Goal: Task Accomplishment & Management: Use online tool/utility

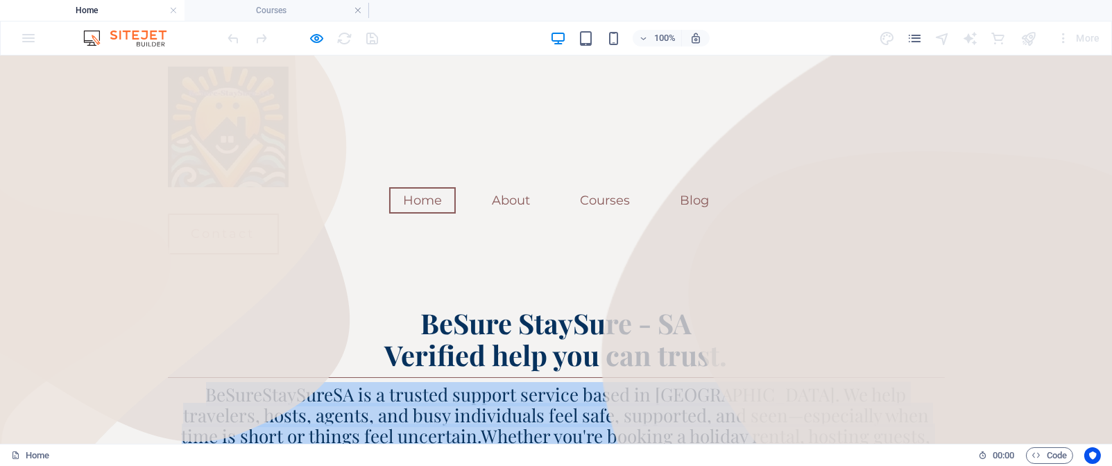
scroll to position [44, 0]
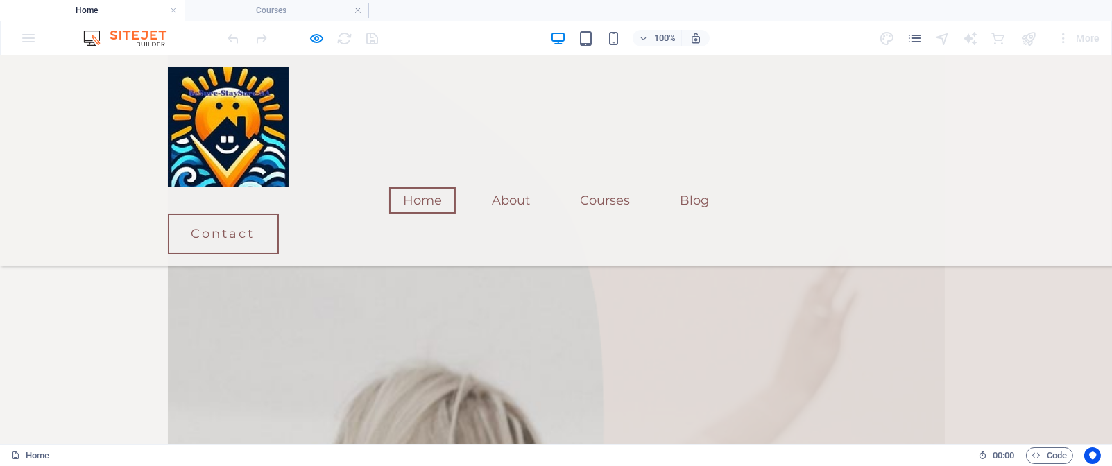
scroll to position [1162, 0]
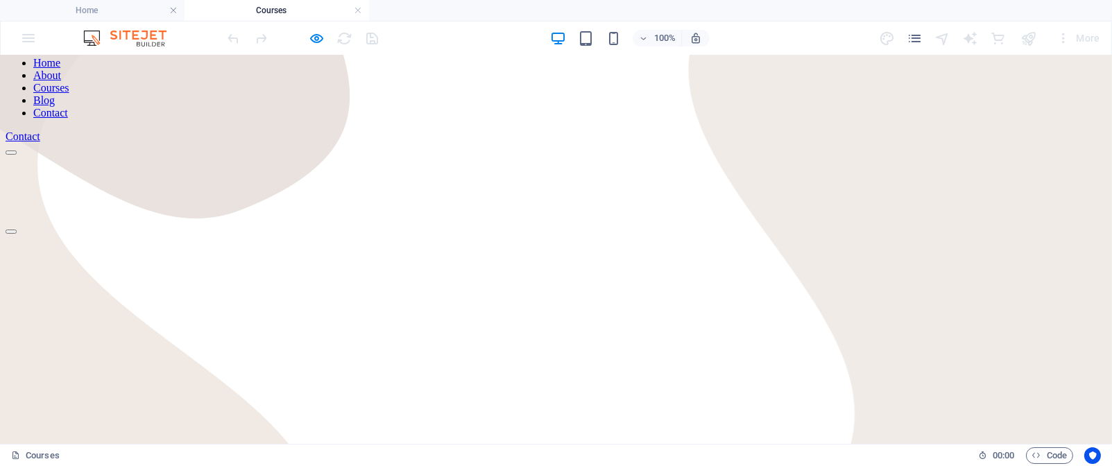
scroll to position [128, 0]
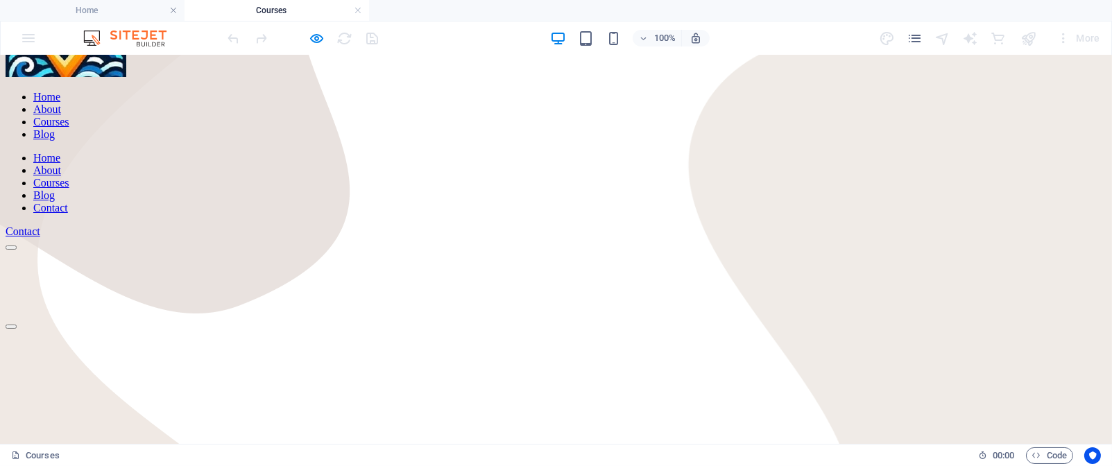
click at [60, 103] on link "Home" at bounding box center [46, 97] width 27 height 12
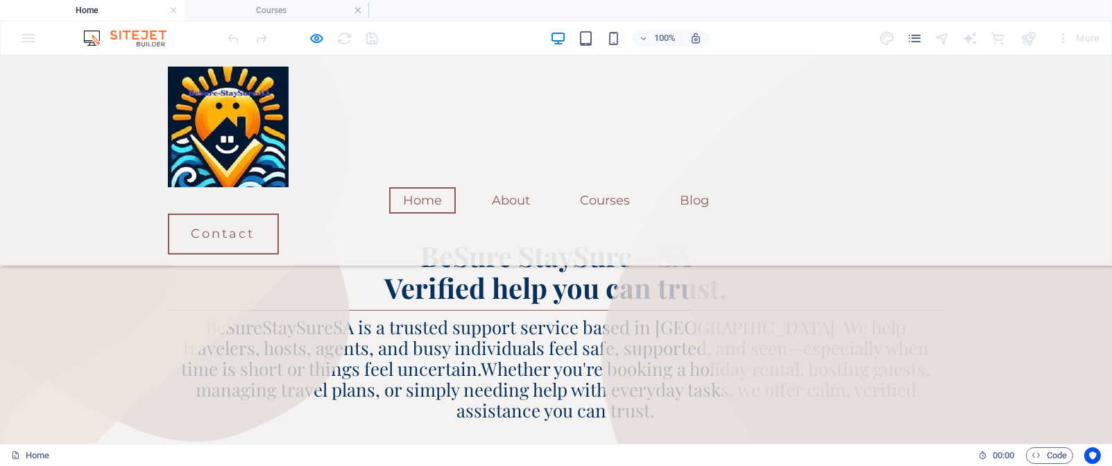
scroll to position [1161, 0]
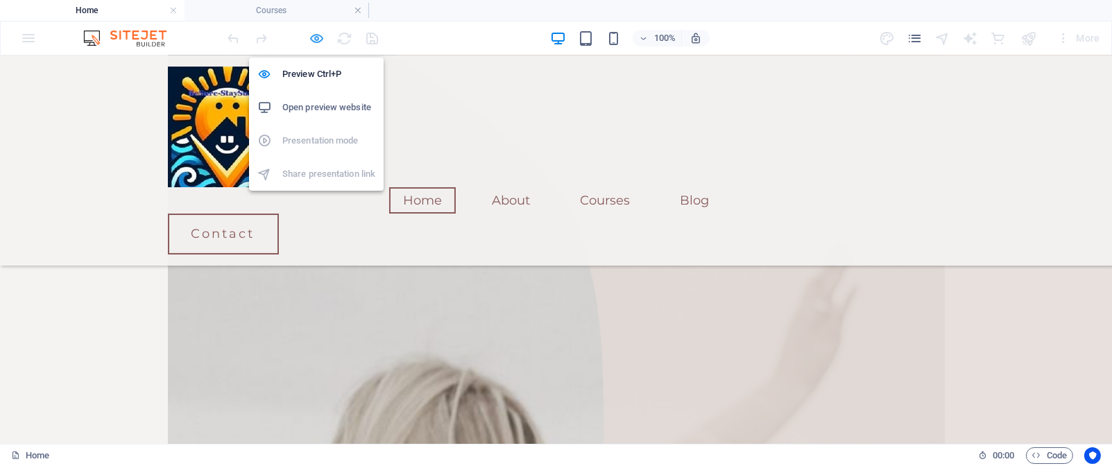
click at [315, 38] on icon "button" at bounding box center [317, 39] width 16 height 16
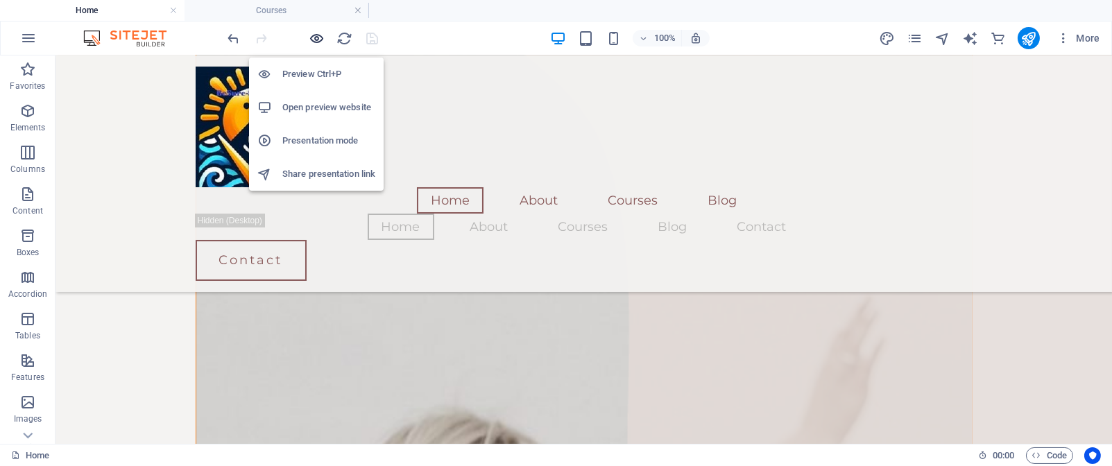
scroll to position [1215, 0]
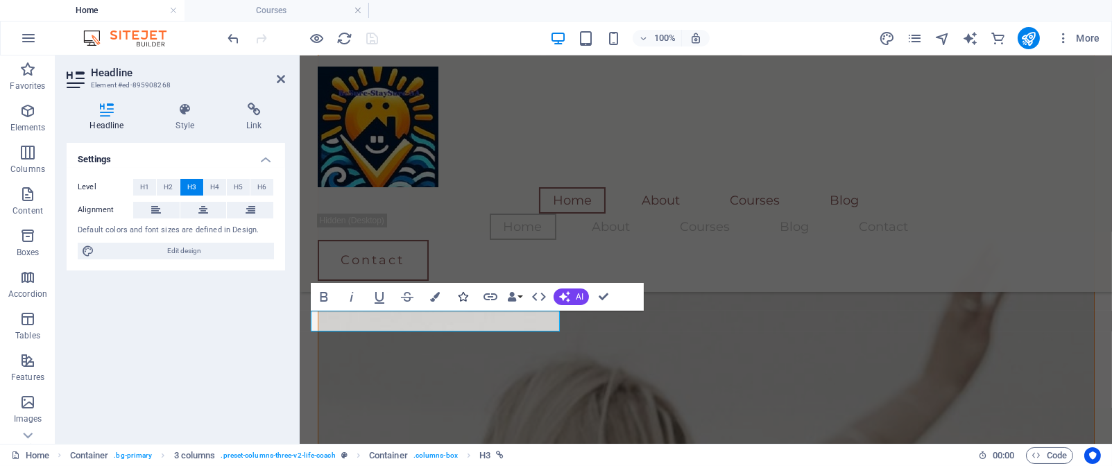
scroll to position [1214, 0]
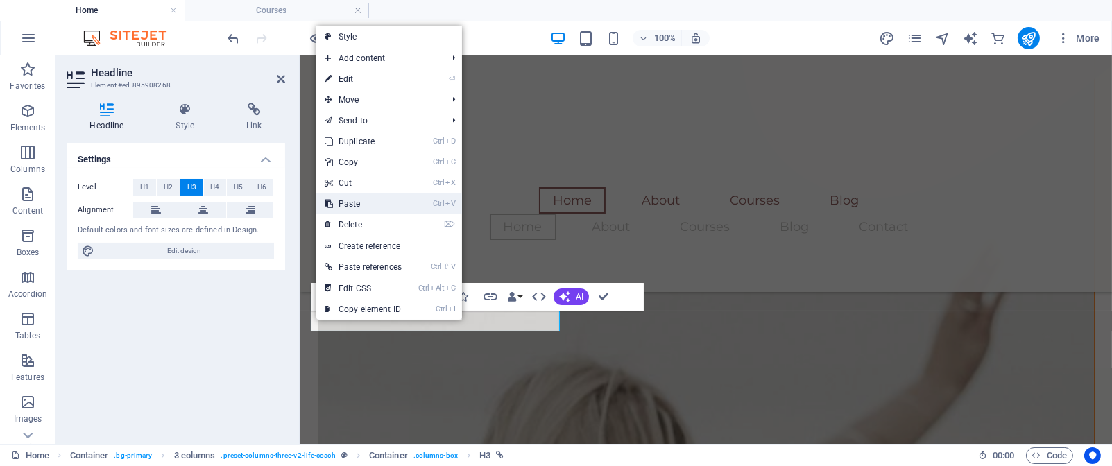
click at [360, 201] on link "Ctrl V Paste" at bounding box center [363, 204] width 94 height 21
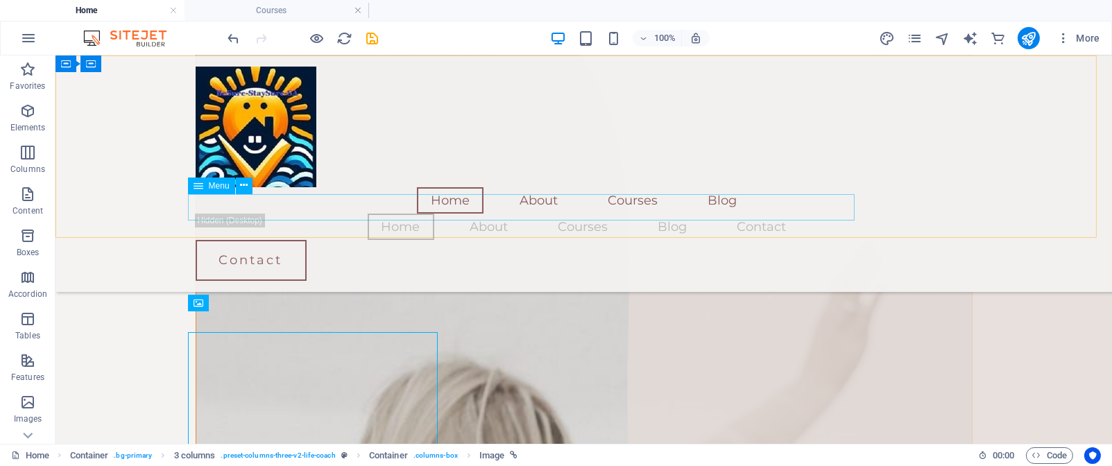
scroll to position [1215, 0]
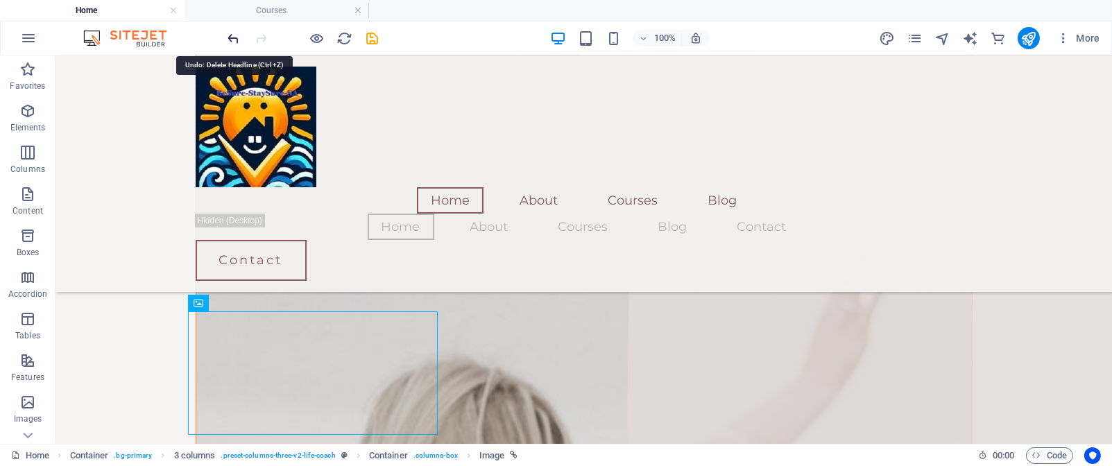
click at [235, 35] on icon "undo" at bounding box center [234, 39] width 16 height 16
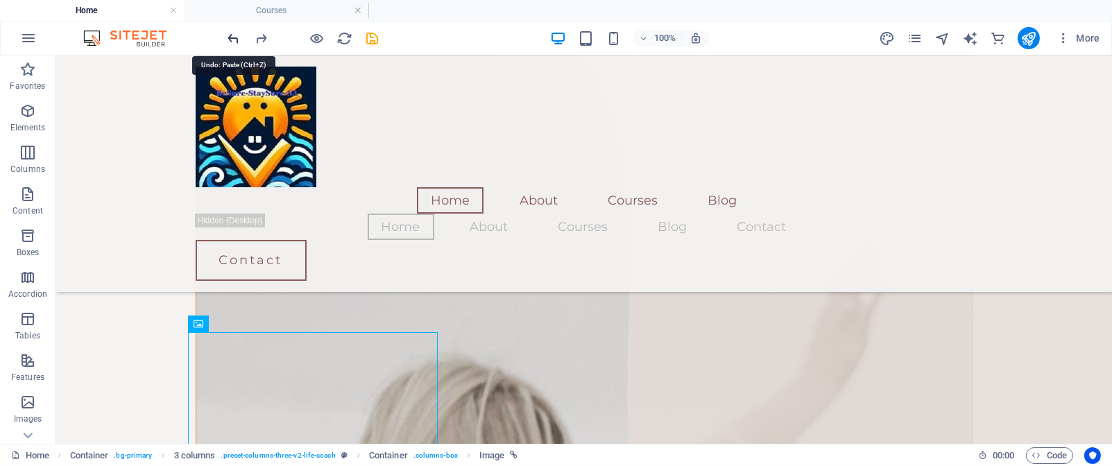
click at [235, 39] on icon "undo" at bounding box center [234, 39] width 16 height 16
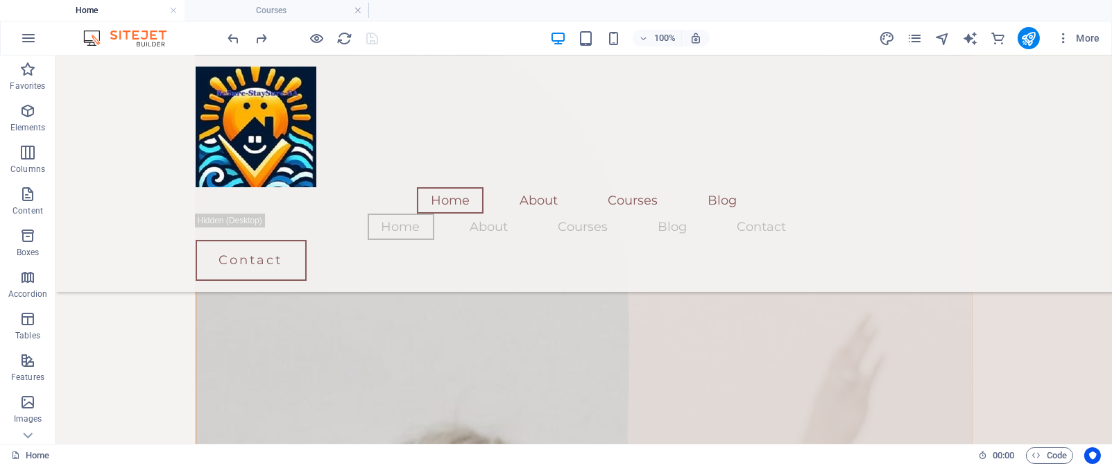
scroll to position [1222, 0]
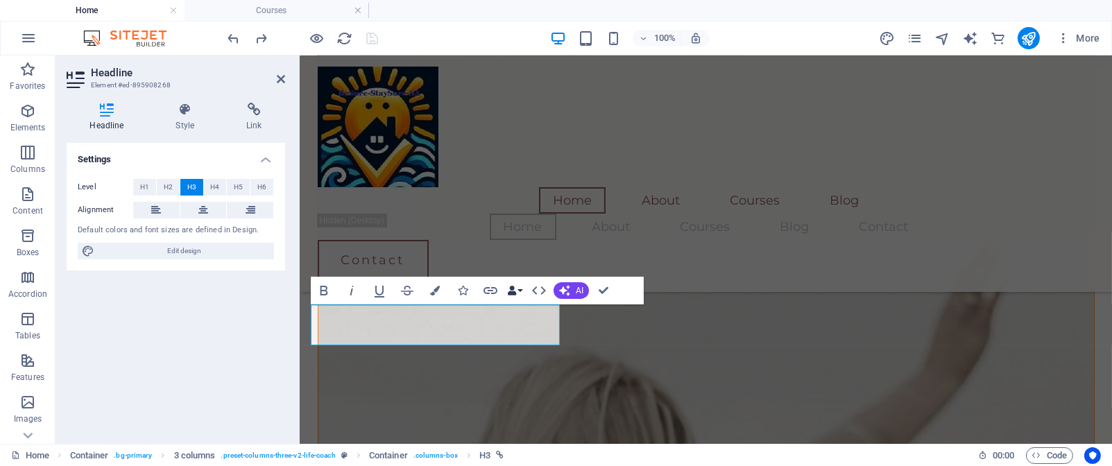
scroll to position [117, 0]
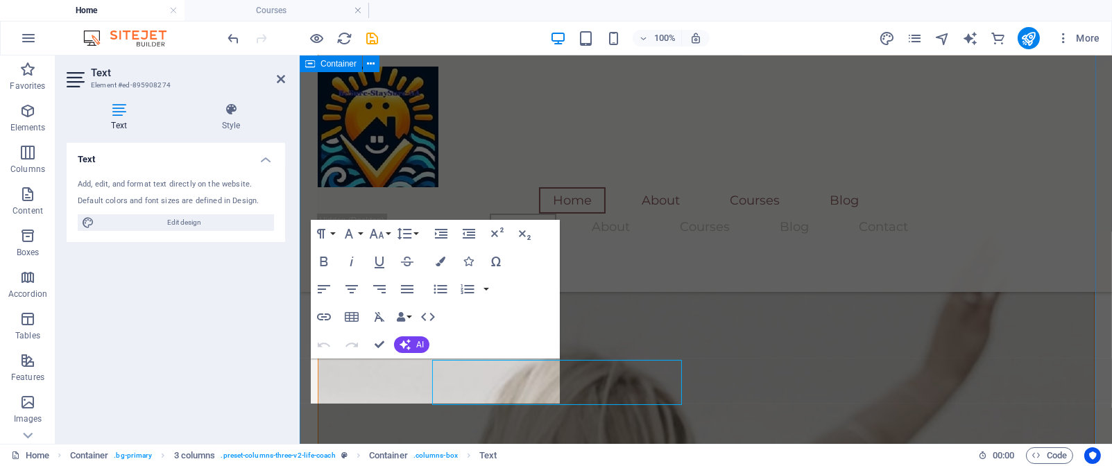
scroll to position [1222, 0]
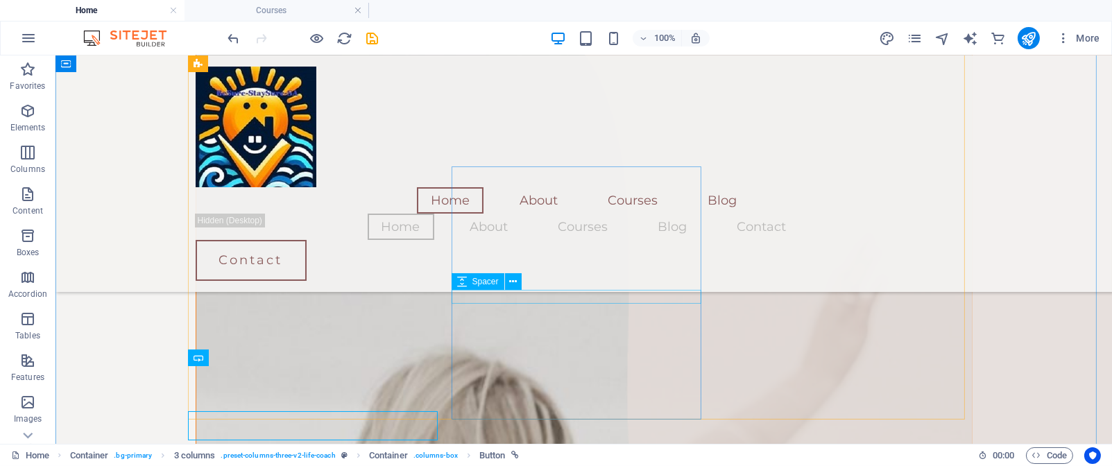
scroll to position [1223, 0]
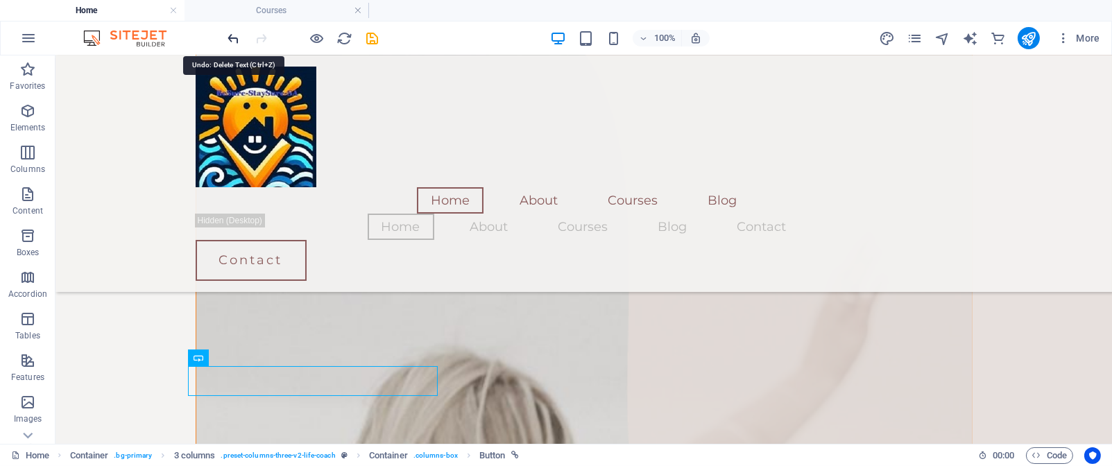
click at [234, 35] on icon "undo" at bounding box center [234, 39] width 16 height 16
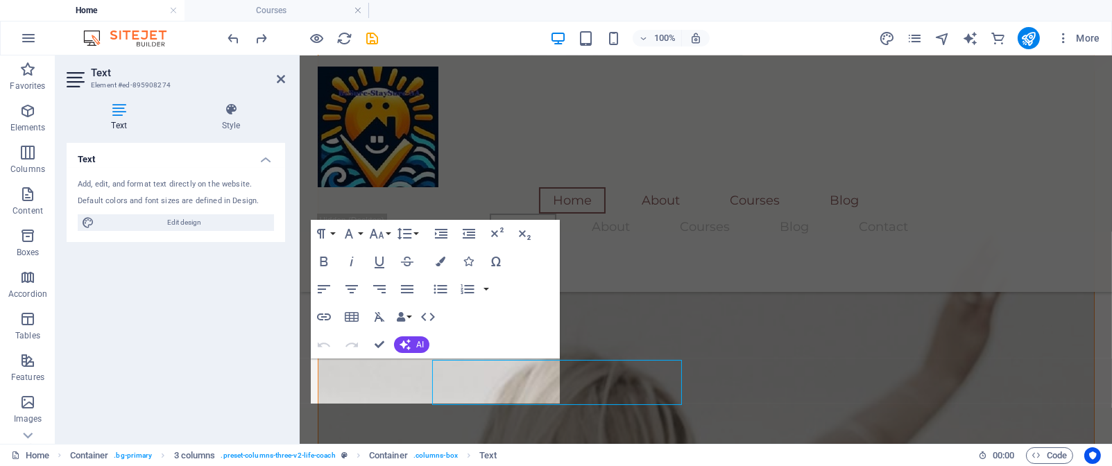
scroll to position [1222, 0]
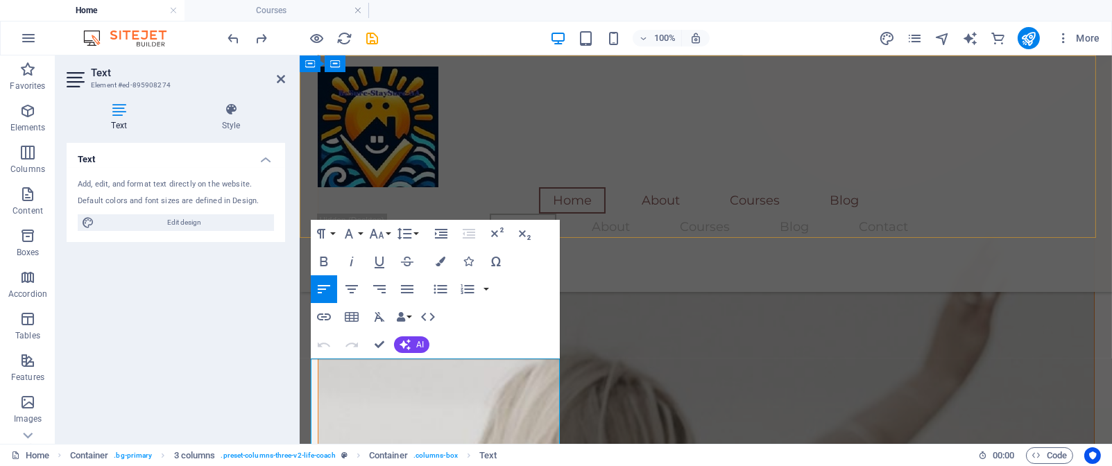
scroll to position [1778, 0]
drag, startPoint x: 309, startPoint y: 372, endPoint x: 507, endPoint y: 391, distance: 198.6
click at [441, 263] on icon "button" at bounding box center [441, 262] width 10 height 10
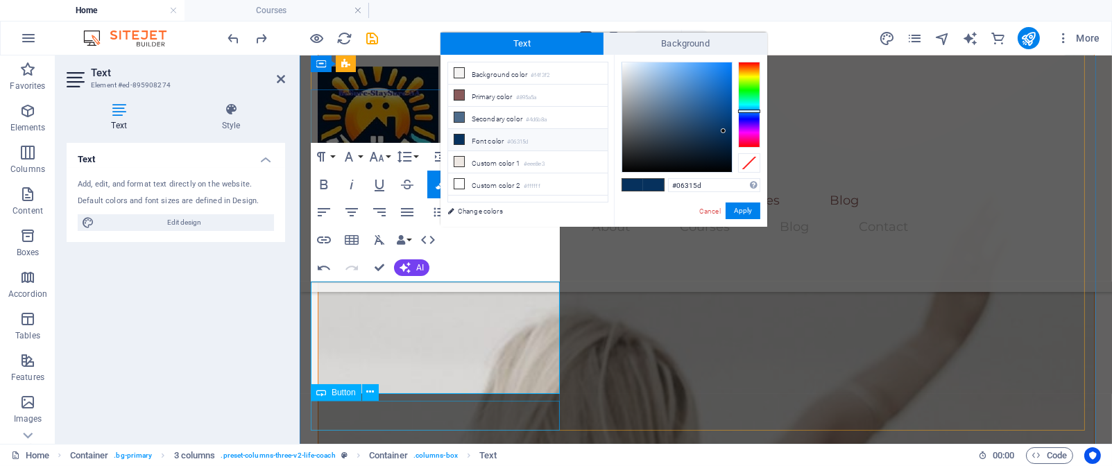
scroll to position [1316, 0]
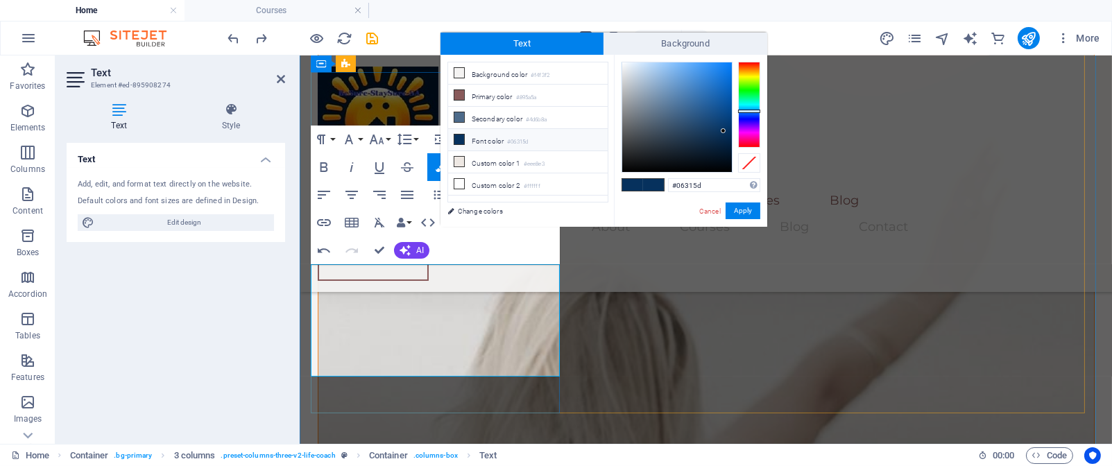
drag, startPoint x: 312, startPoint y: 369, endPoint x: 549, endPoint y: 350, distance: 237.4
click at [457, 142] on icon at bounding box center [459, 140] width 10 height 10
type input "#f4f7fb"
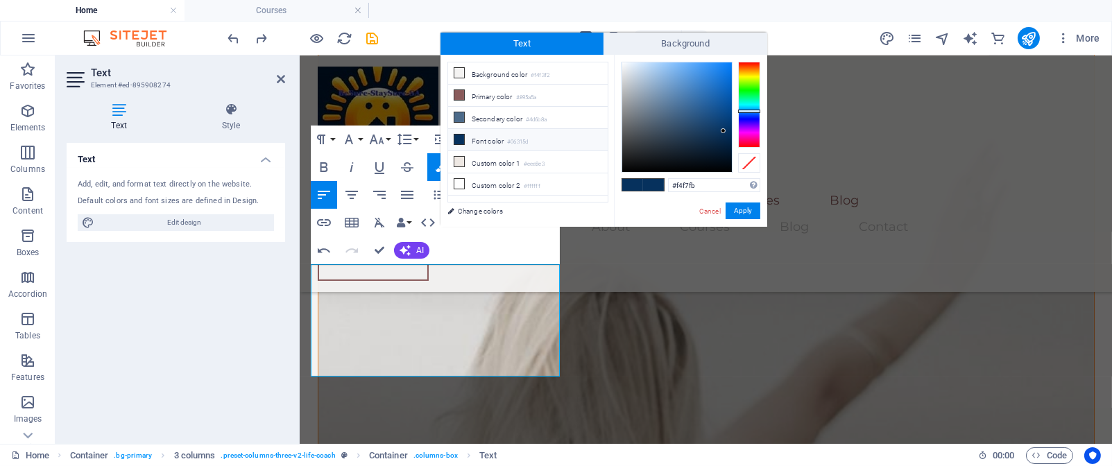
click at [624, 64] on div at bounding box center [677, 117] width 110 height 110
click at [756, 206] on button "Apply" at bounding box center [743, 211] width 35 height 17
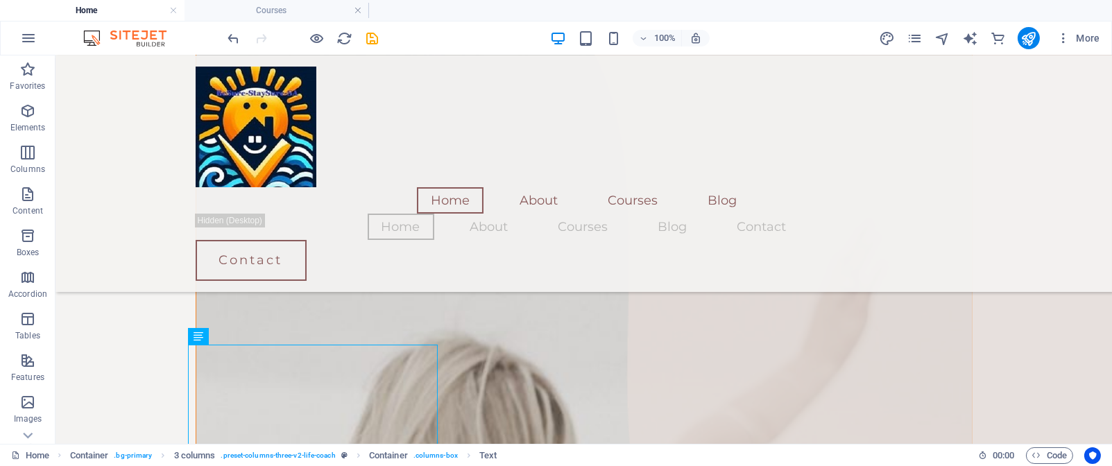
scroll to position [1252, 0]
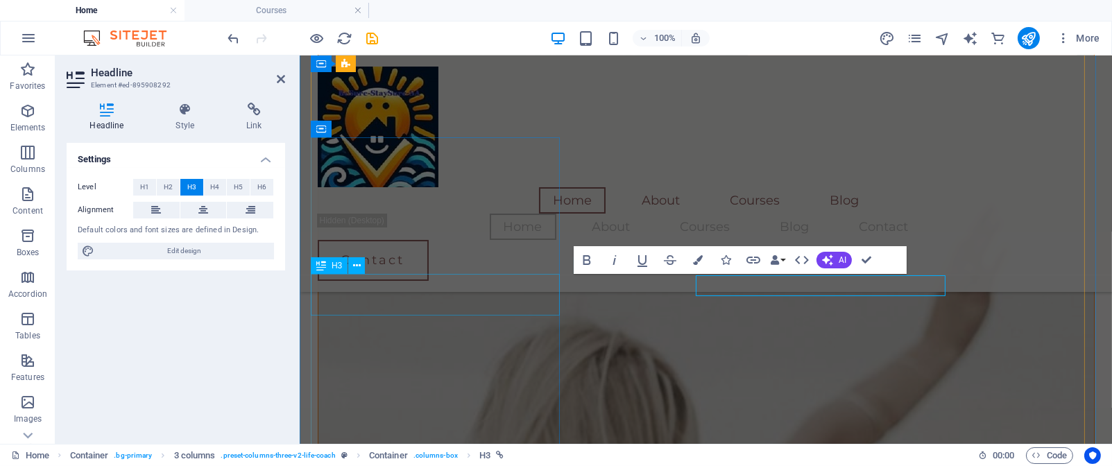
scroll to position [1251, 0]
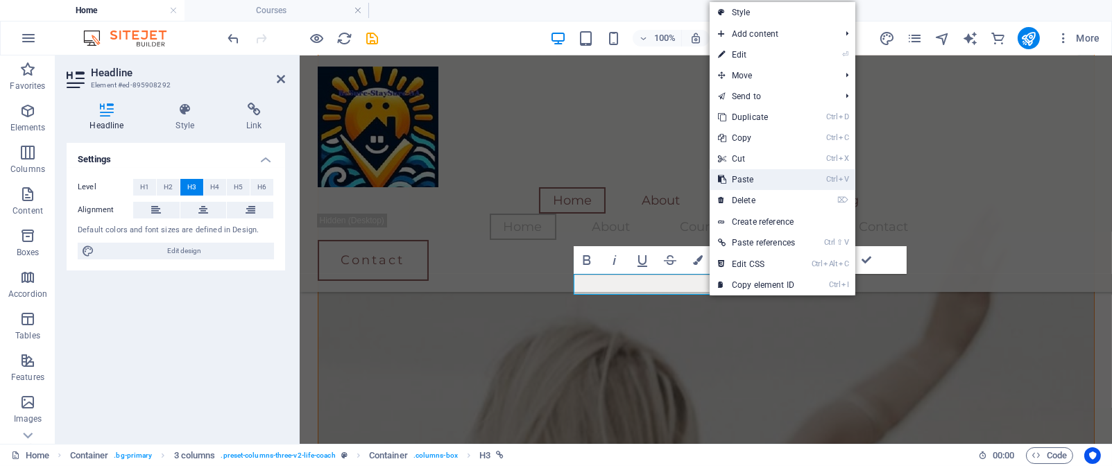
click at [745, 178] on link "Ctrl V Paste" at bounding box center [757, 179] width 94 height 21
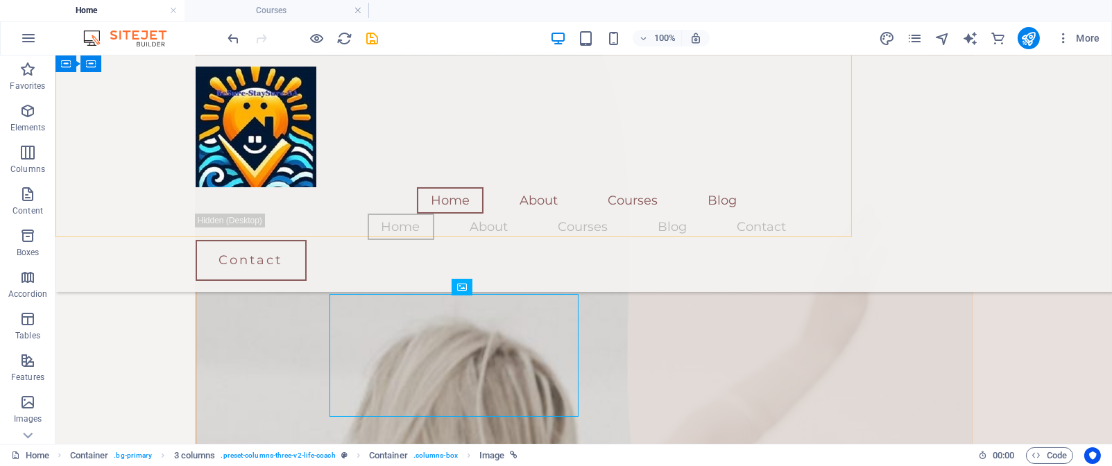
scroll to position [1252, 0]
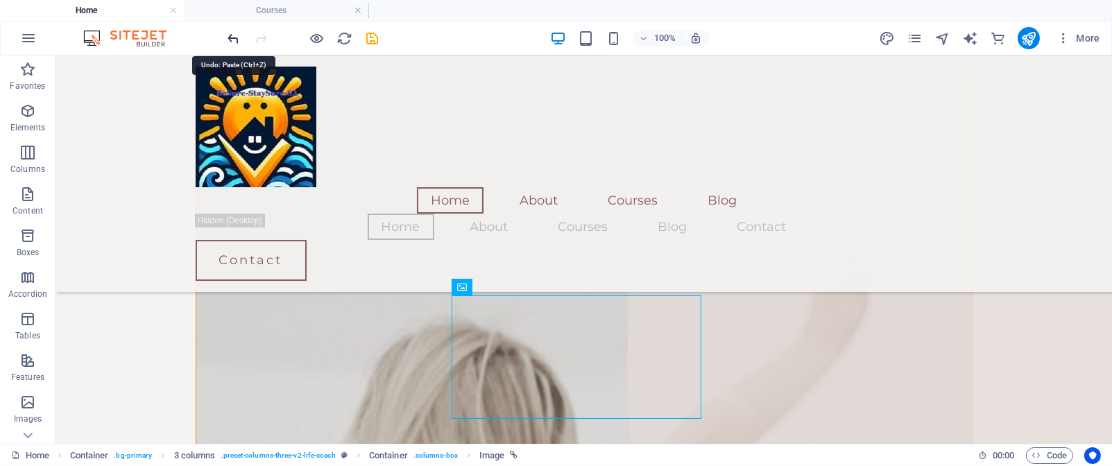
click at [233, 42] on icon "undo" at bounding box center [234, 39] width 16 height 16
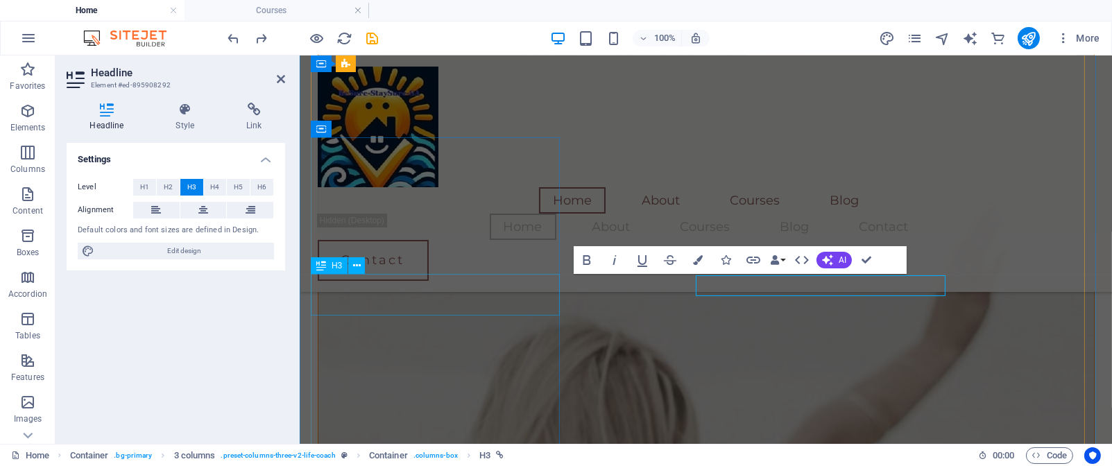
scroll to position [1251, 0]
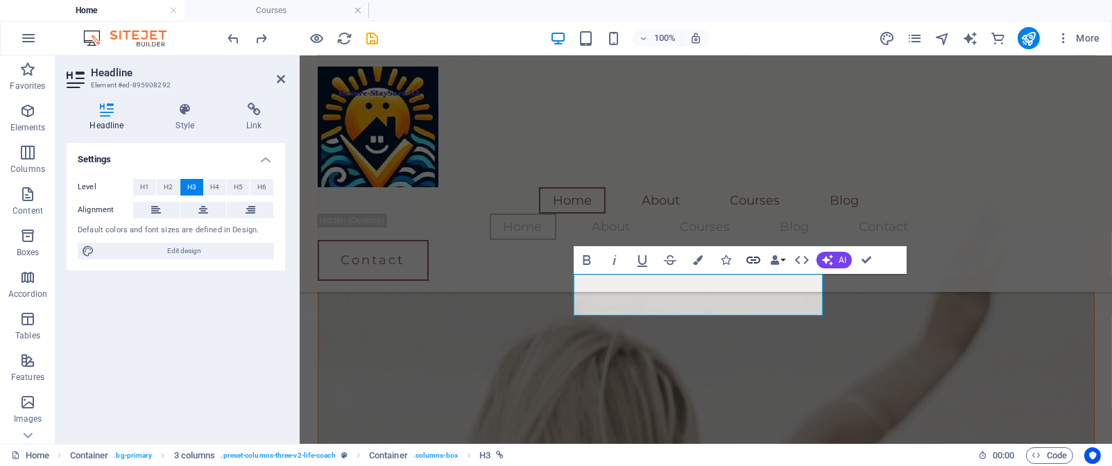
scroll to position [221, 2]
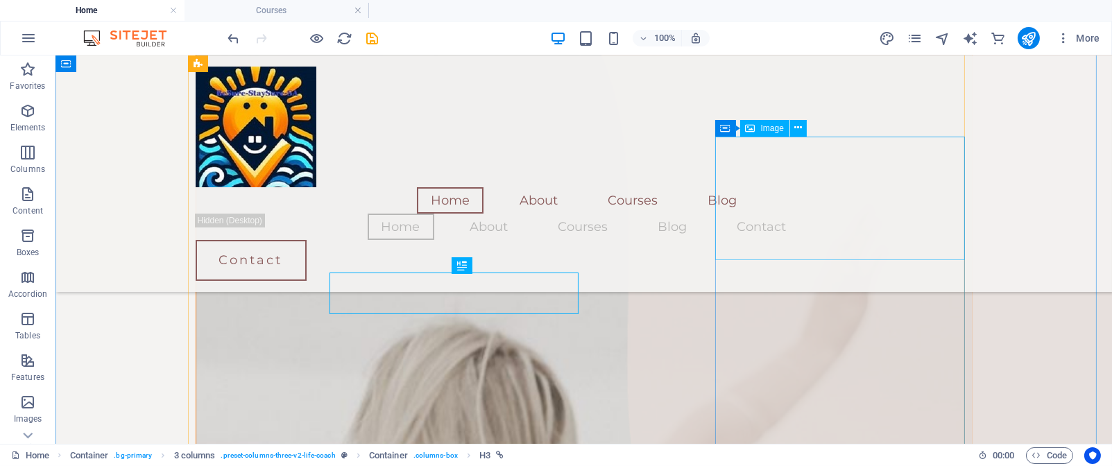
scroll to position [1252, 0]
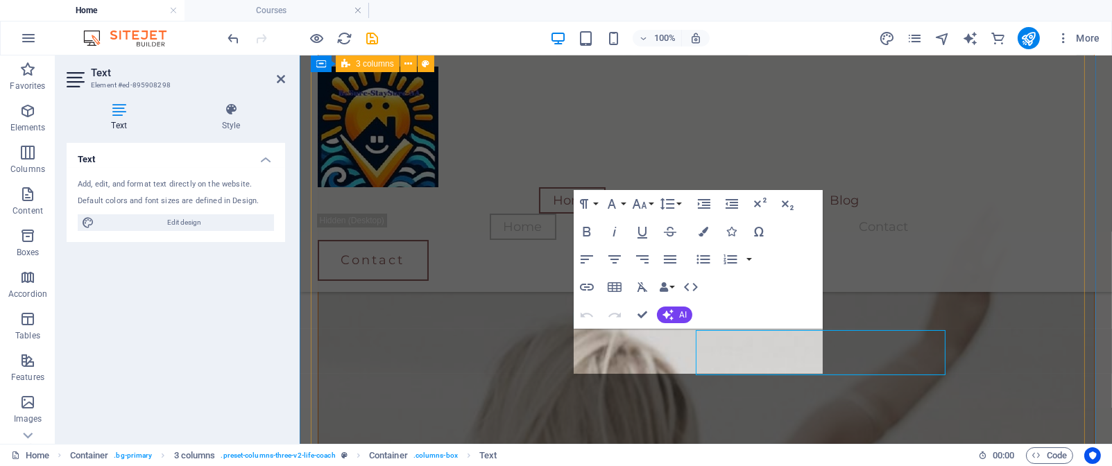
scroll to position [1252, 0]
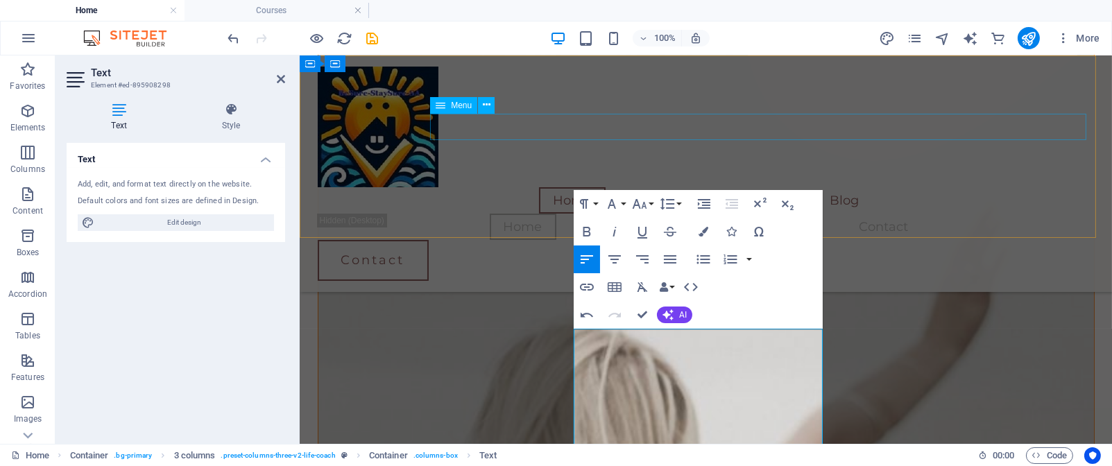
scroll to position [3228, 0]
drag, startPoint x: 771, startPoint y: 365, endPoint x: 572, endPoint y: 342, distance: 200.4
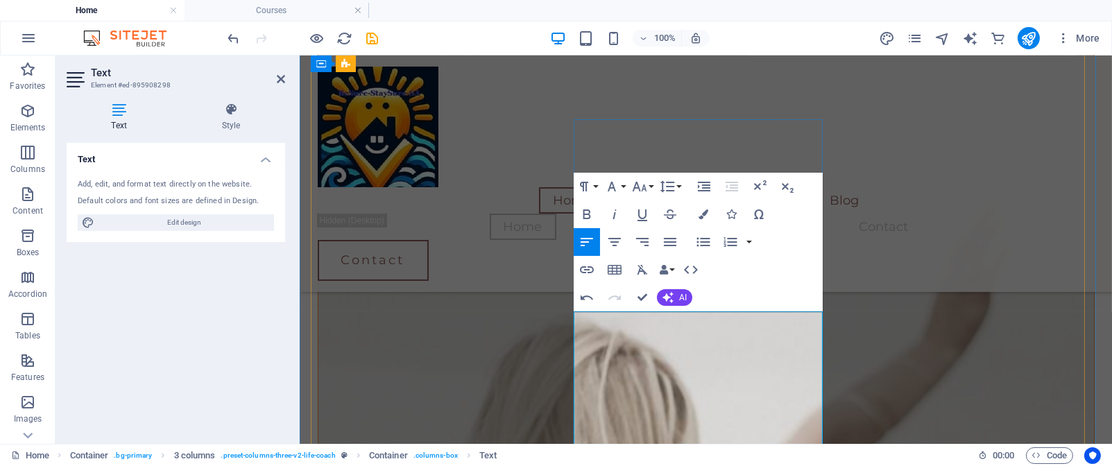
scroll to position [1278, 0]
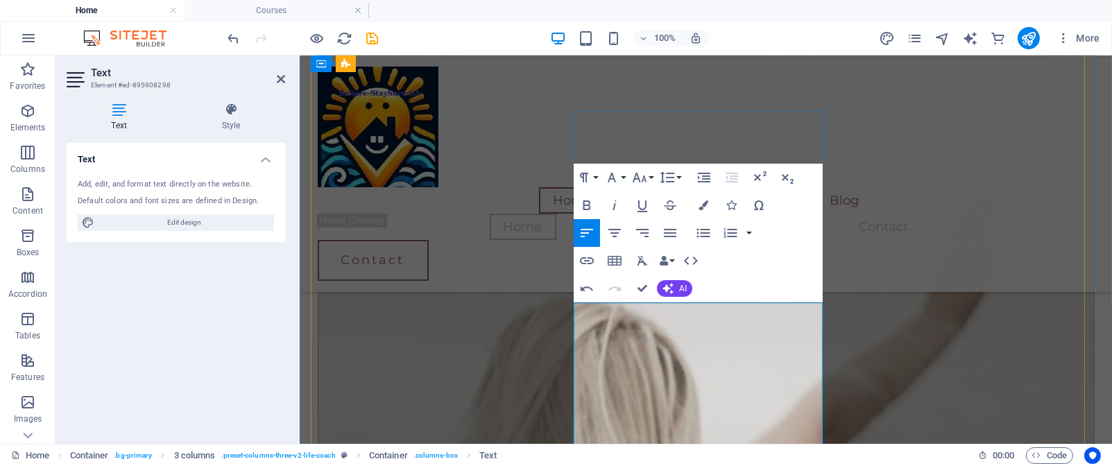
drag, startPoint x: 744, startPoint y: 428, endPoint x: 608, endPoint y: 423, distance: 136.1
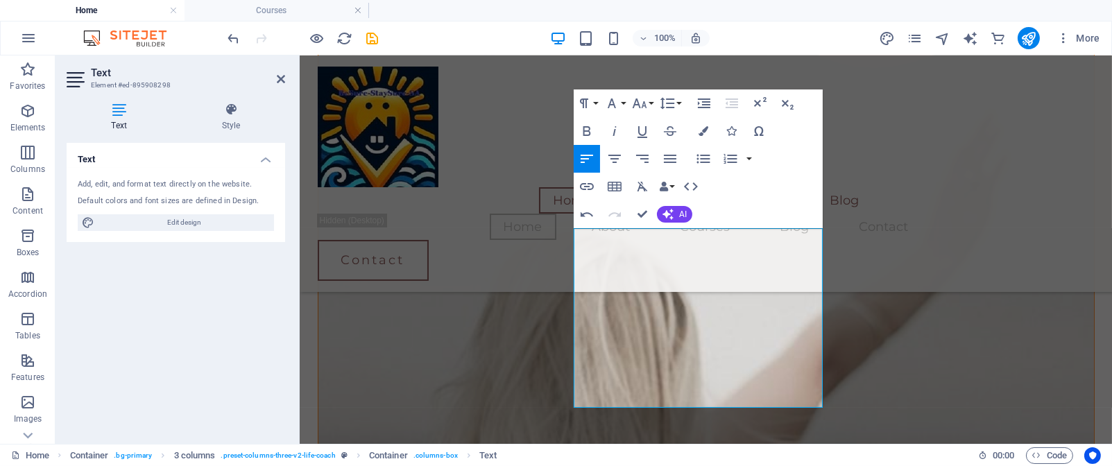
scroll to position [1353, 0]
drag, startPoint x: 795, startPoint y: 377, endPoint x: 577, endPoint y: 230, distance: 263.1
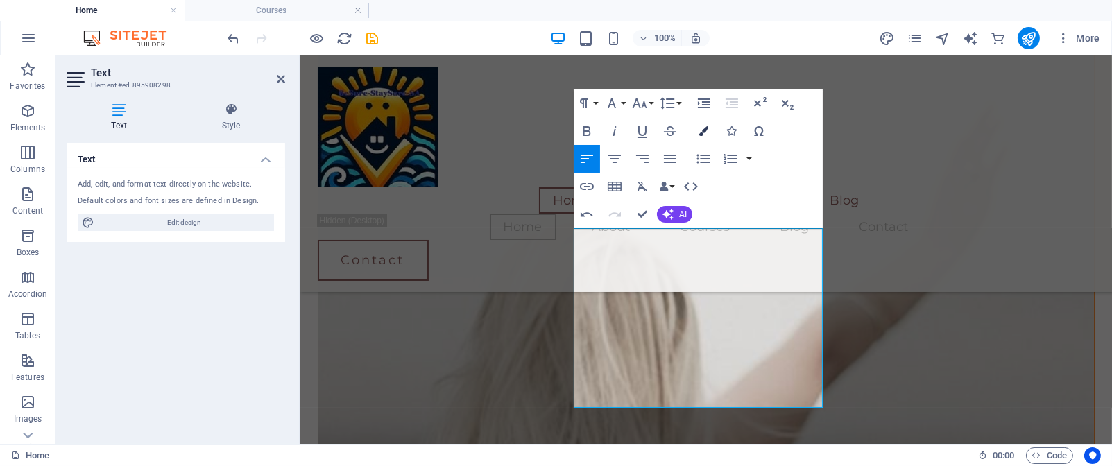
click at [702, 129] on icon "button" at bounding box center [704, 131] width 10 height 10
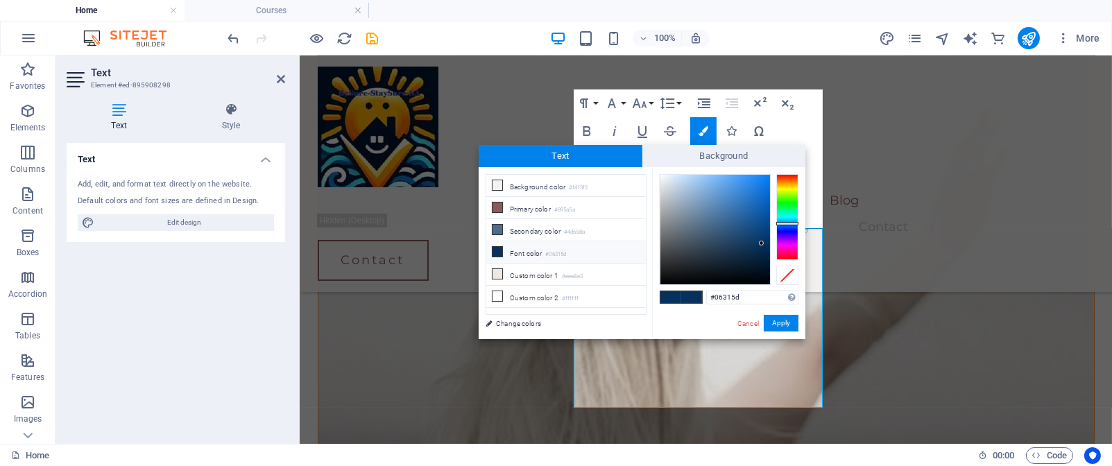
type input "#f0f3f6"
click at [663, 178] on div at bounding box center [716, 230] width 110 height 110
click at [782, 323] on button "Apply" at bounding box center [781, 323] width 35 height 17
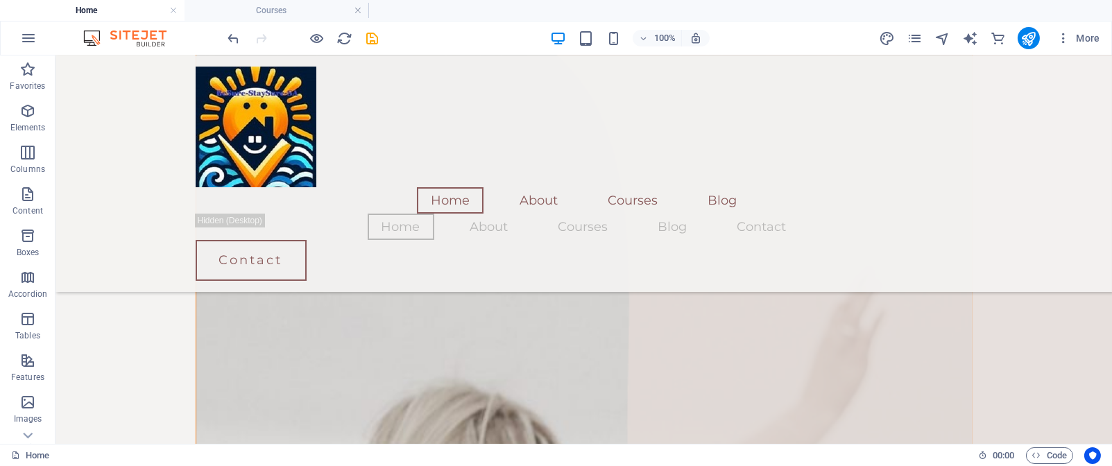
scroll to position [1204, 0]
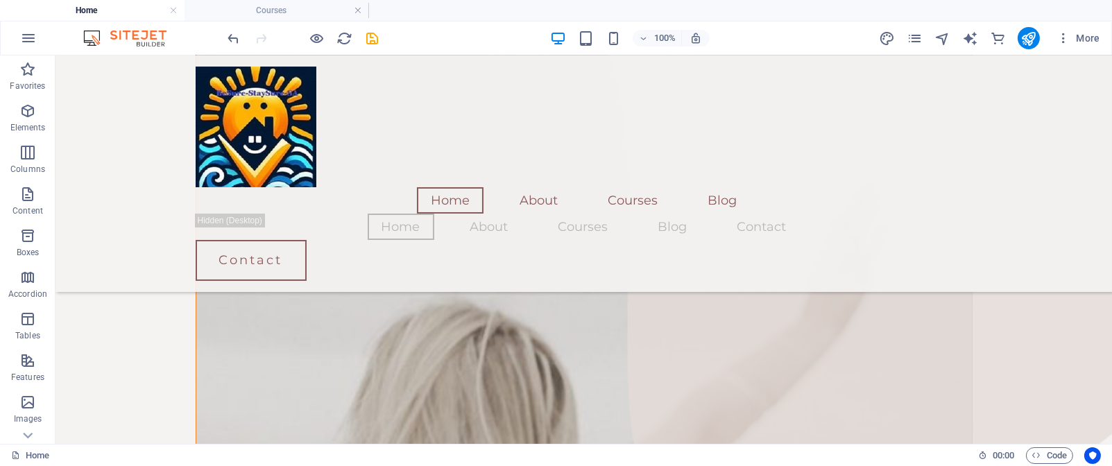
scroll to position [1264, 0]
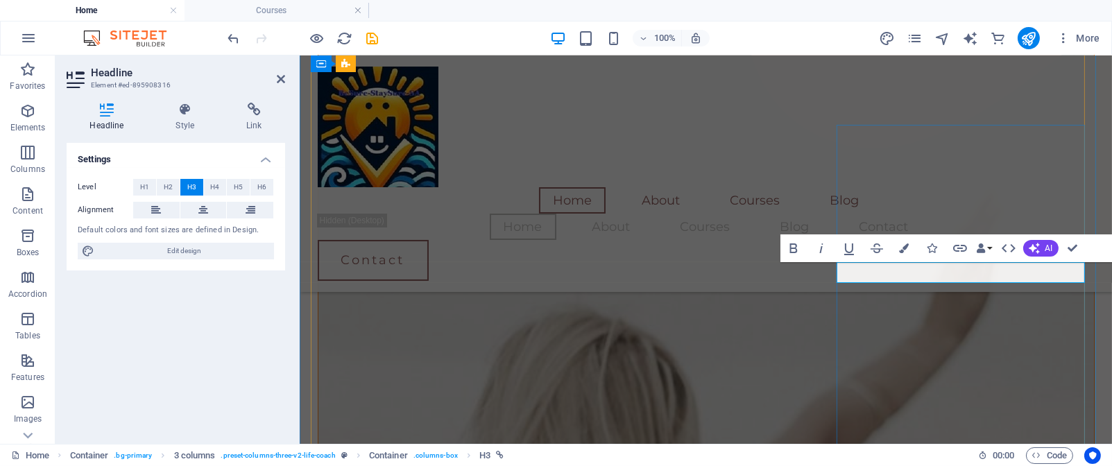
scroll to position [1263, 0]
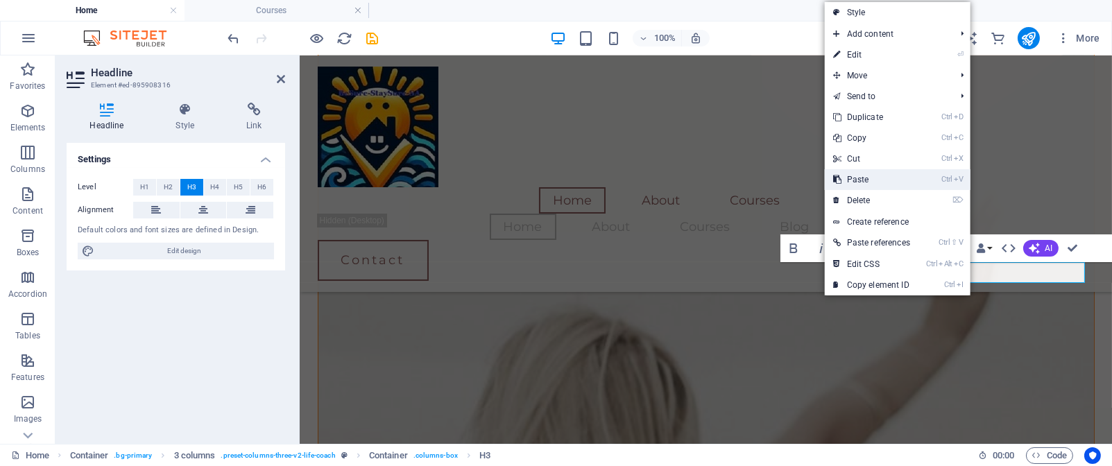
click at [883, 177] on link "Ctrl V Paste" at bounding box center [872, 179] width 94 height 21
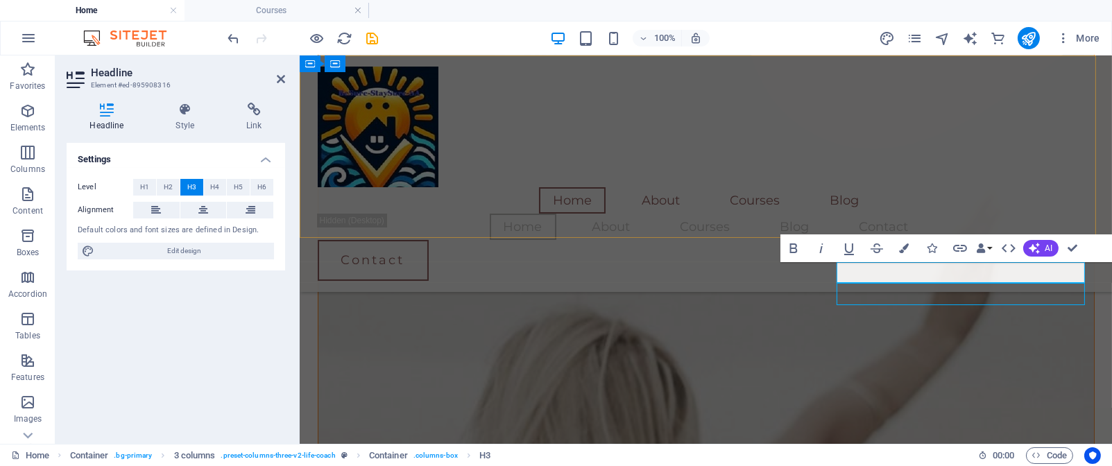
scroll to position [1264, 0]
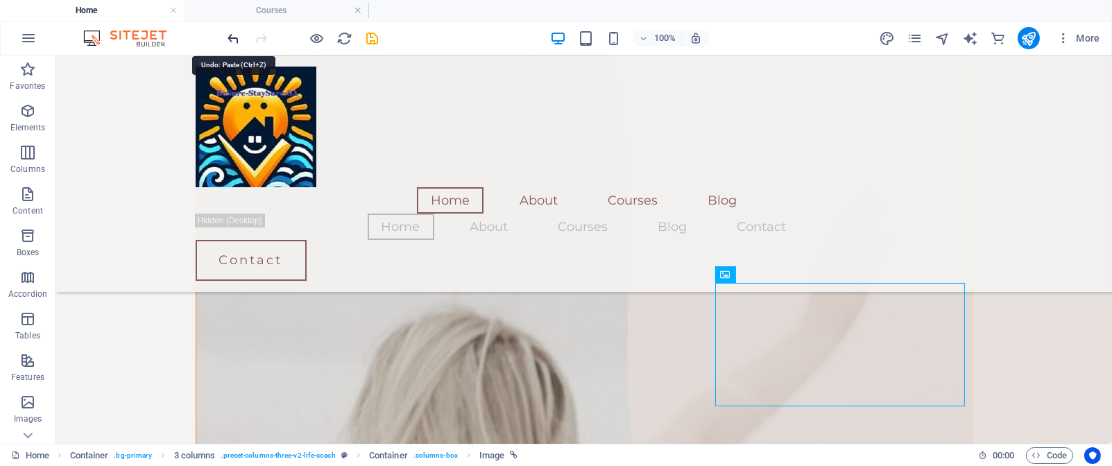
click at [237, 37] on icon "undo" at bounding box center [234, 39] width 16 height 16
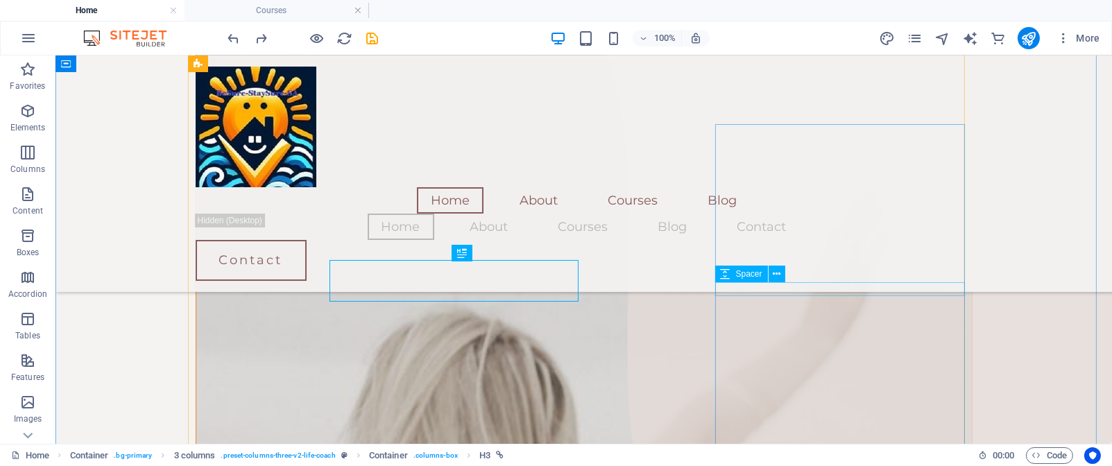
scroll to position [1265, 0]
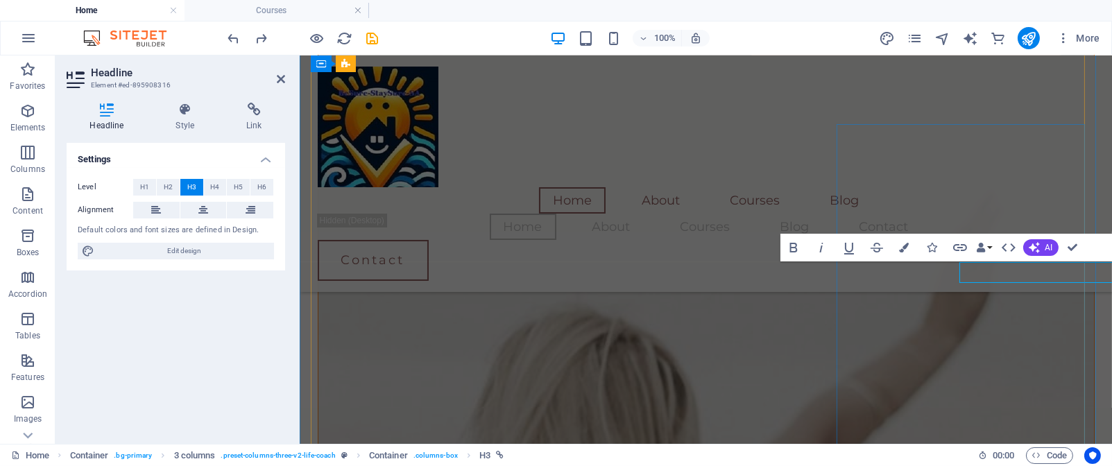
scroll to position [1264, 0]
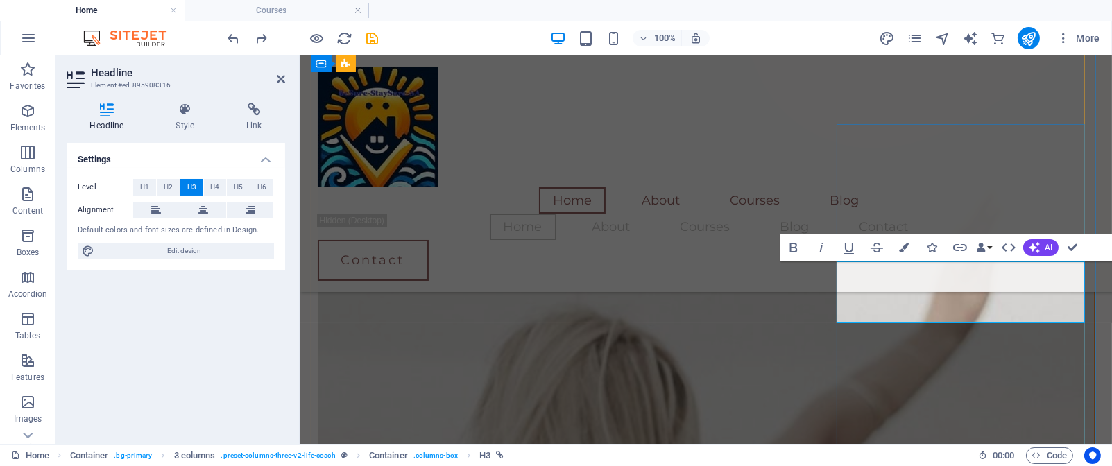
drag, startPoint x: 998, startPoint y: 272, endPoint x: 839, endPoint y: 273, distance: 159.6
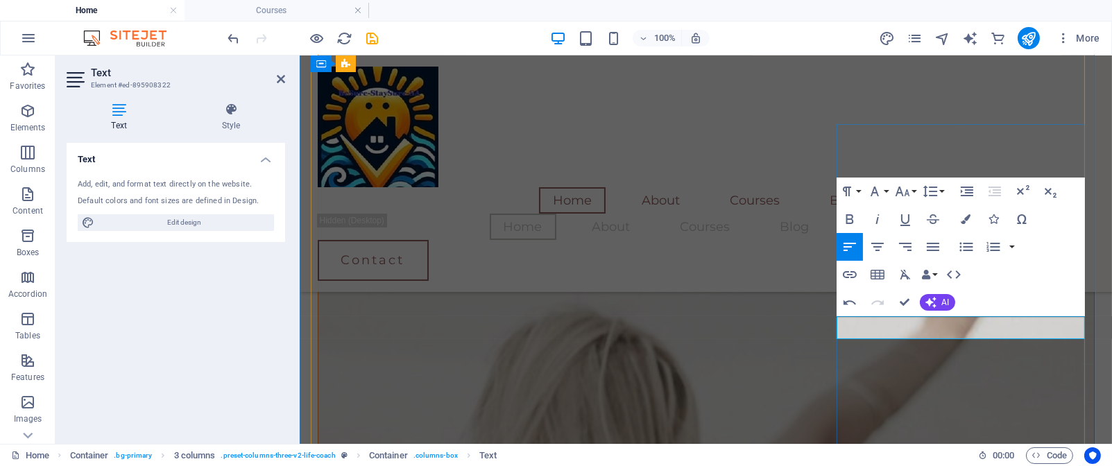
drag, startPoint x: 844, startPoint y: 323, endPoint x: 844, endPoint y: 332, distance: 8.4
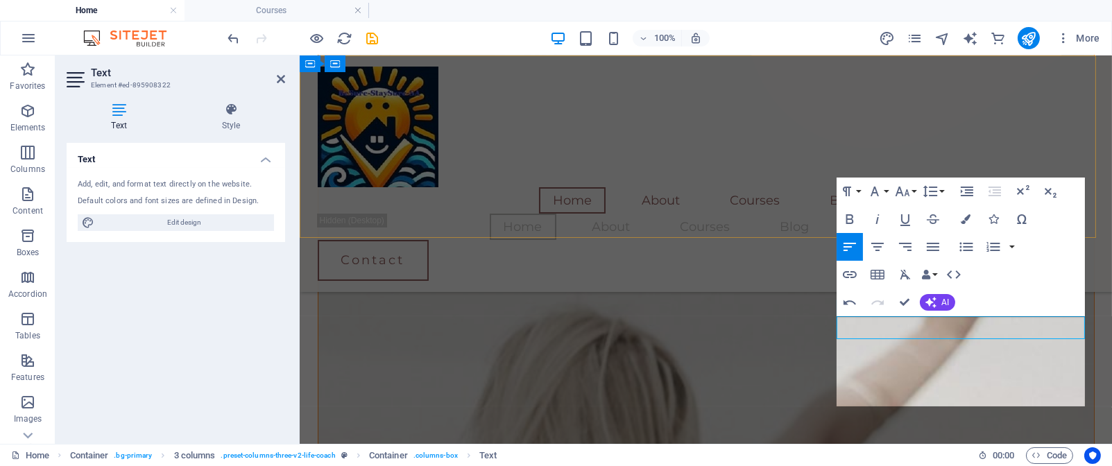
scroll to position [1254, 0]
drag, startPoint x: 837, startPoint y: 327, endPoint x: 1084, endPoint y: 381, distance: 252.7
click at [967, 217] on icon "button" at bounding box center [967, 219] width 10 height 10
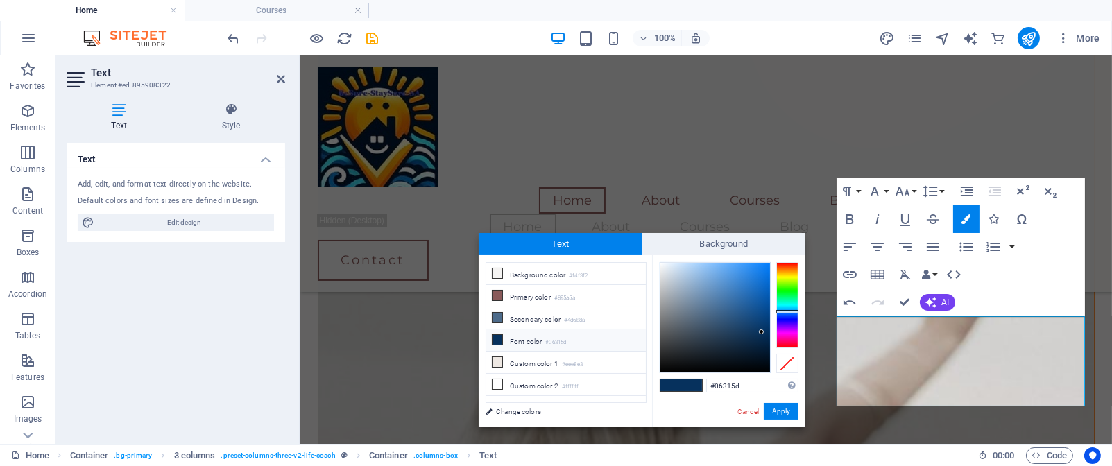
type input "#f3f4f6"
click at [661, 266] on div at bounding box center [716, 318] width 110 height 110
click at [776, 409] on button "Apply" at bounding box center [781, 411] width 35 height 17
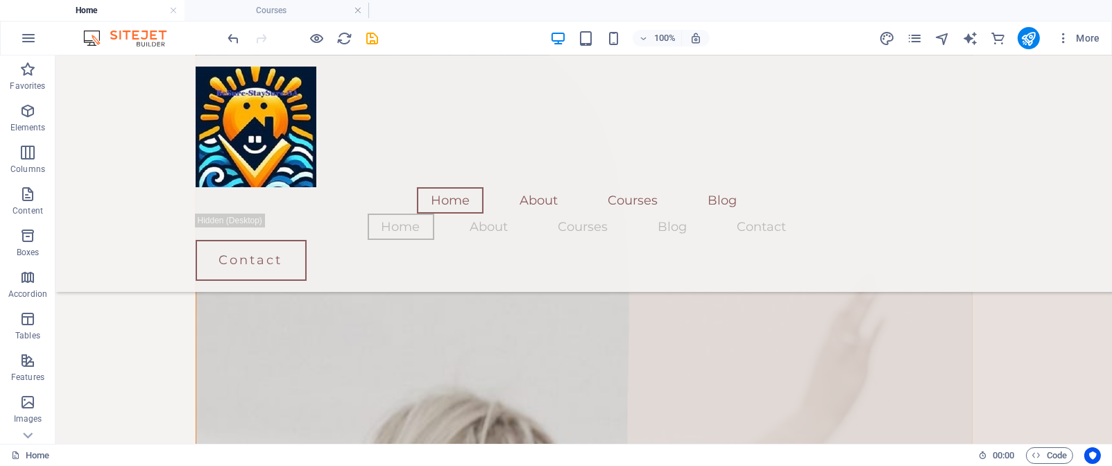
scroll to position [1175, 0]
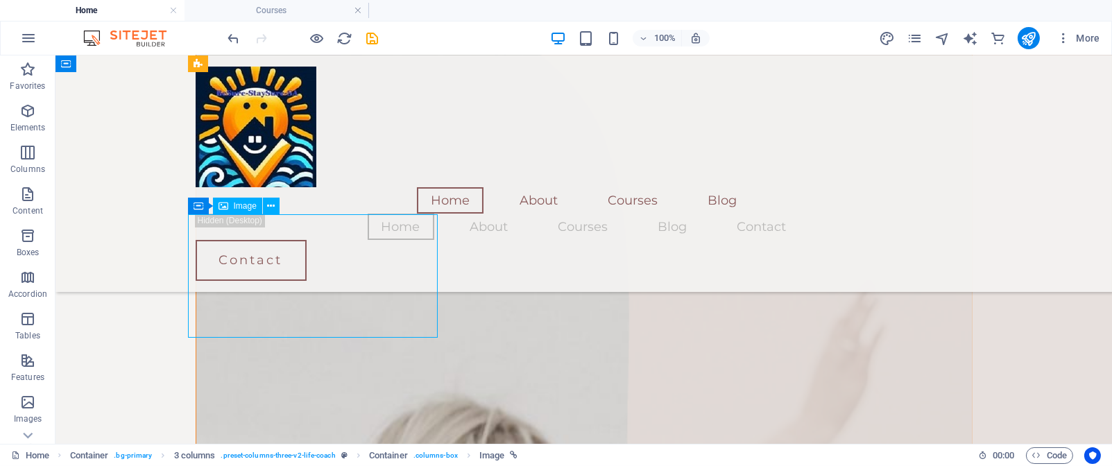
select select "%"
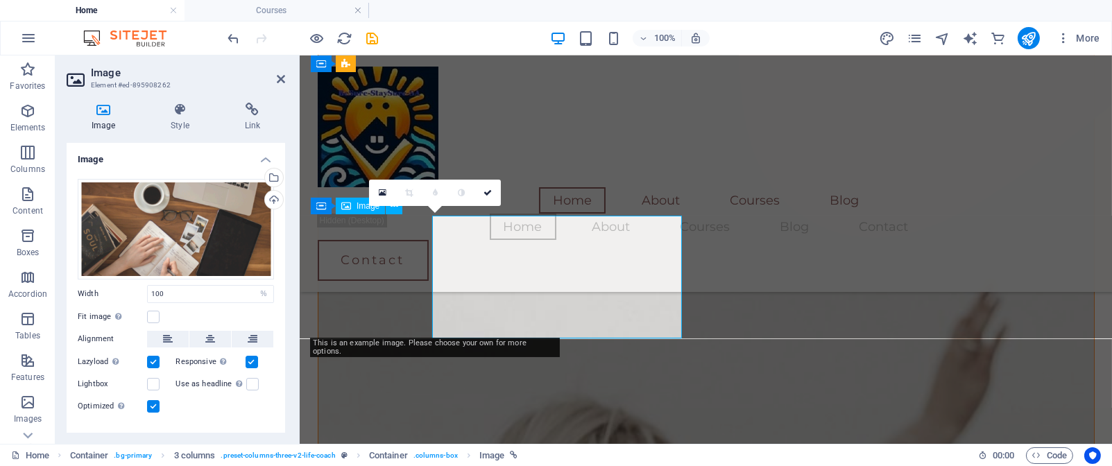
scroll to position [1174, 0]
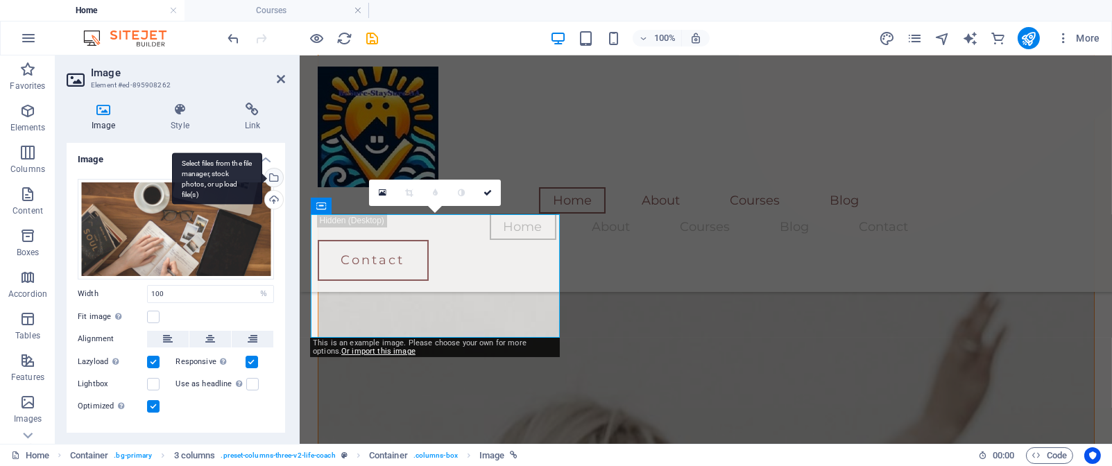
click at [270, 178] on div "Select files from the file manager, stock photos, or upload file(s)" at bounding box center [272, 179] width 21 height 21
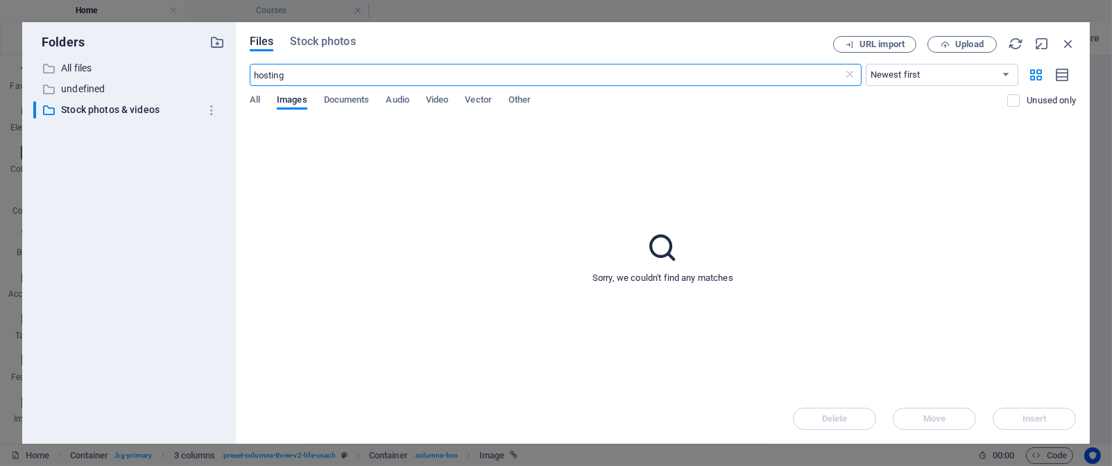
click at [291, 74] on input "hosting" at bounding box center [547, 75] width 594 height 22
type input "h"
type input "venues"
click at [333, 38] on span "Stock photos" at bounding box center [322, 41] width 65 height 17
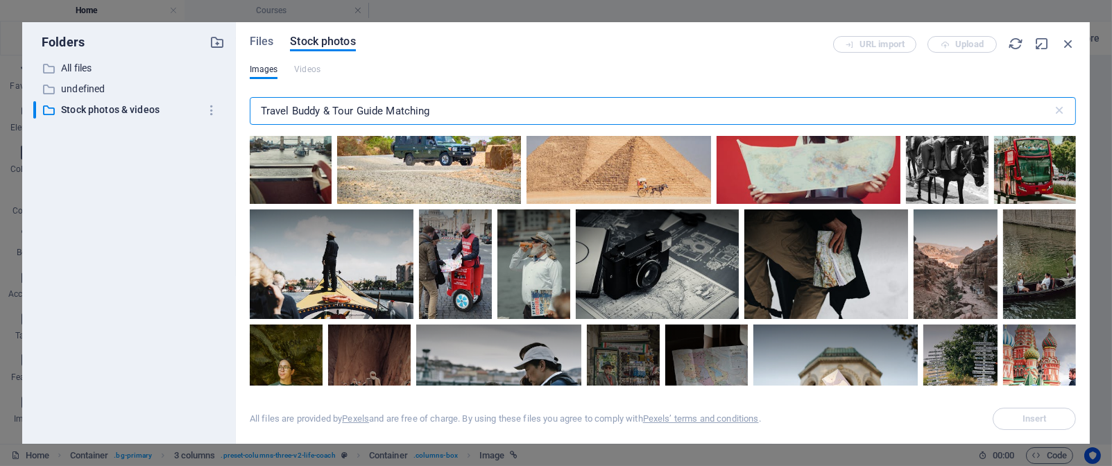
scroll to position [0, 0]
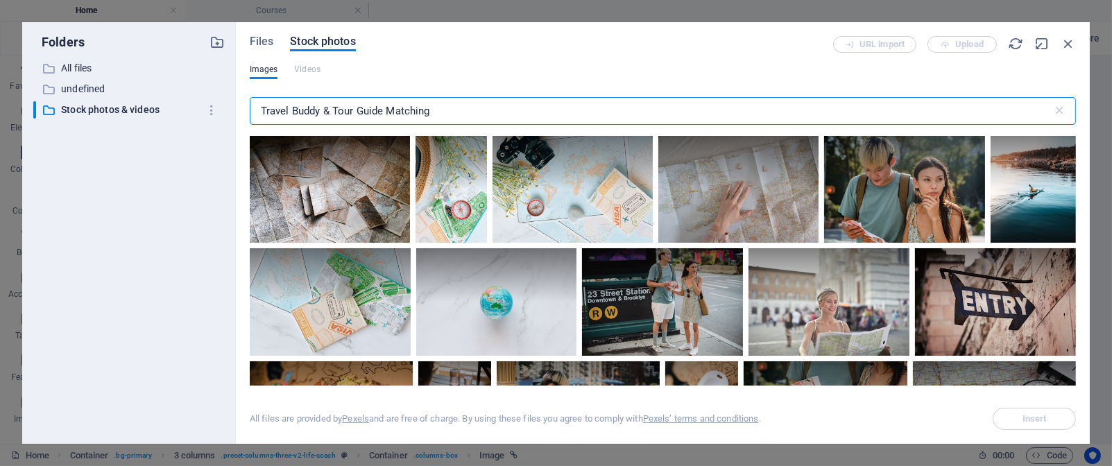
click at [465, 108] on input "Travel Buddy & Tour Guide Matching" at bounding box center [651, 111] width 803 height 28
type input "T"
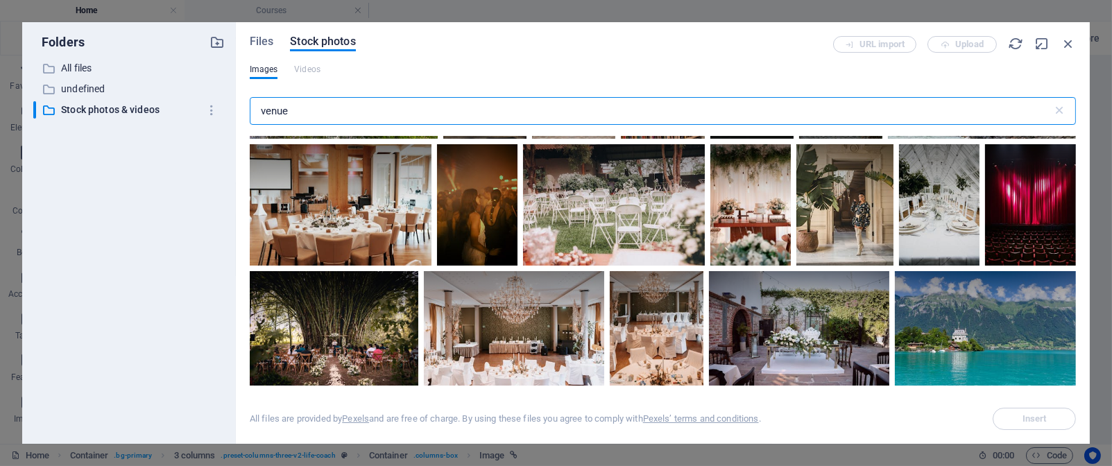
scroll to position [9083, 0]
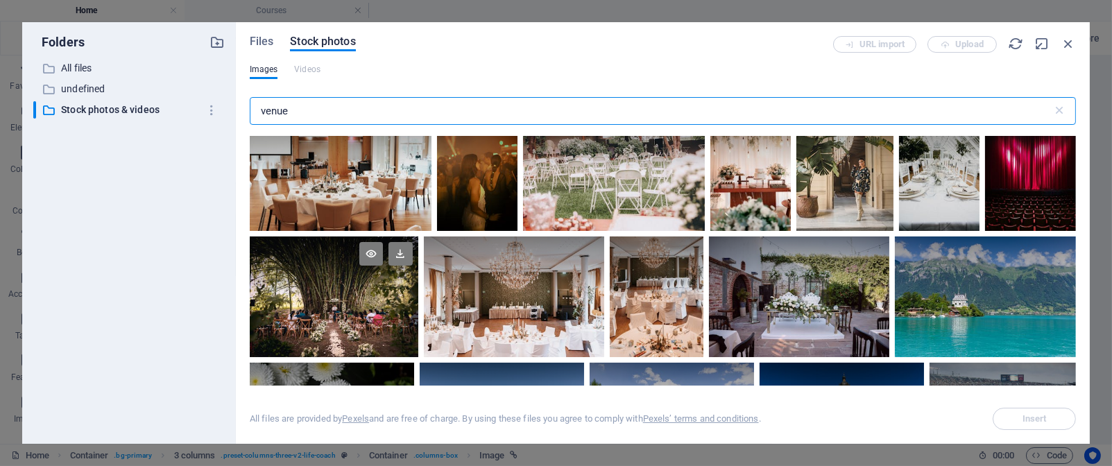
type input "venue"
click at [372, 289] on div at bounding box center [334, 297] width 169 height 121
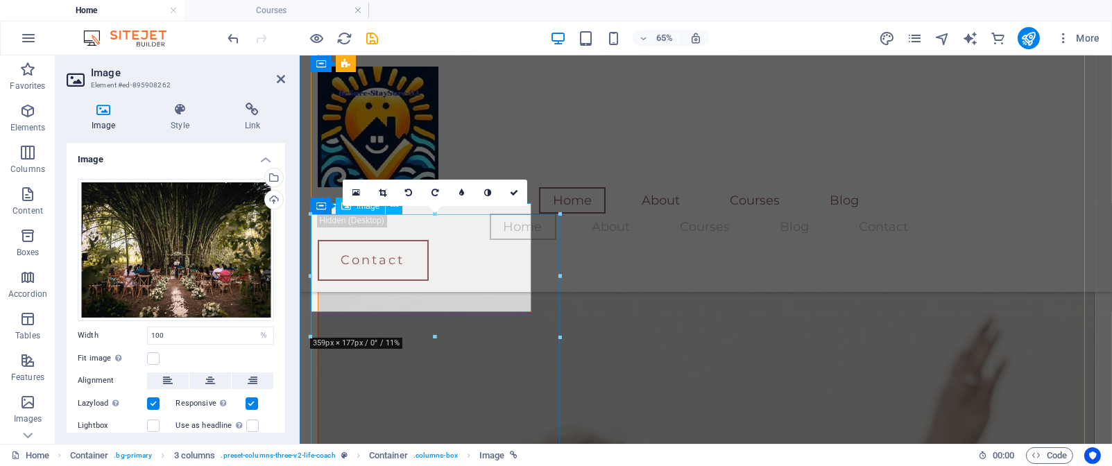
scroll to position [1174, 0]
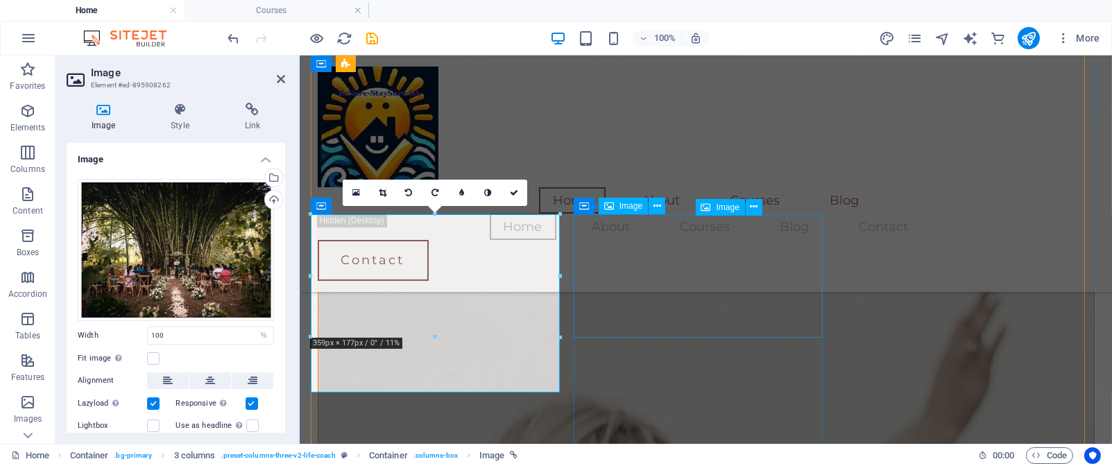
select select "%"
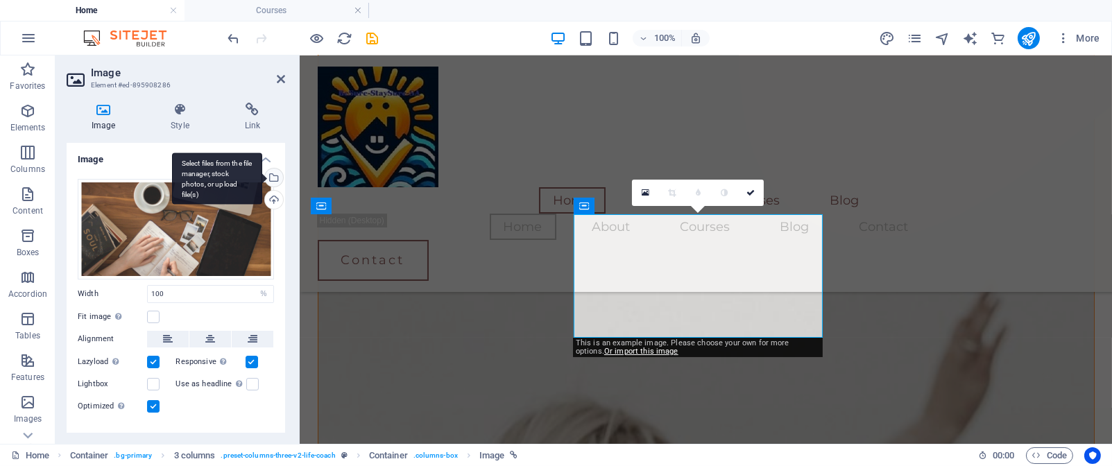
click at [276, 176] on div "Select files from the file manager, stock photos, or upload file(s)" at bounding box center [272, 179] width 21 height 21
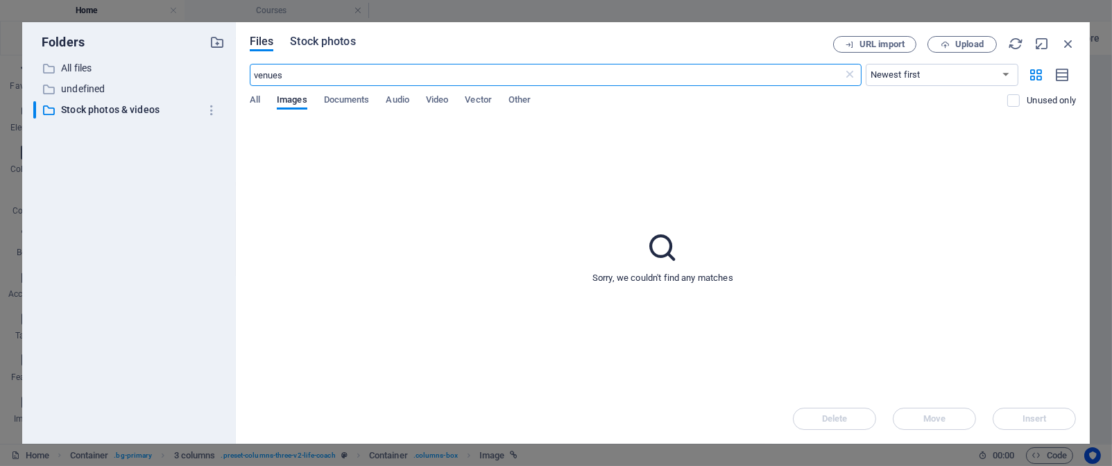
click at [325, 40] on span "Stock photos" at bounding box center [322, 41] width 65 height 17
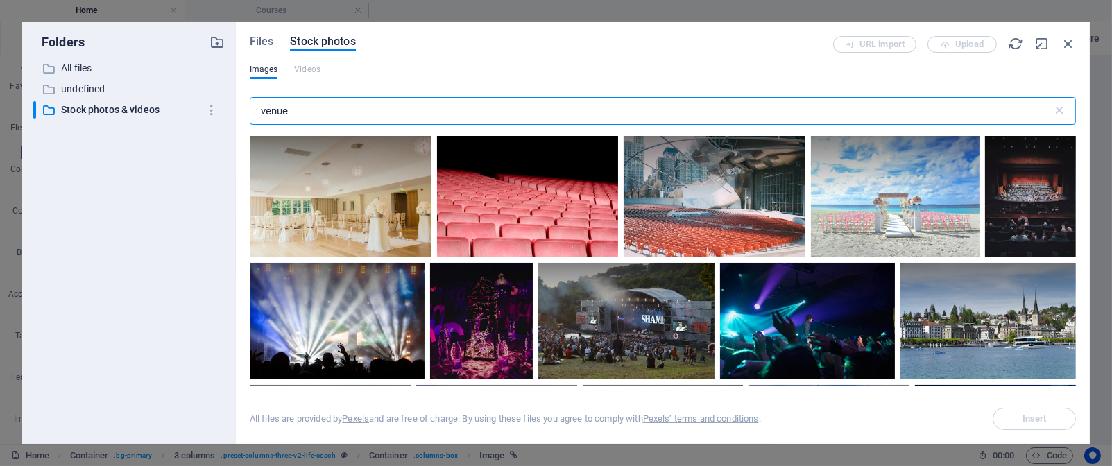
click at [324, 113] on input "venue" at bounding box center [651, 111] width 803 height 28
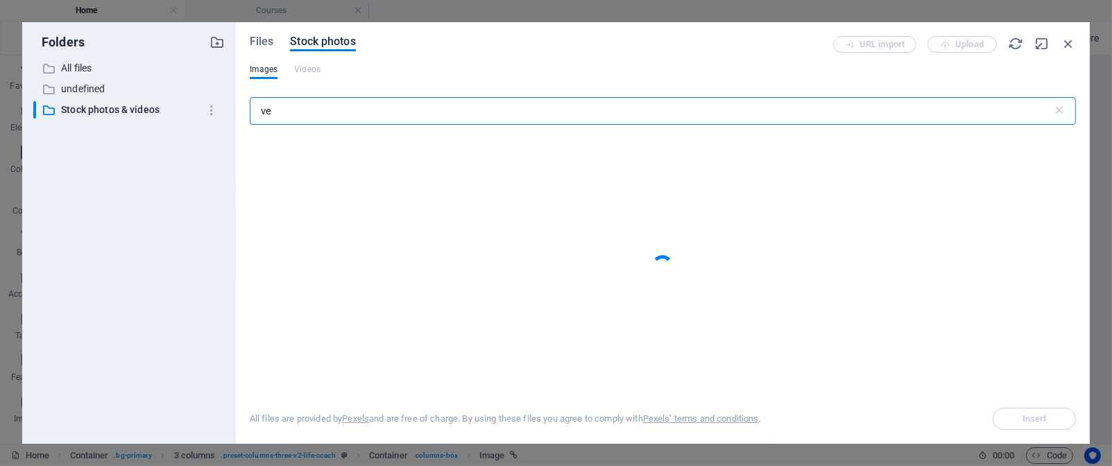
type input "v"
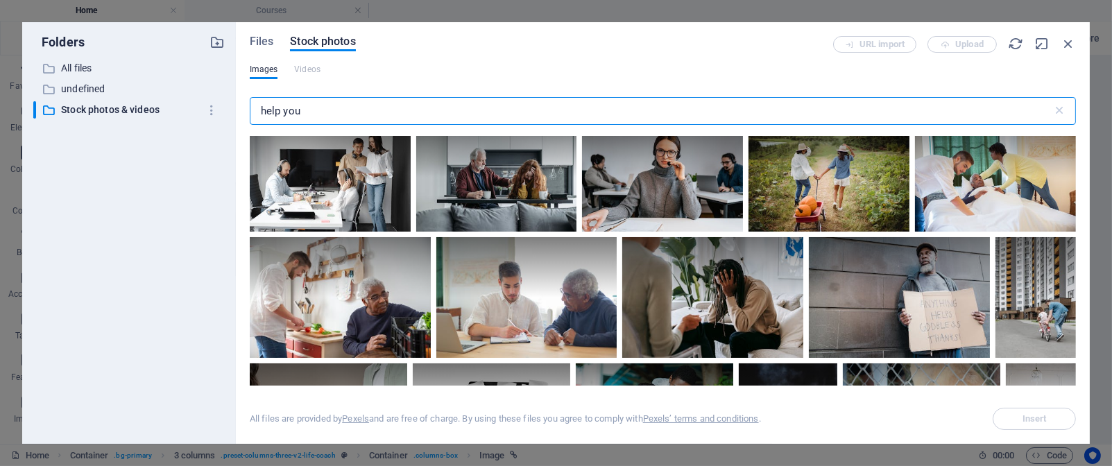
scroll to position [5320, 0]
type input "help you"
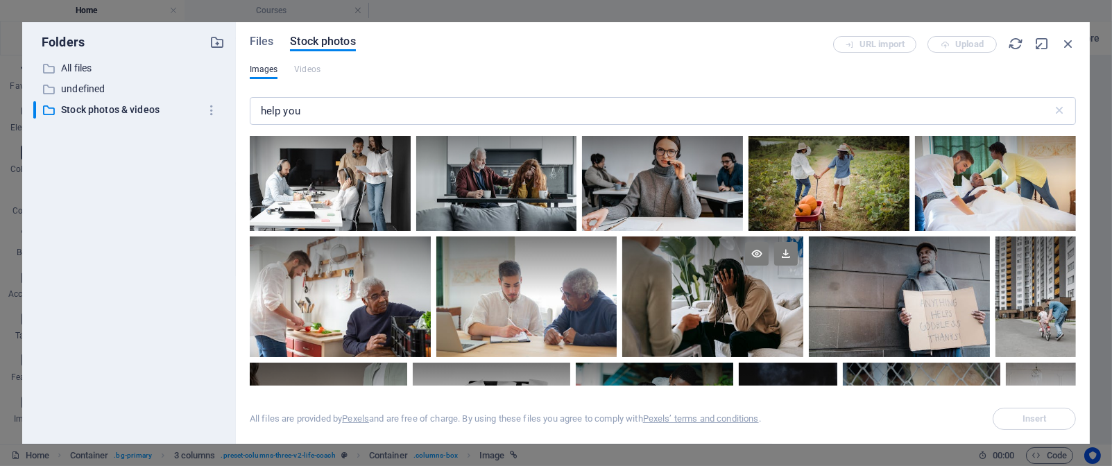
click at [764, 298] on div at bounding box center [712, 297] width 181 height 121
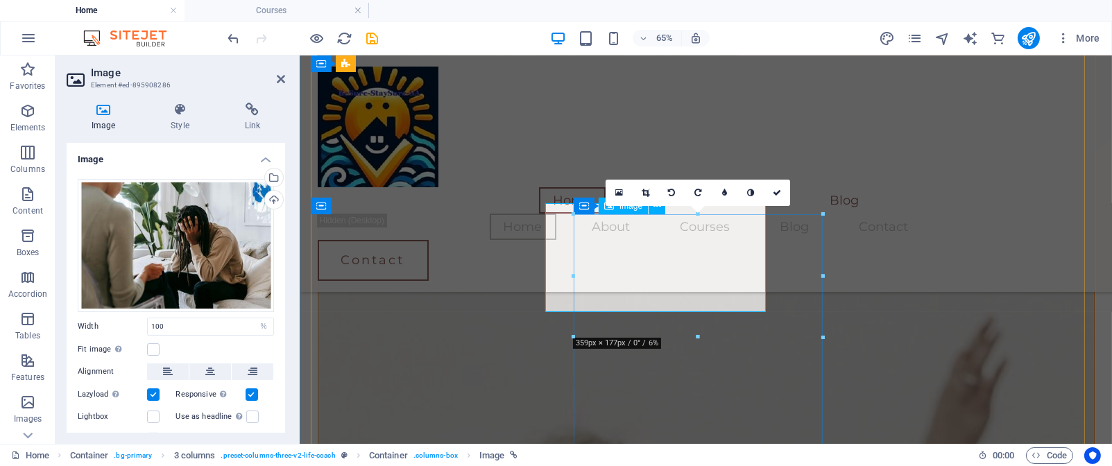
scroll to position [1174, 0]
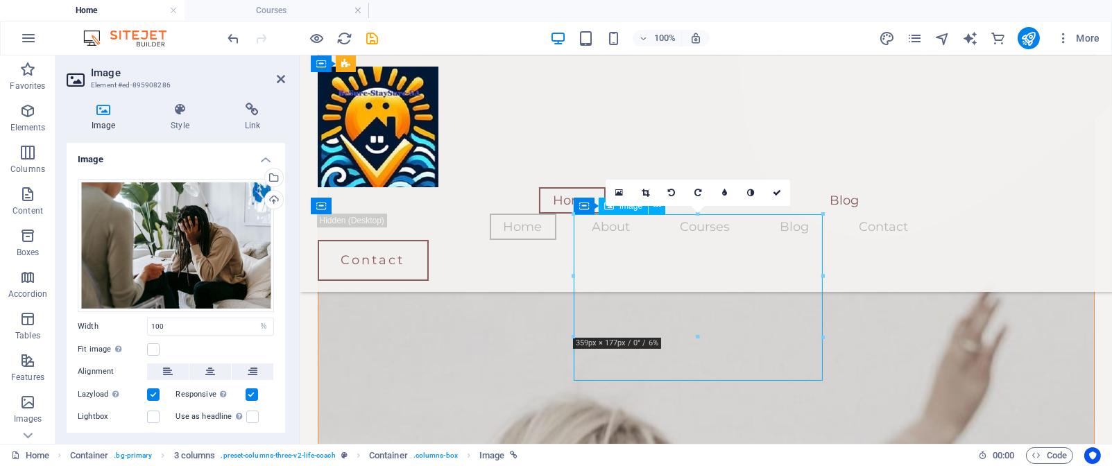
drag, startPoint x: 719, startPoint y: 262, endPoint x: 721, endPoint y: 311, distance: 48.6
drag, startPoint x: 998, startPoint y: 395, endPoint x: 753, endPoint y: 378, distance: 245.5
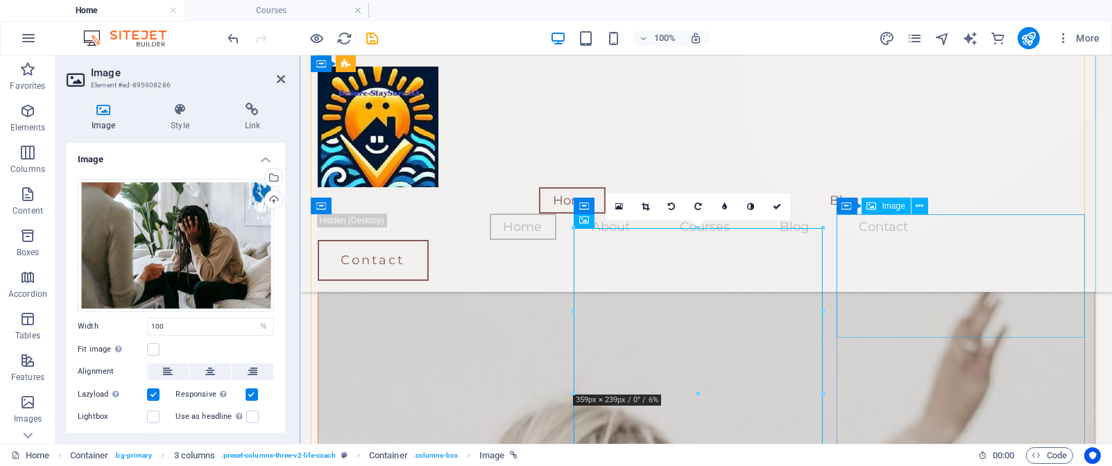
select select "%"
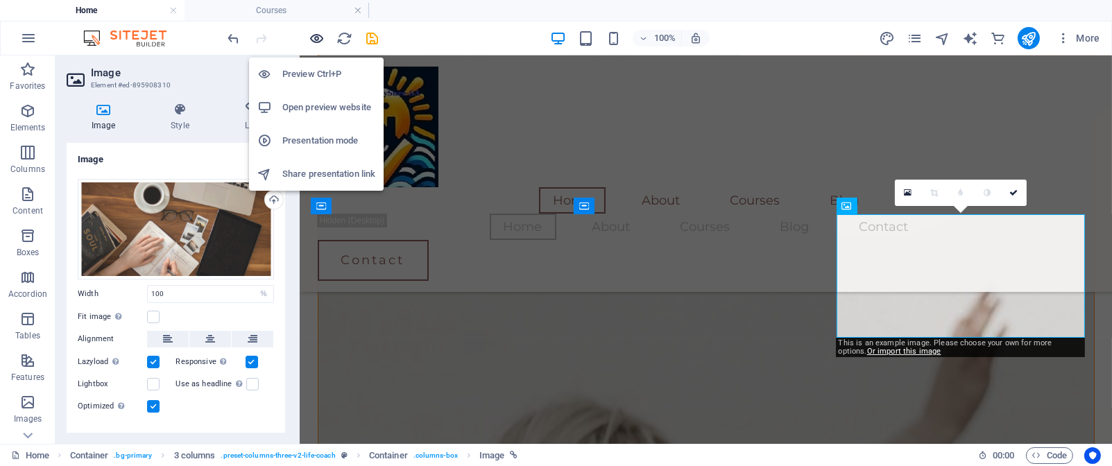
click at [321, 35] on icon "button" at bounding box center [317, 39] width 16 height 16
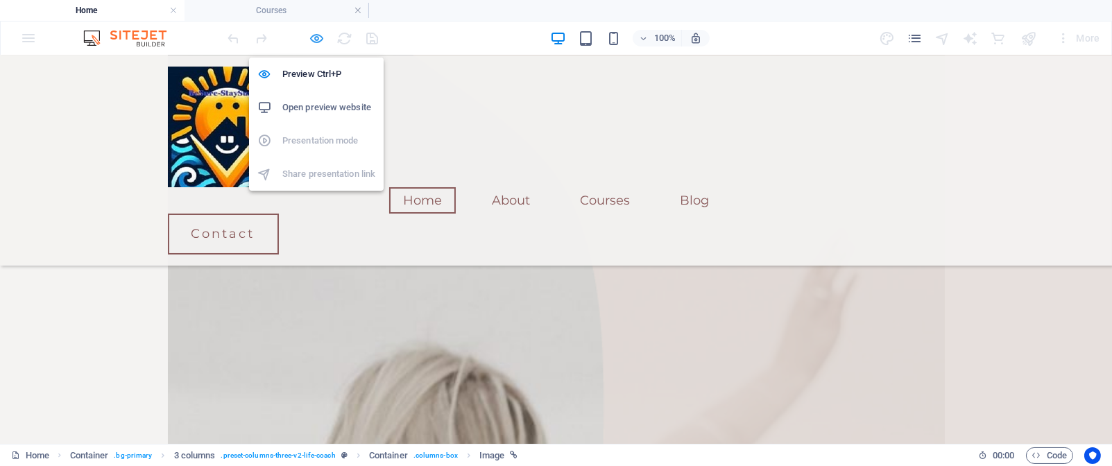
scroll to position [1121, 0]
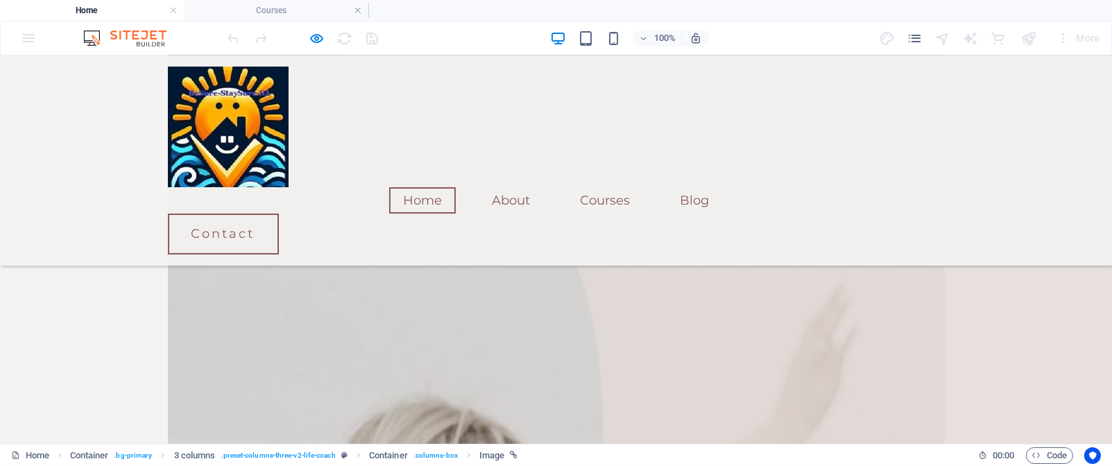
click at [0, 0] on video "2/3" at bounding box center [0, 0] width 0 height 0
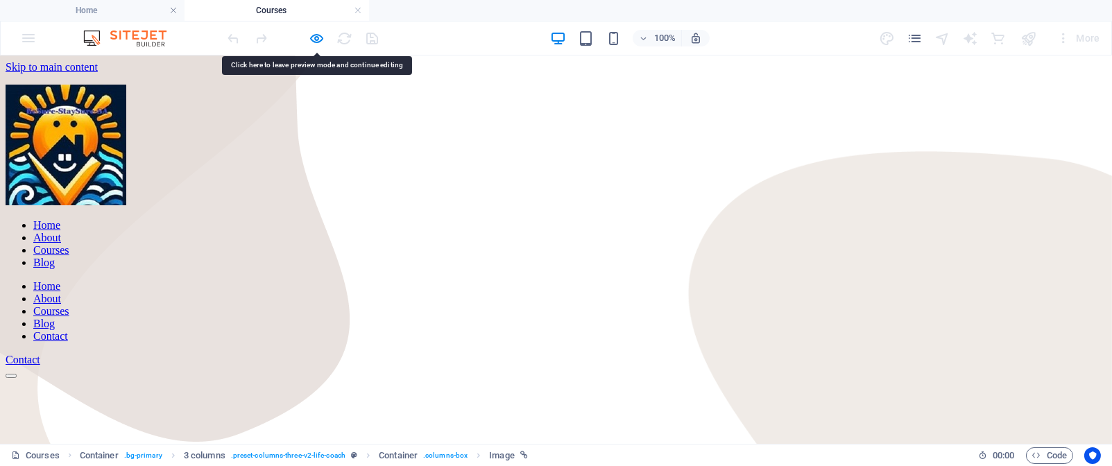
scroll to position [128, 0]
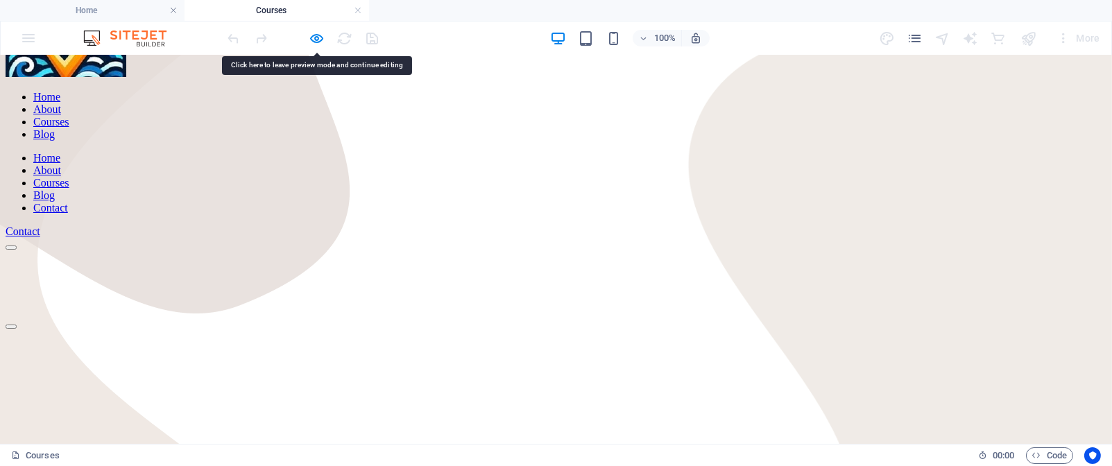
click at [60, 103] on link "Home" at bounding box center [46, 97] width 27 height 12
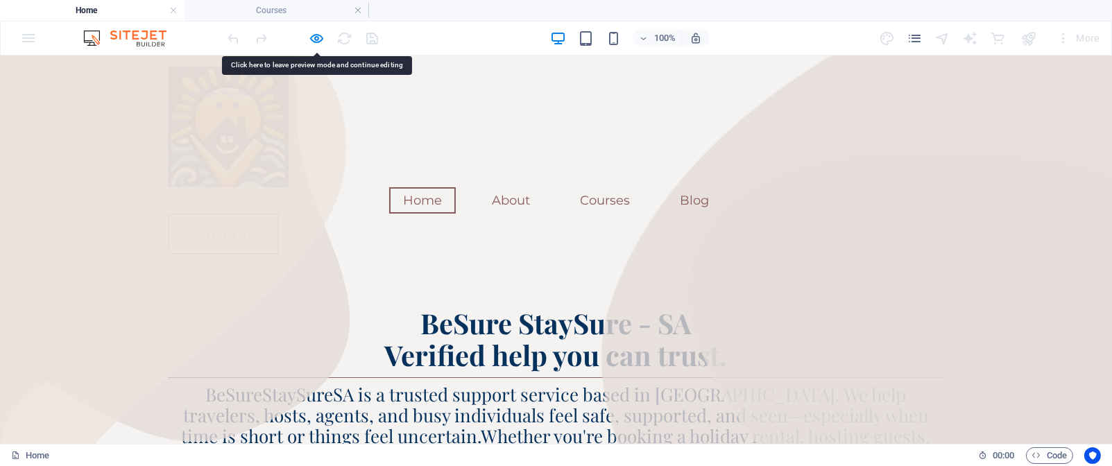
scroll to position [1121, 0]
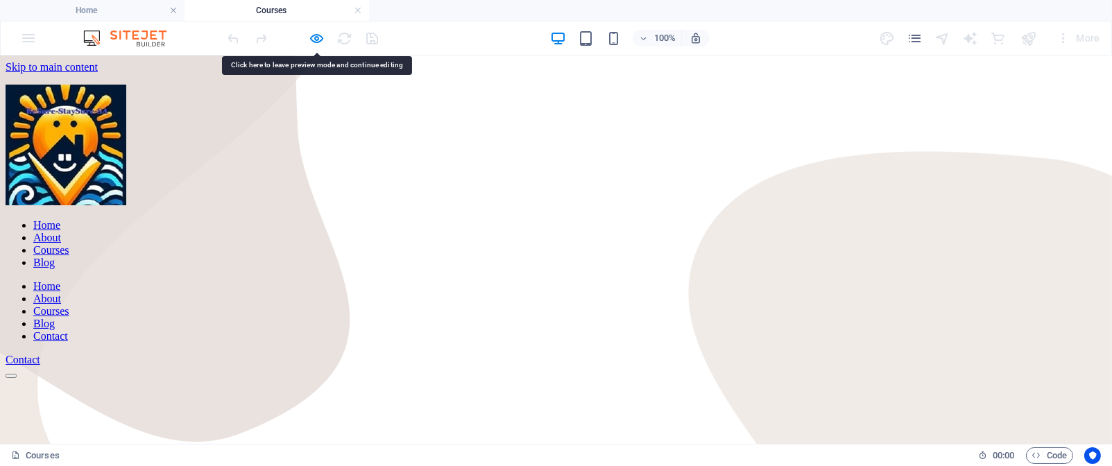
scroll to position [128, 0]
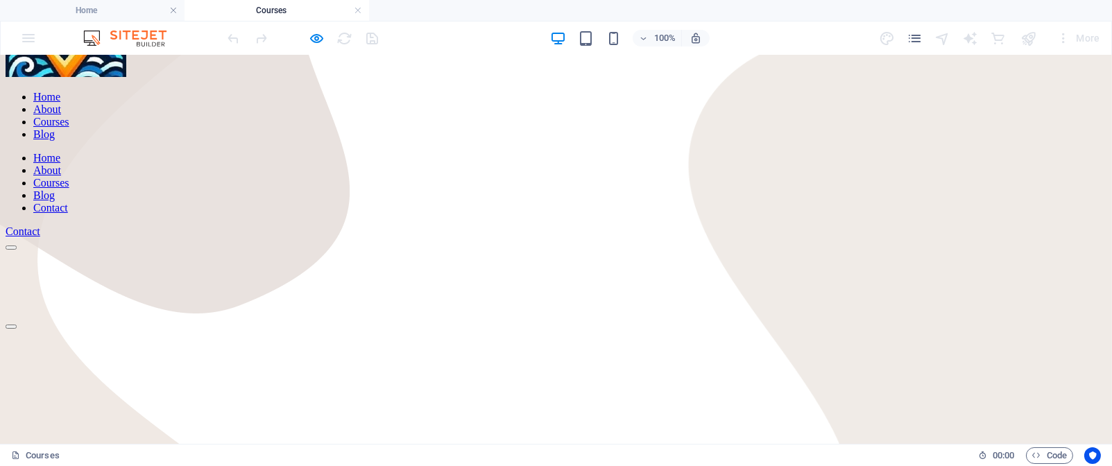
click at [60, 103] on link "Home" at bounding box center [46, 97] width 27 height 12
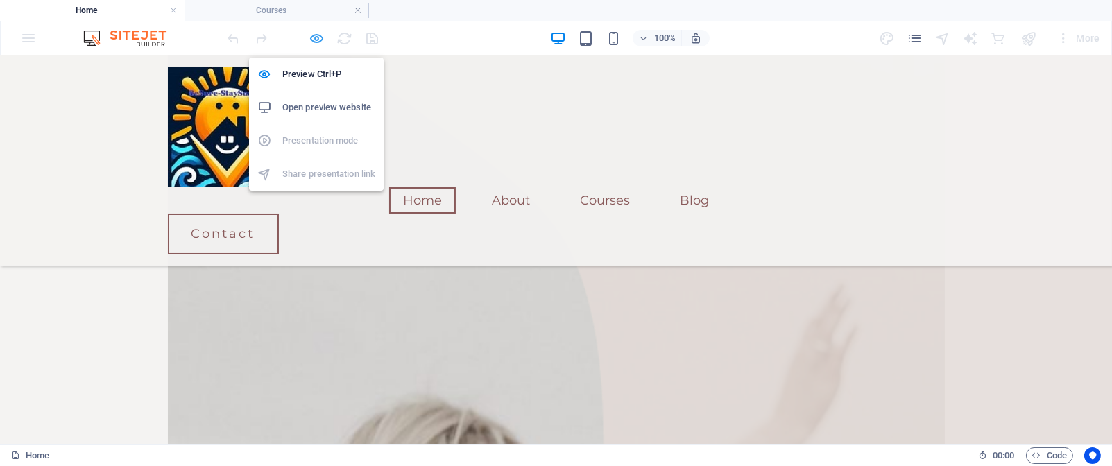
click at [317, 34] on icon "button" at bounding box center [317, 39] width 16 height 16
select select "%"
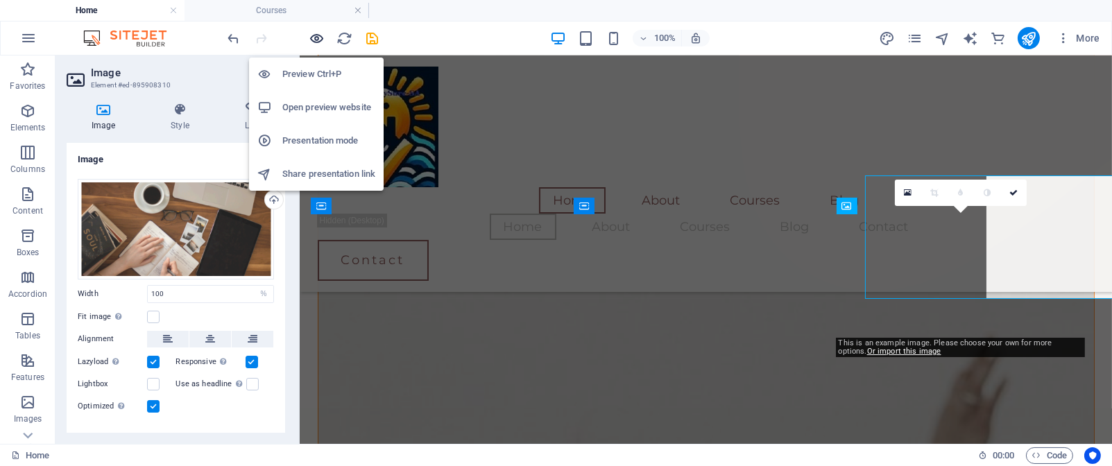
scroll to position [1174, 0]
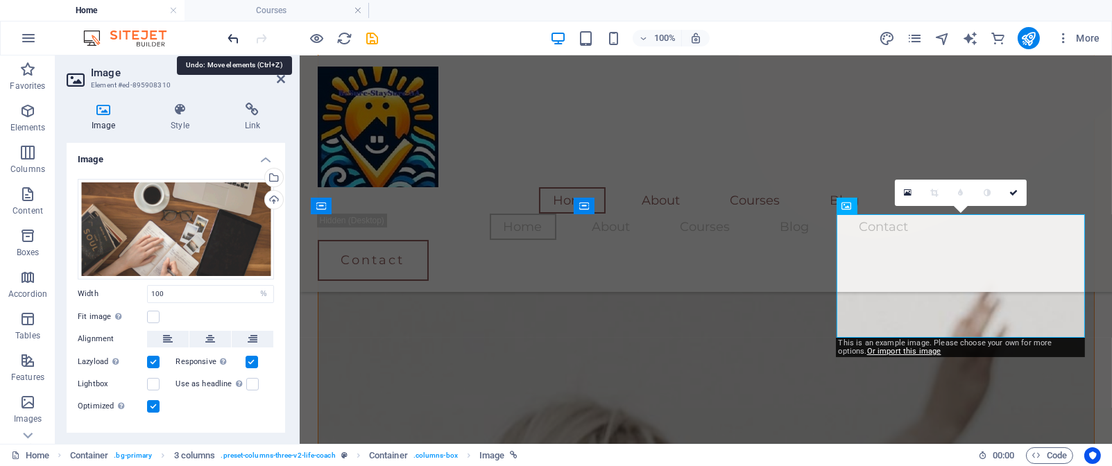
click at [233, 35] on icon "undo" at bounding box center [234, 39] width 16 height 16
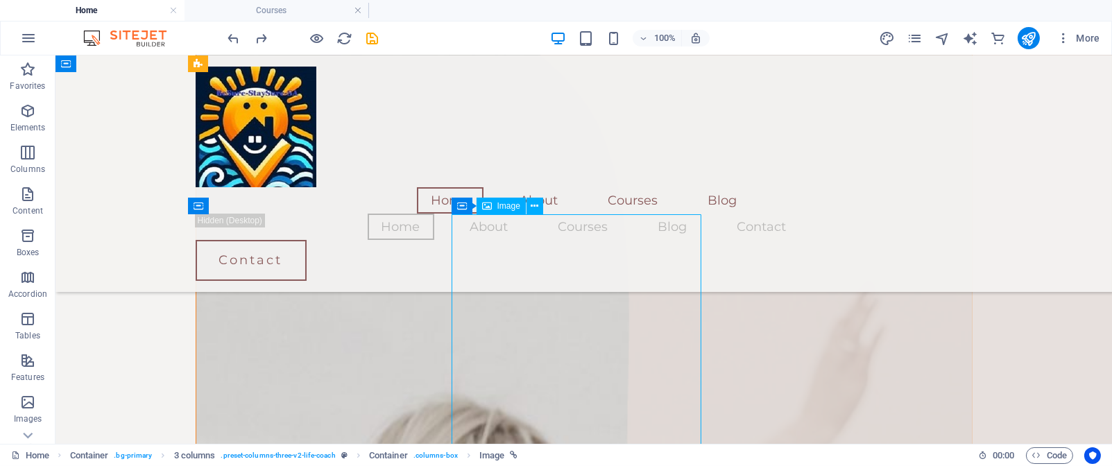
scroll to position [1175, 0]
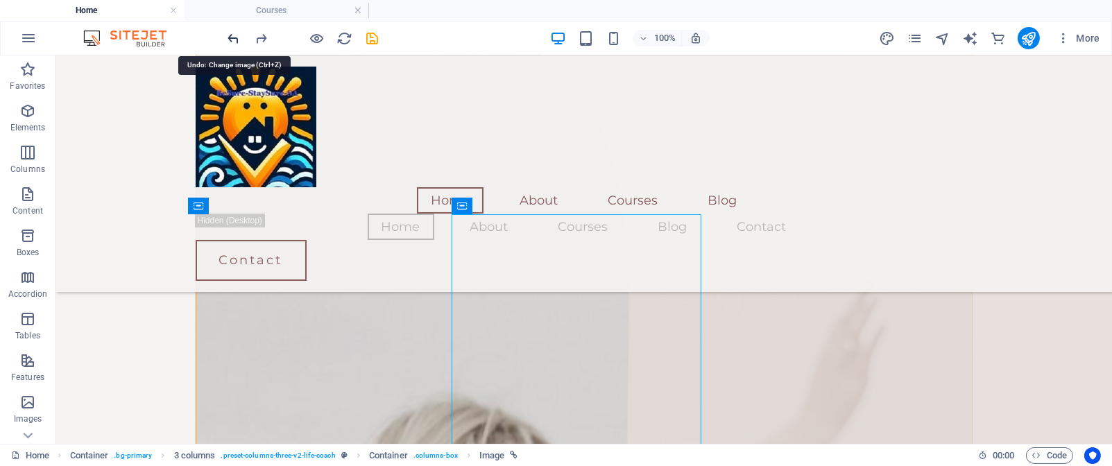
click at [237, 42] on icon "undo" at bounding box center [234, 39] width 16 height 16
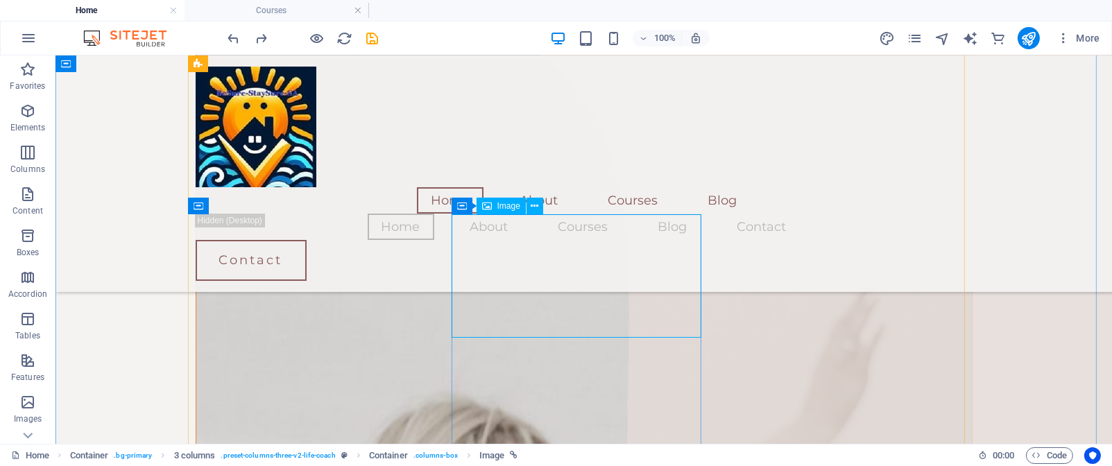
select select "%"
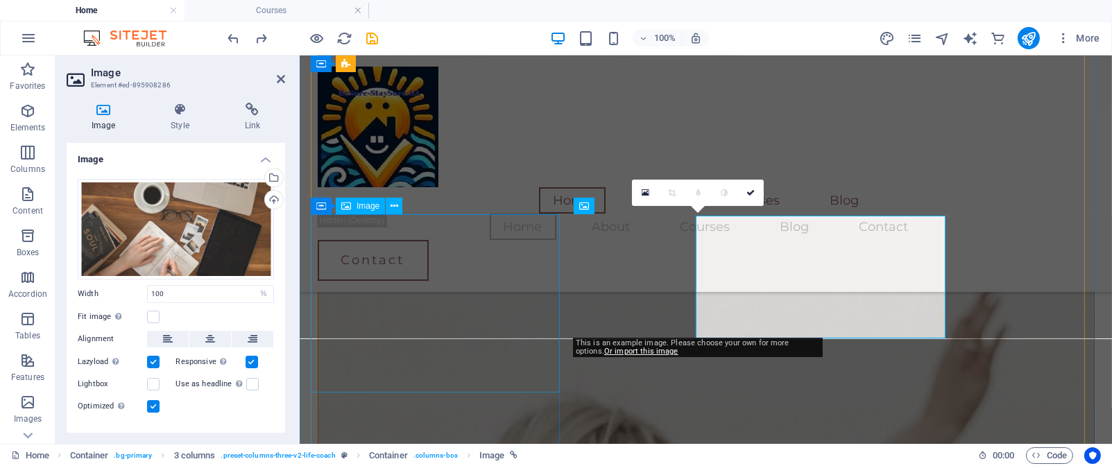
scroll to position [1174, 0]
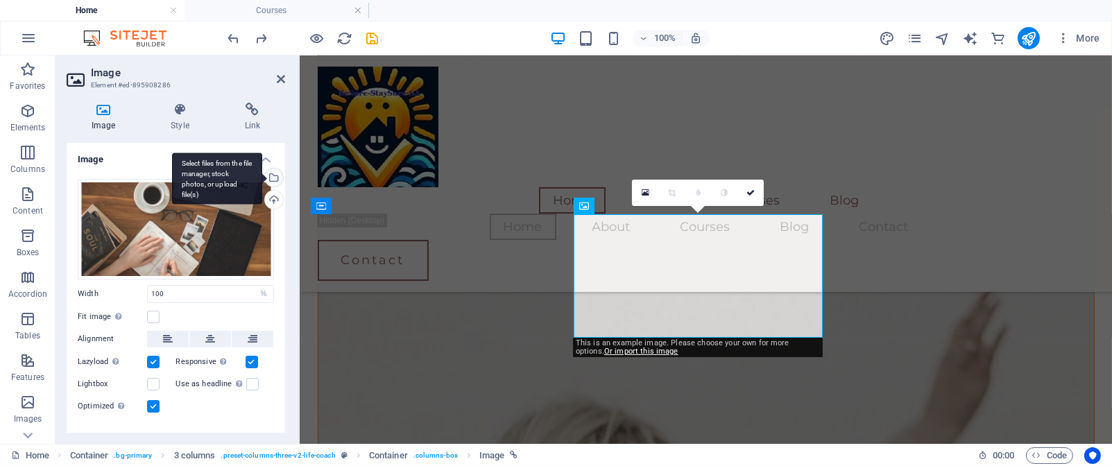
click at [273, 180] on div "Select files from the file manager, stock photos, or upload file(s)" at bounding box center [272, 179] width 21 height 21
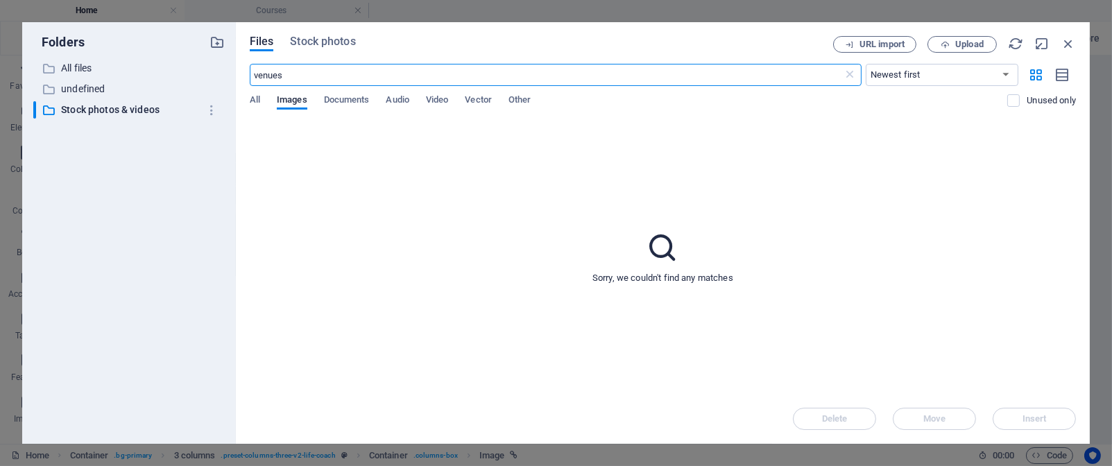
scroll to position [1141, 0]
click at [330, 76] on input "venues" at bounding box center [547, 75] width 594 height 22
type input "v"
type input "comunicate"
click at [346, 39] on span "Stock photos" at bounding box center [322, 41] width 65 height 17
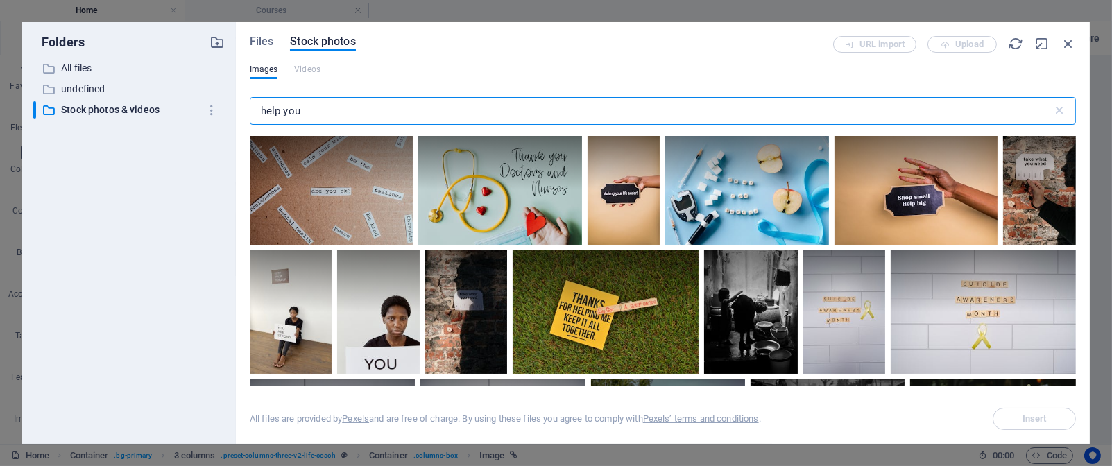
click at [513, 114] on input "help you" at bounding box center [651, 111] width 803 height 28
type input "h"
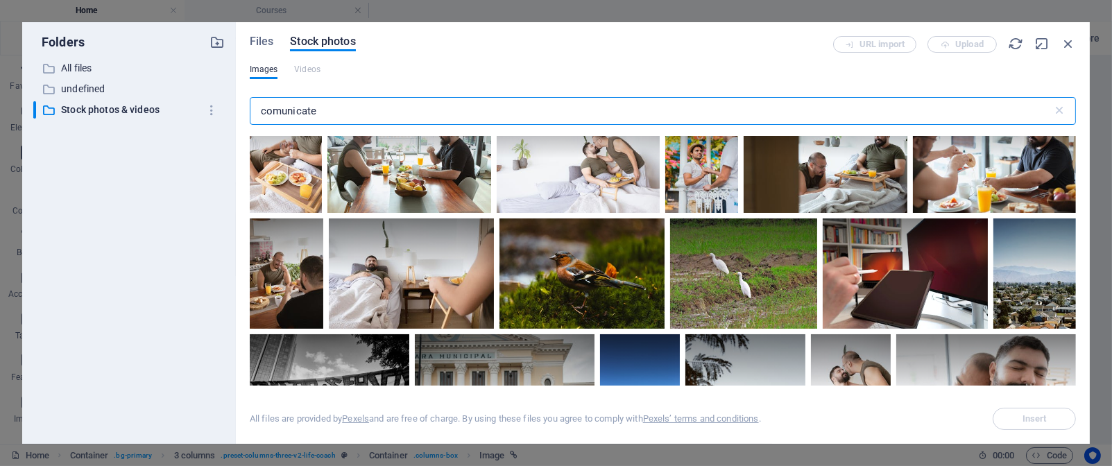
scroll to position [0, 0]
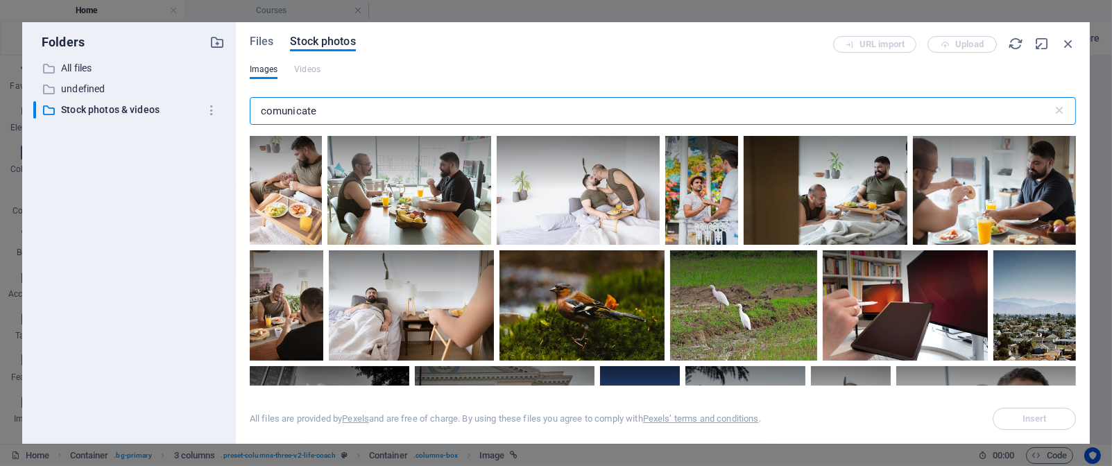
click at [386, 114] on input "comunicate" at bounding box center [651, 111] width 803 height 28
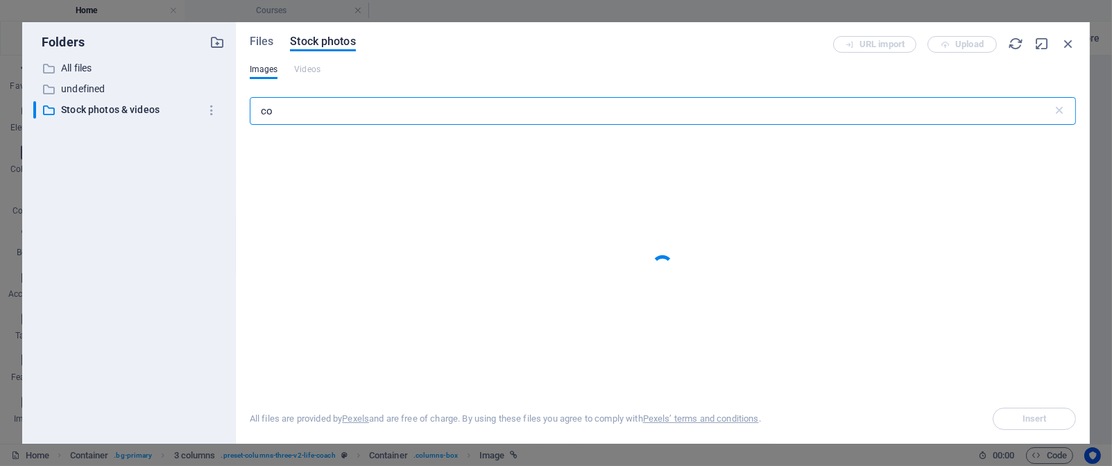
type input "c"
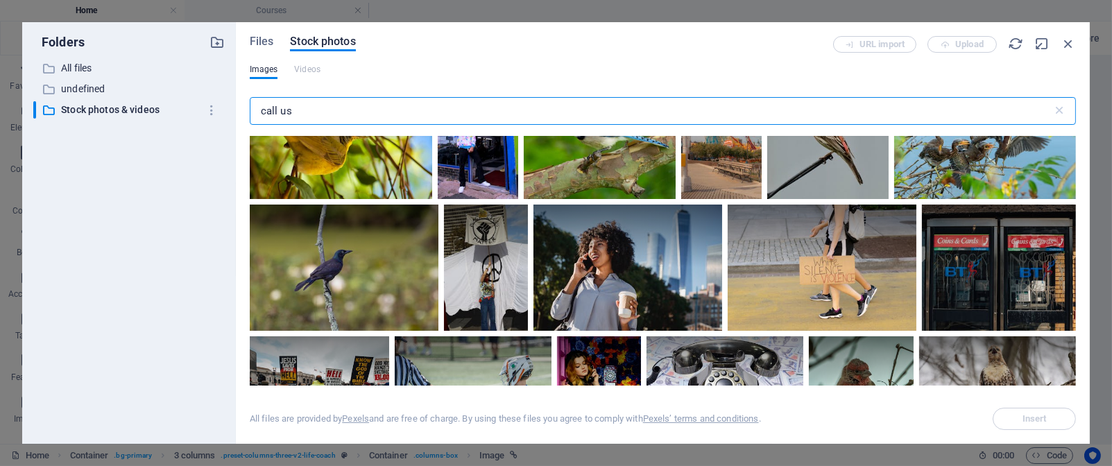
scroll to position [2222, 0]
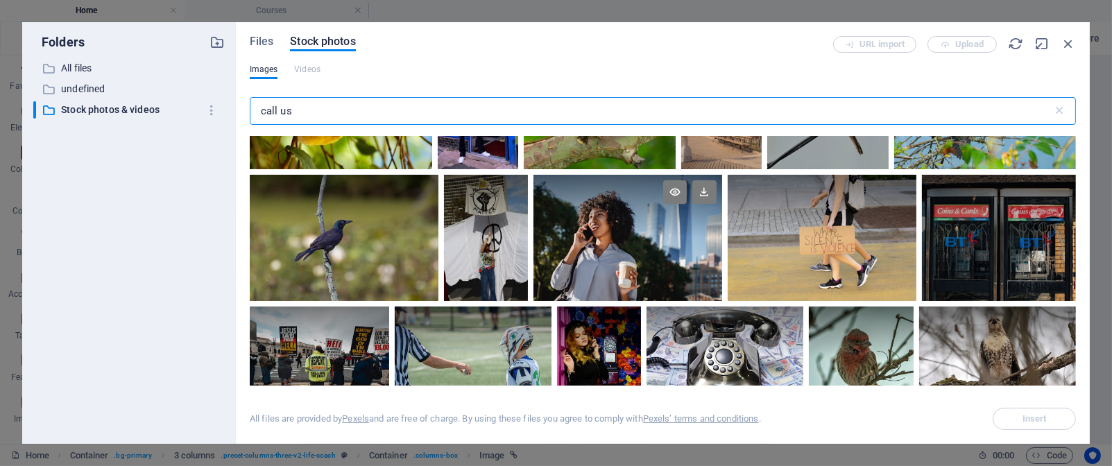
type input "call us"
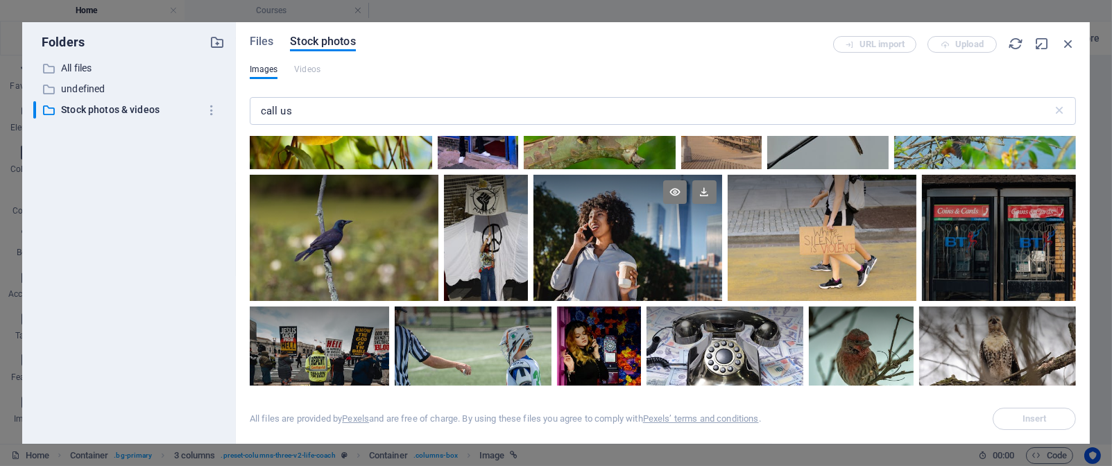
click at [679, 275] on div at bounding box center [628, 238] width 189 height 126
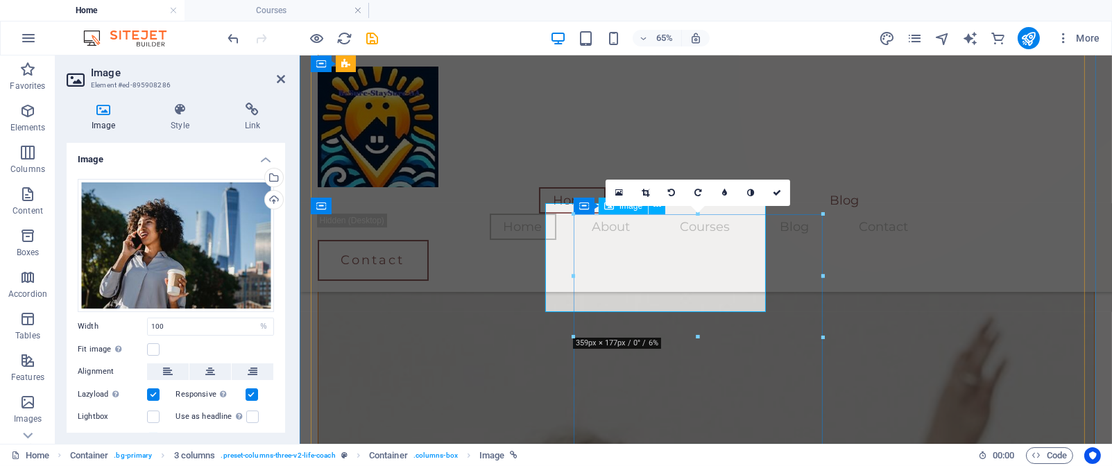
scroll to position [1174, 0]
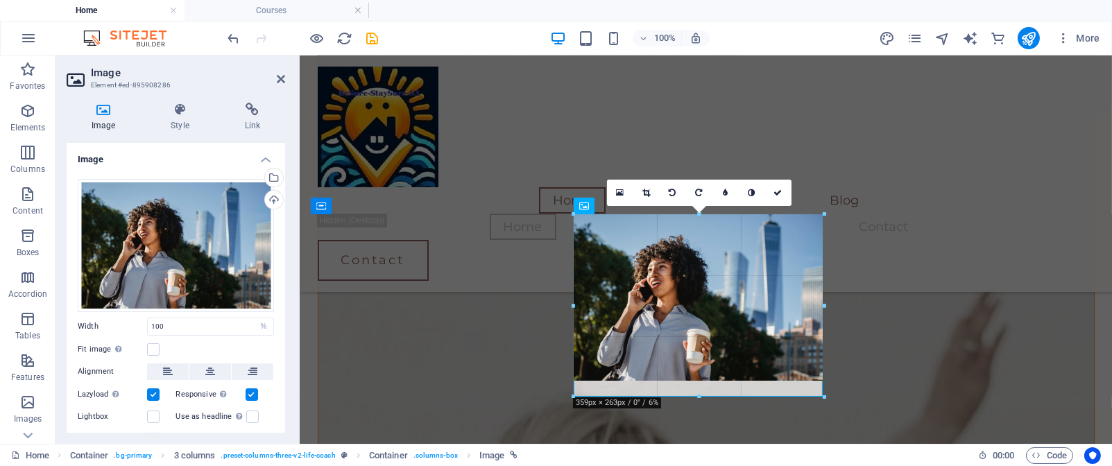
drag, startPoint x: 820, startPoint y: 380, endPoint x: 820, endPoint y: 397, distance: 16.7
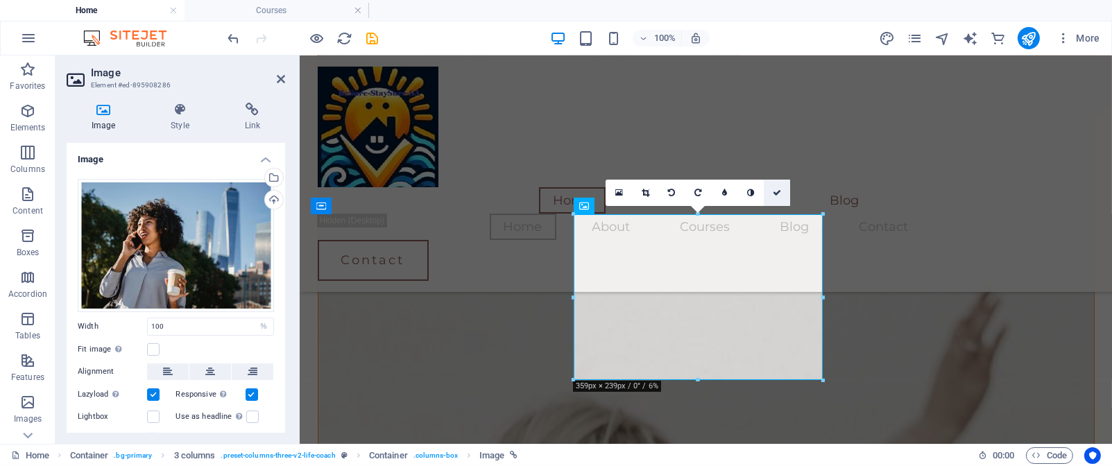
click at [777, 194] on icon at bounding box center [777, 193] width 8 height 8
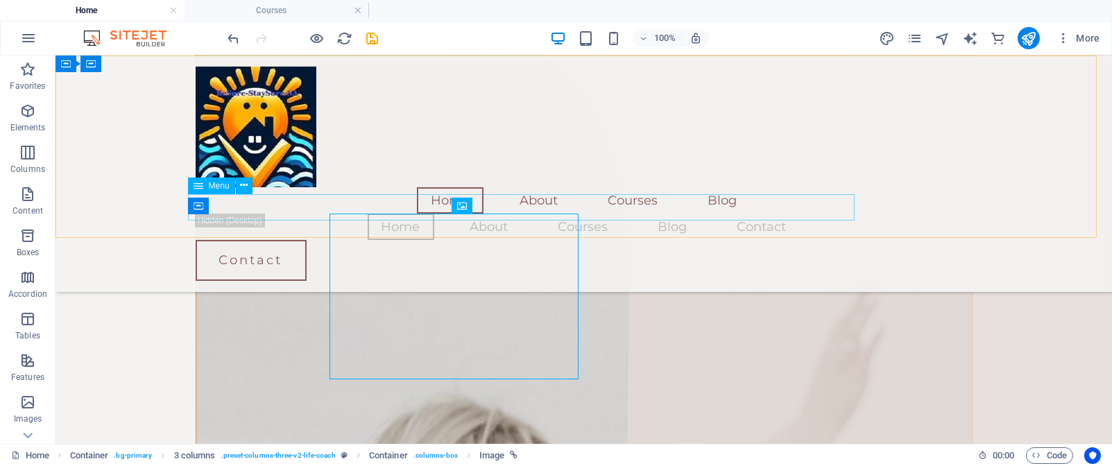
scroll to position [1175, 0]
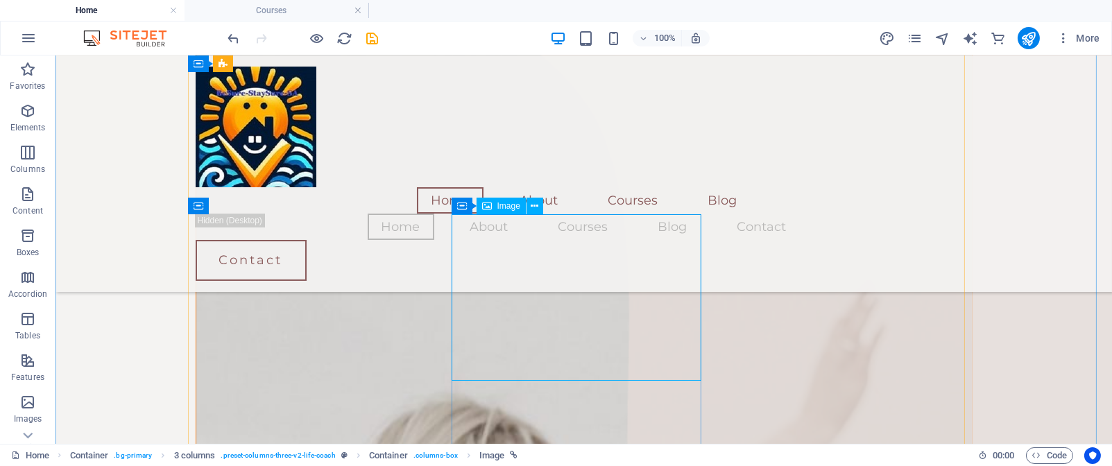
select select "%"
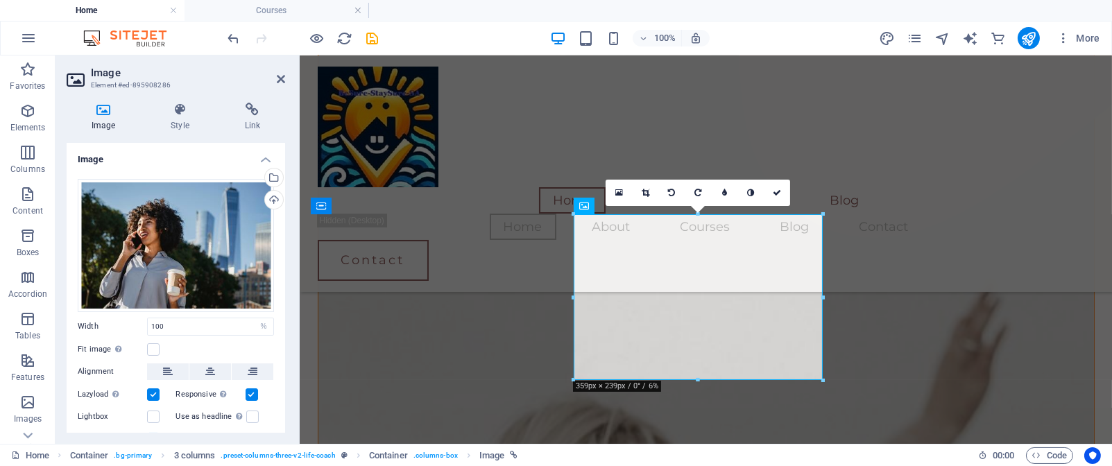
scroll to position [1174, 0]
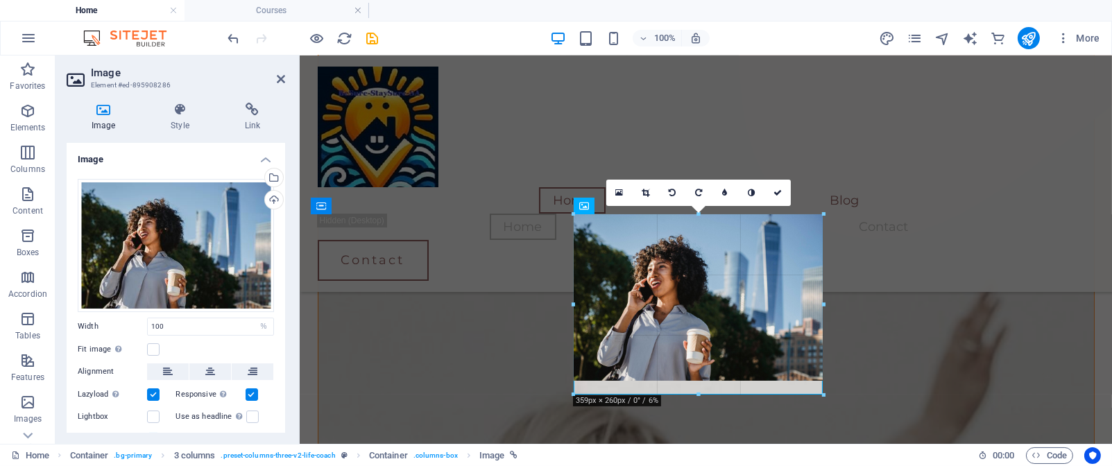
drag, startPoint x: 572, startPoint y: 379, endPoint x: 273, endPoint y: 328, distance: 304.0
click at [572, 393] on div at bounding box center [574, 394] width 6 height 6
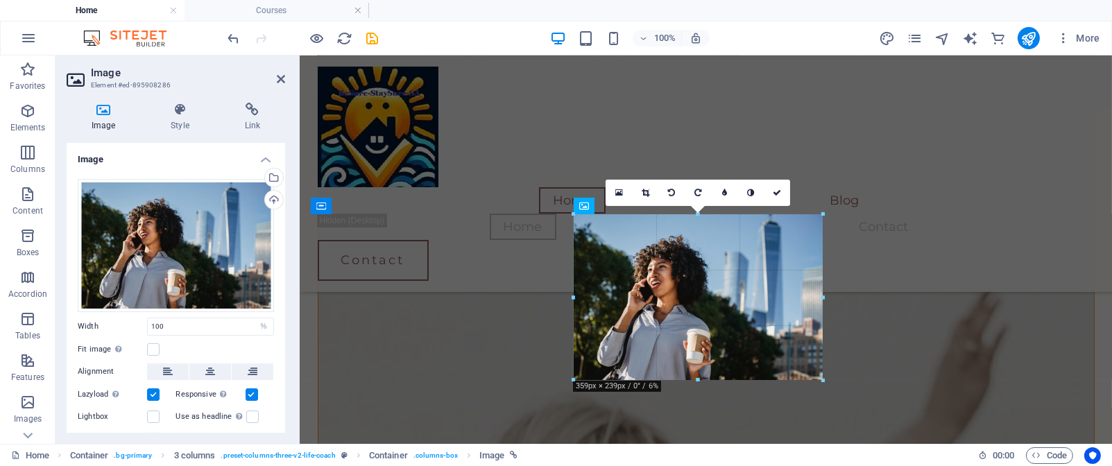
drag, startPoint x: 574, startPoint y: 214, endPoint x: 574, endPoint y: 230, distance: 15.3
drag, startPoint x: 573, startPoint y: 216, endPoint x: 577, endPoint y: 235, distance: 19.2
drag, startPoint x: 822, startPoint y: 216, endPoint x: 821, endPoint y: 253, distance: 36.8
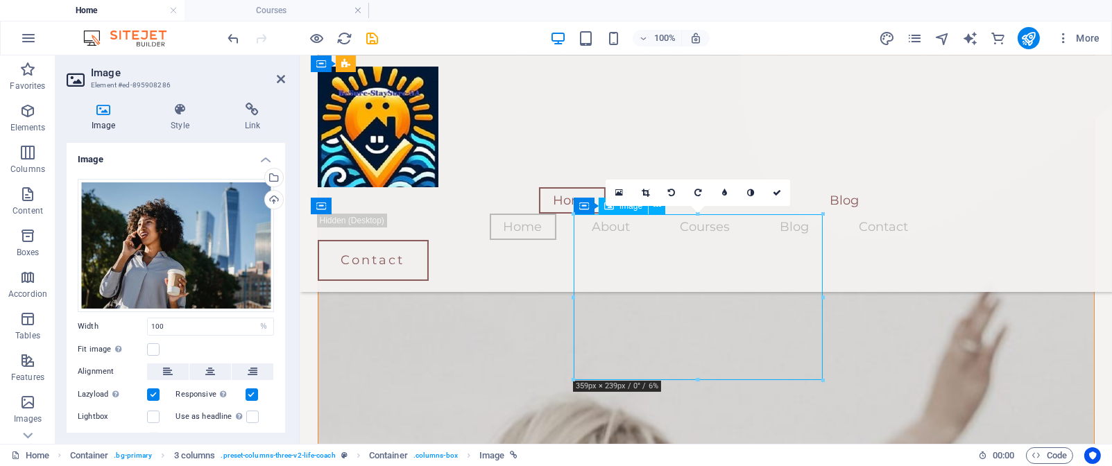
drag, startPoint x: 729, startPoint y: 247, endPoint x: 719, endPoint y: 310, distance: 64.0
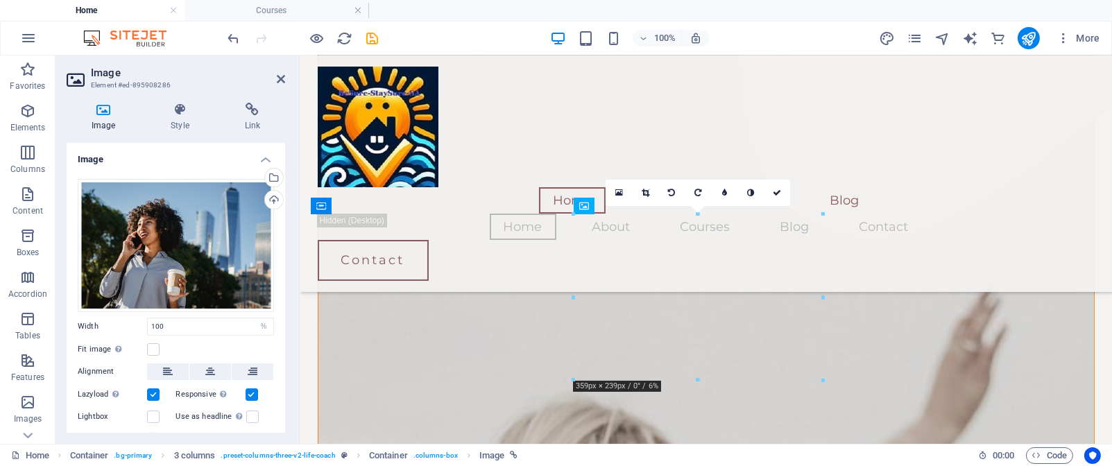
drag, startPoint x: 712, startPoint y: 305, endPoint x: 697, endPoint y: 386, distance: 81.8
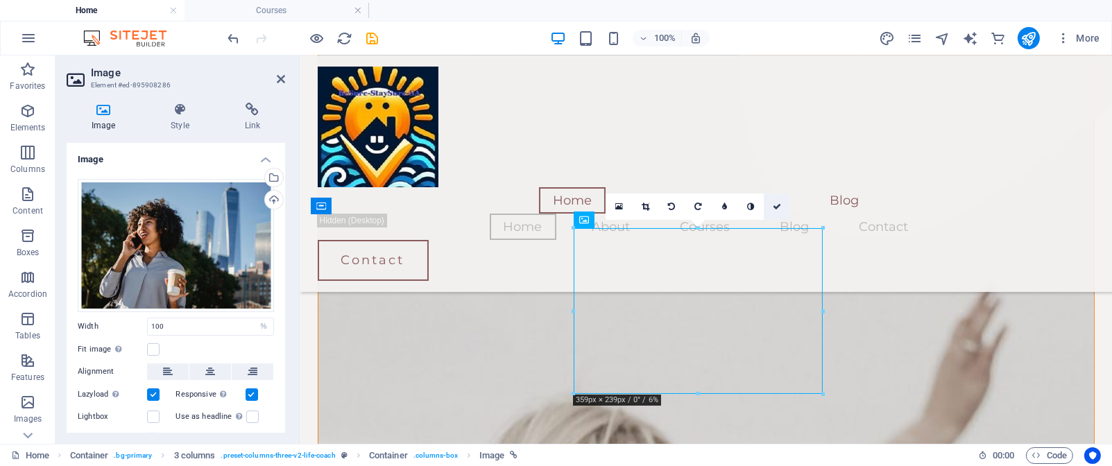
click at [775, 206] on icon at bounding box center [777, 207] width 8 height 8
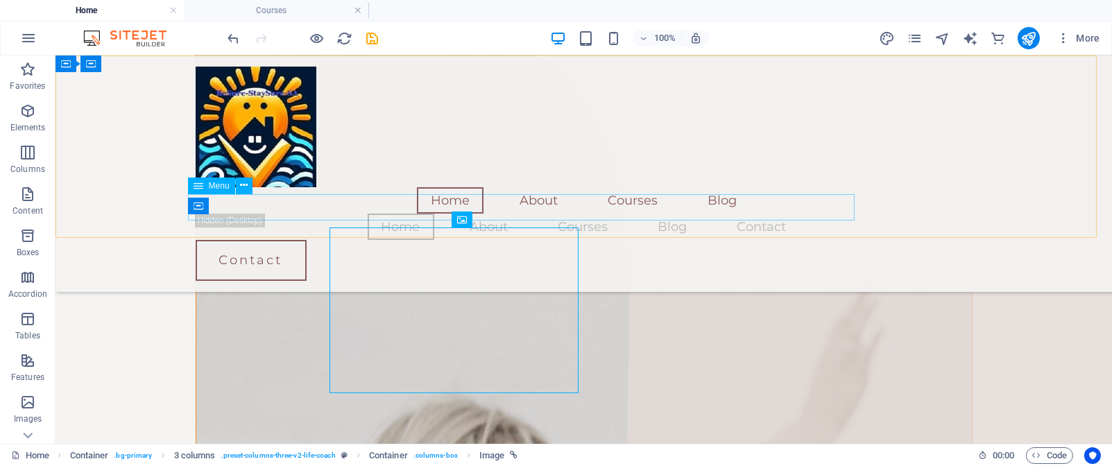
scroll to position [1175, 0]
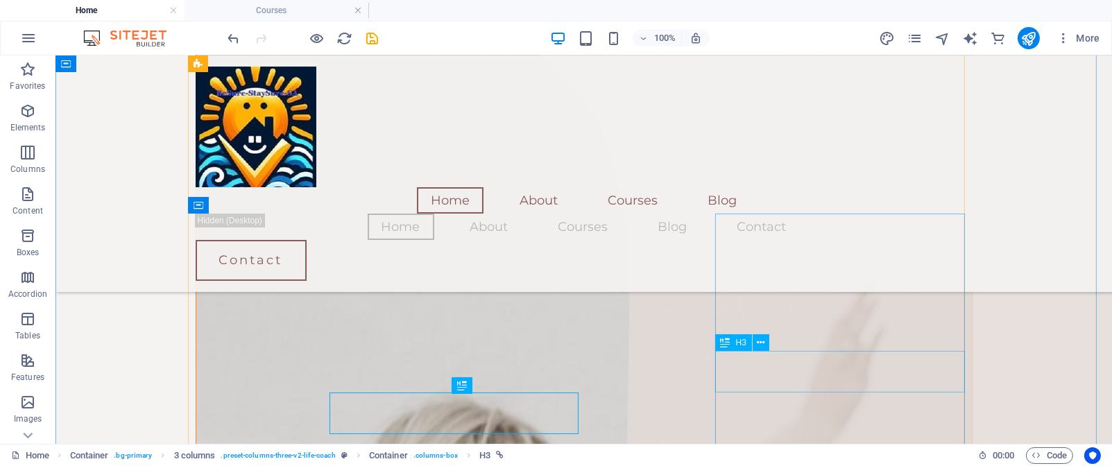
scroll to position [1175, 0]
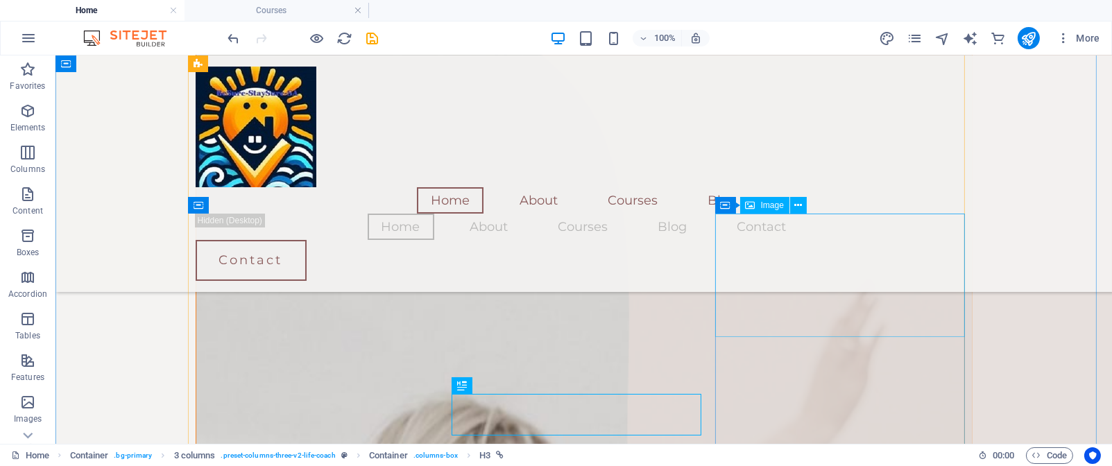
select select "%"
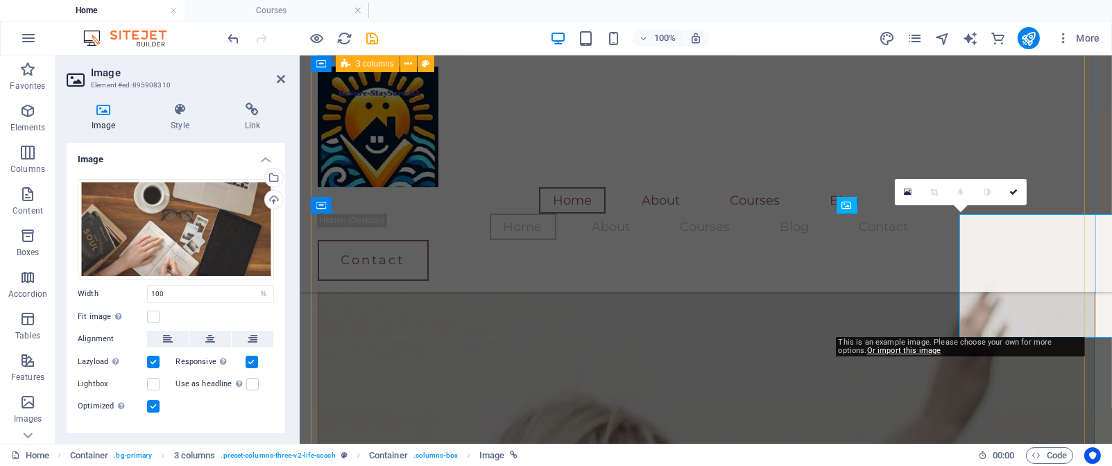
scroll to position [1175, 0]
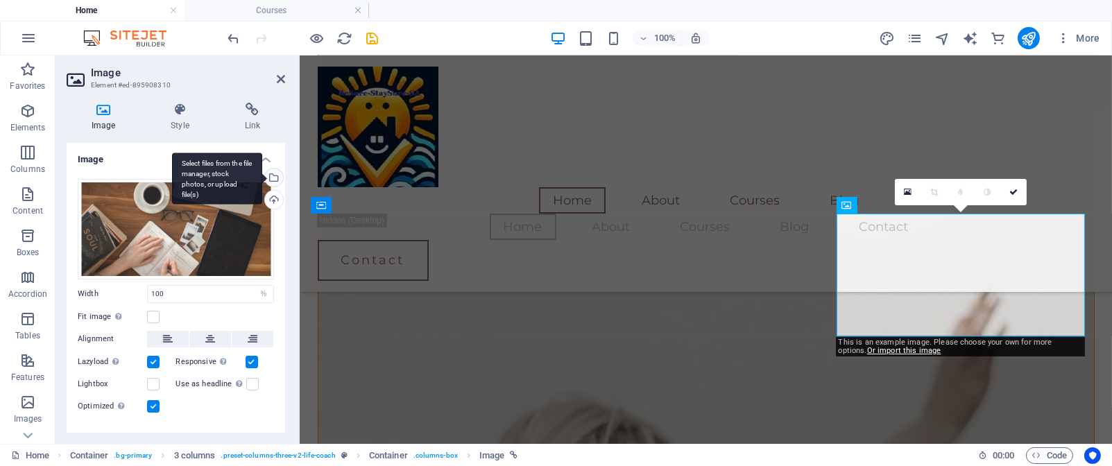
click at [271, 173] on div "Select files from the file manager, stock photos, or upload file(s)" at bounding box center [272, 179] width 21 height 21
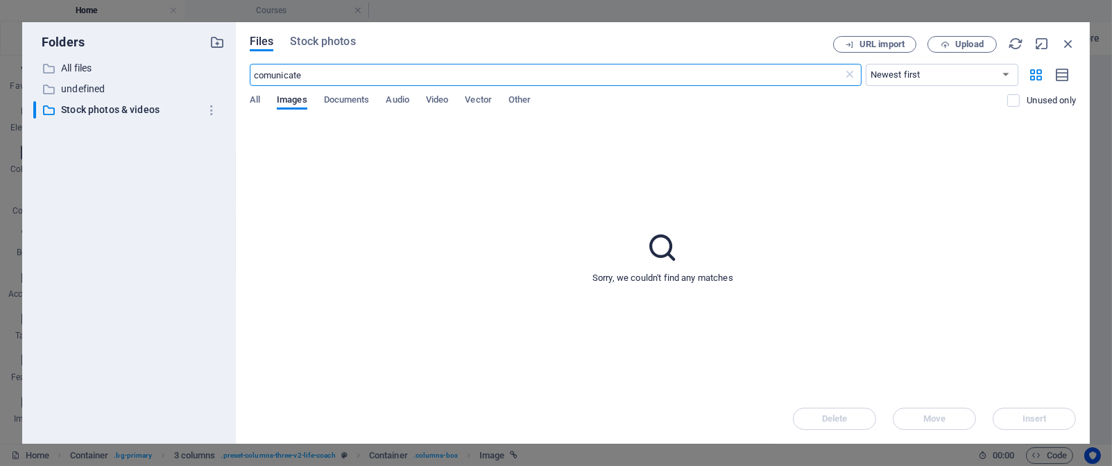
scroll to position [1141, 0]
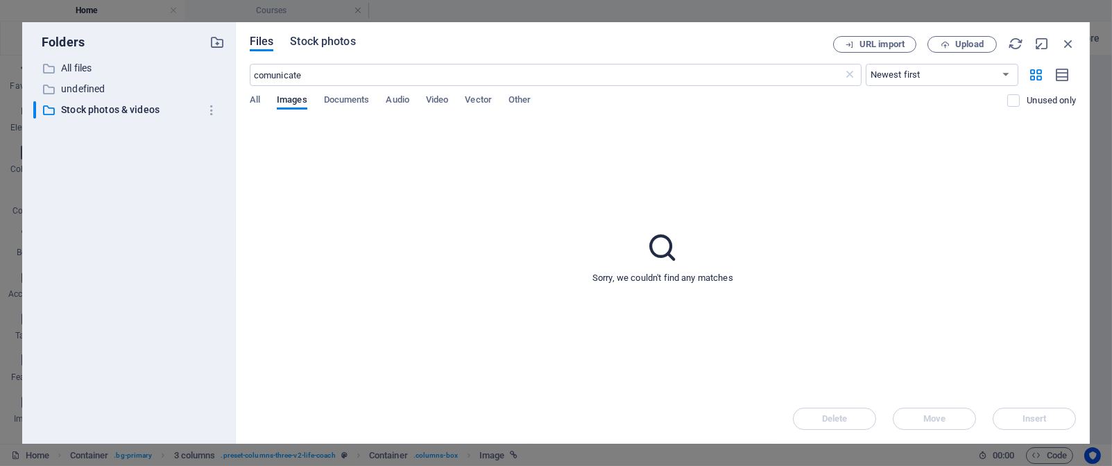
click at [341, 38] on span "Stock photos" at bounding box center [322, 41] width 65 height 17
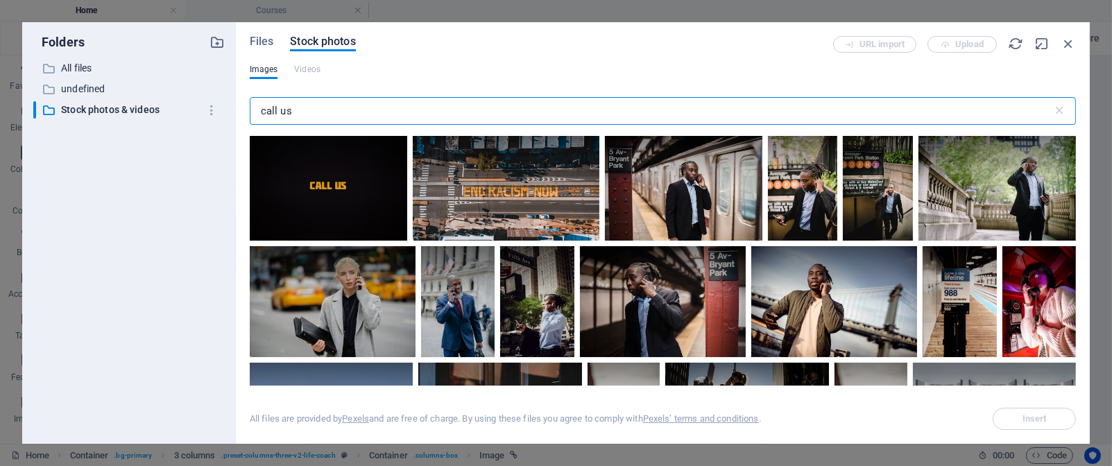
click at [324, 111] on input "call us" at bounding box center [651, 111] width 803 height 28
type input "c"
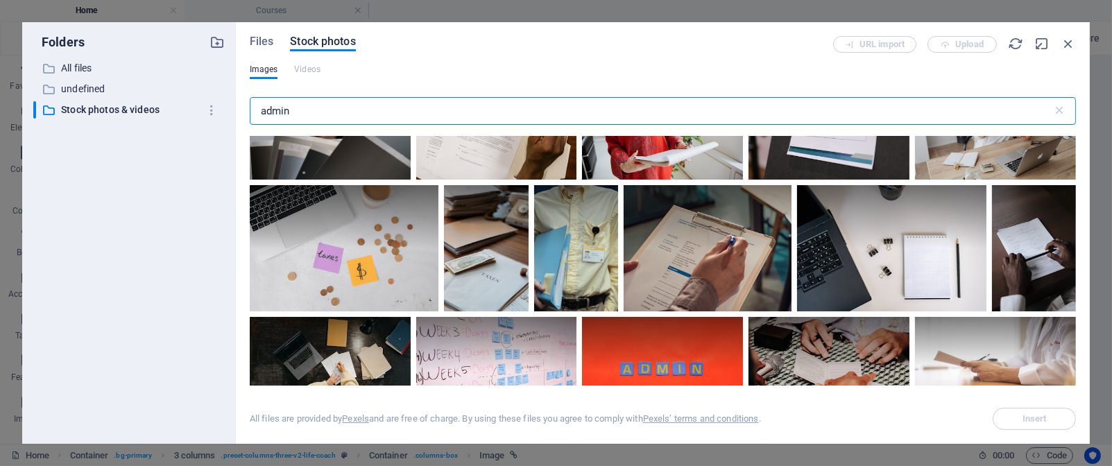
scroll to position [402, 0]
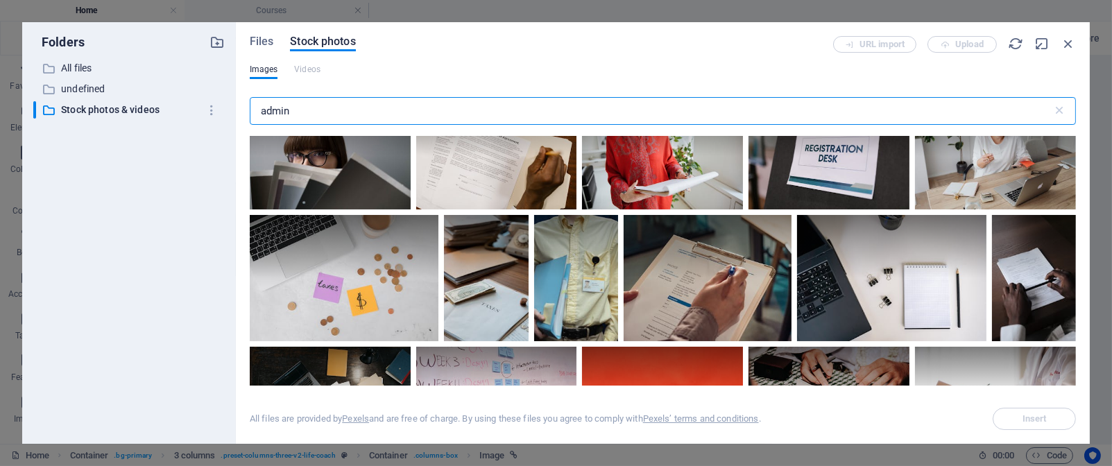
click at [346, 114] on input "admin" at bounding box center [651, 111] width 803 height 28
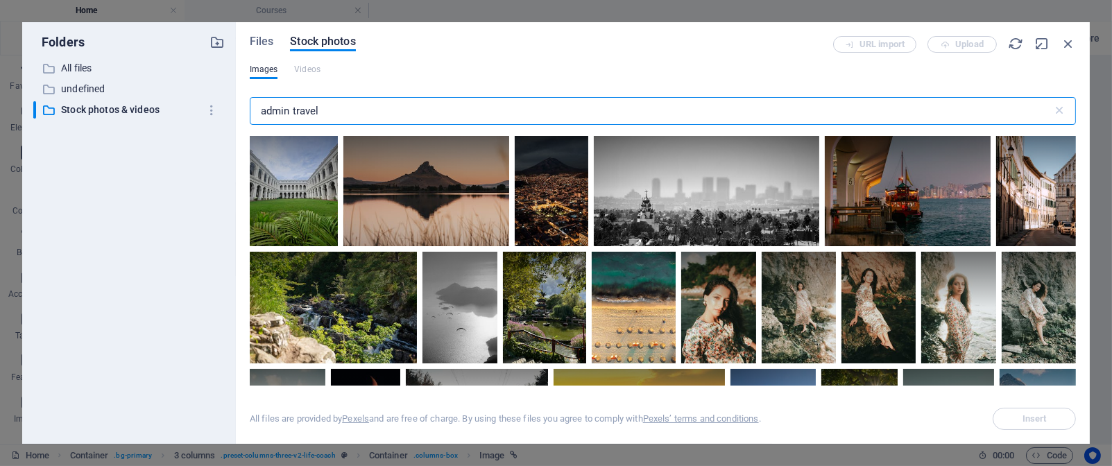
click at [354, 111] on input "admin travel" at bounding box center [651, 111] width 803 height 28
type input "a"
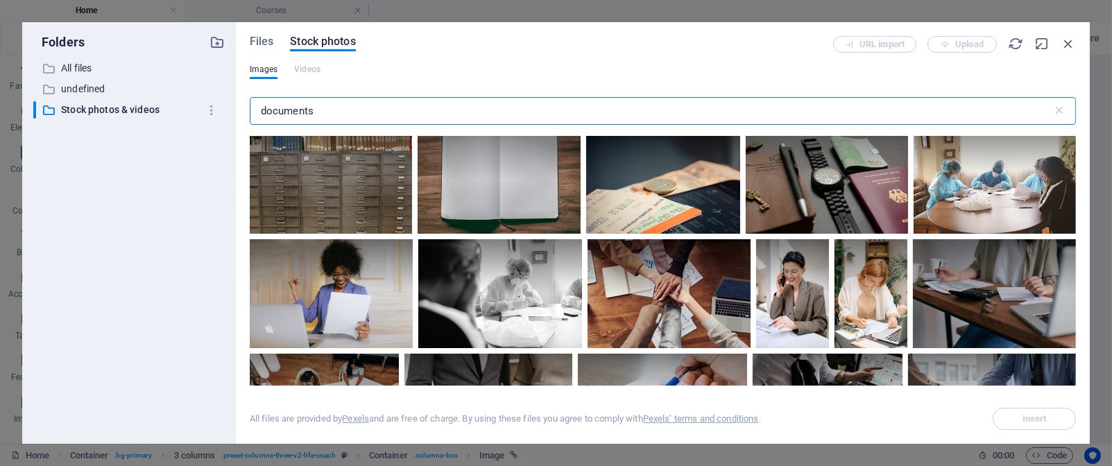
scroll to position [1237, 0]
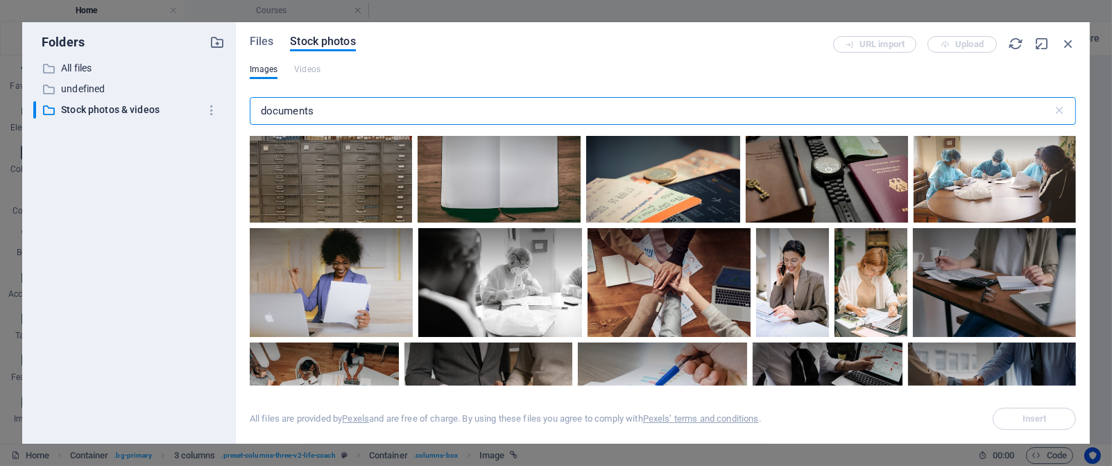
click at [262, 114] on input "documents" at bounding box center [651, 111] width 803 height 28
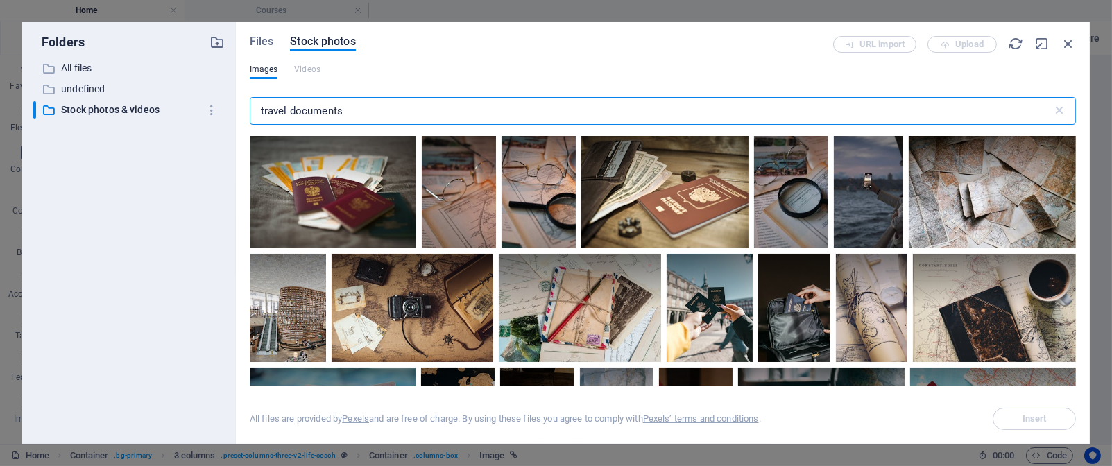
scroll to position [1934, 0]
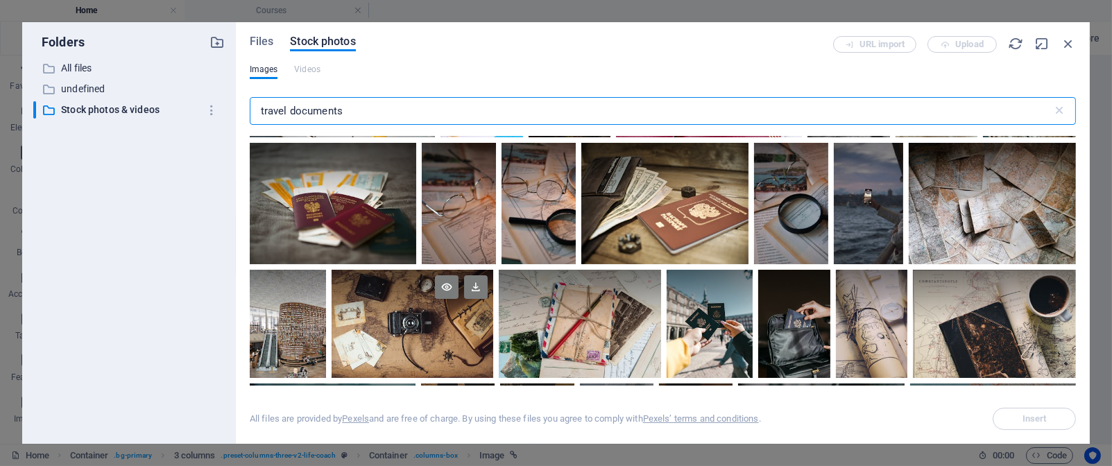
type input "travel documents"
click at [445, 327] on div at bounding box center [413, 324] width 162 height 108
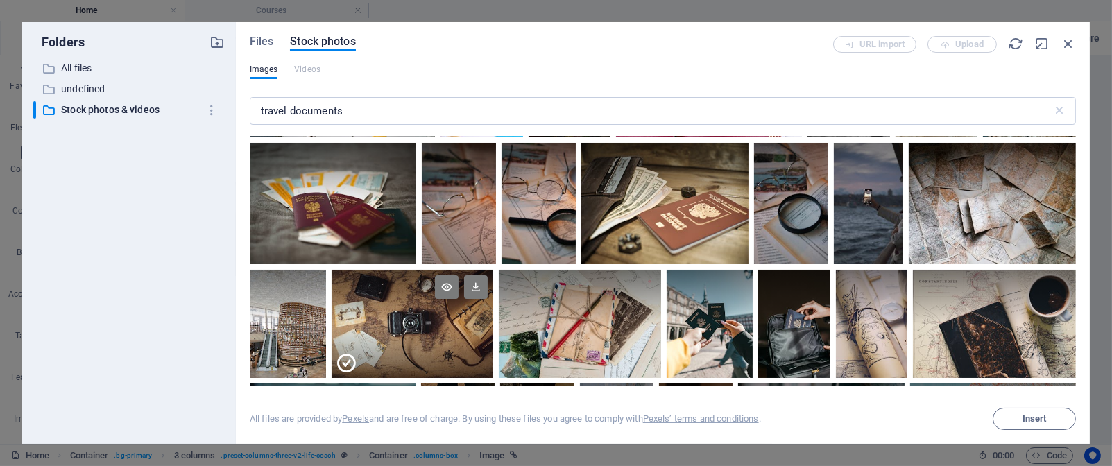
click at [445, 327] on div at bounding box center [413, 351] width 162 height 54
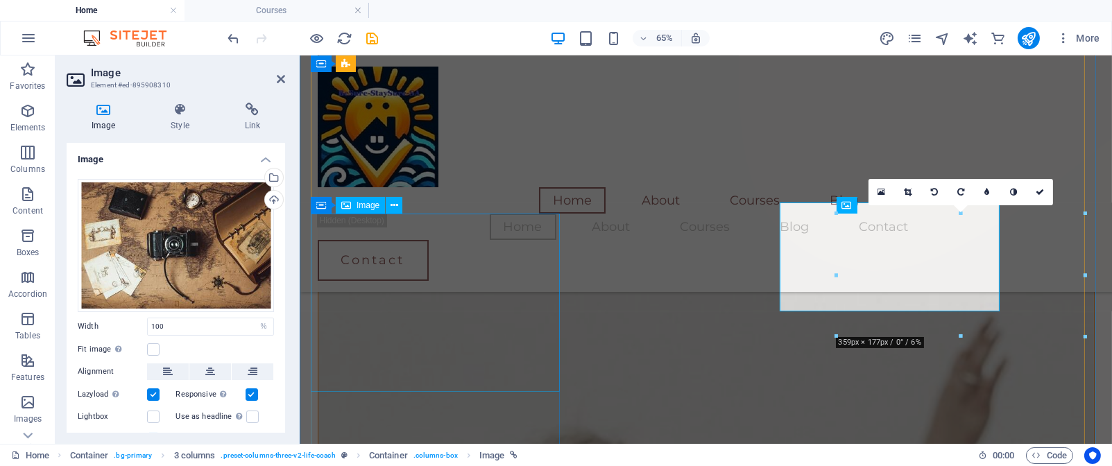
scroll to position [1175, 0]
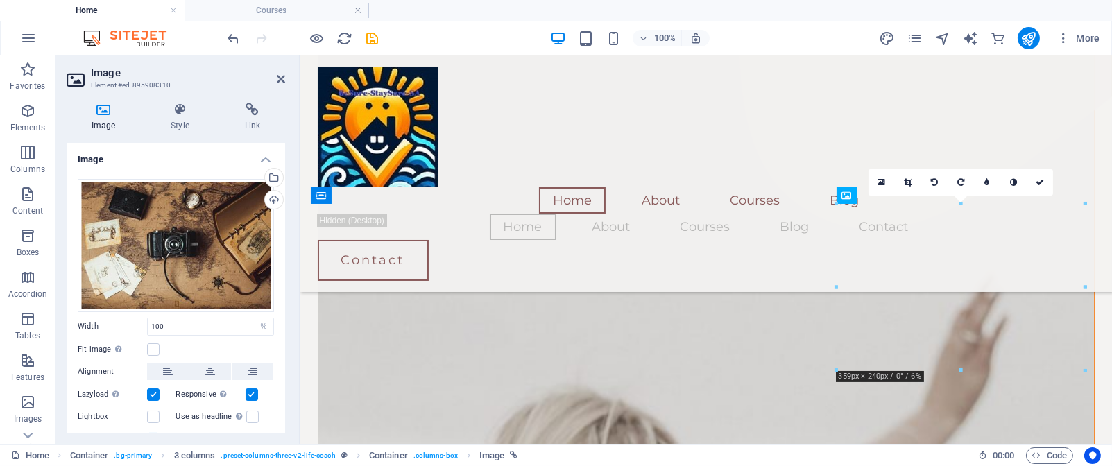
scroll to position [1186, 0]
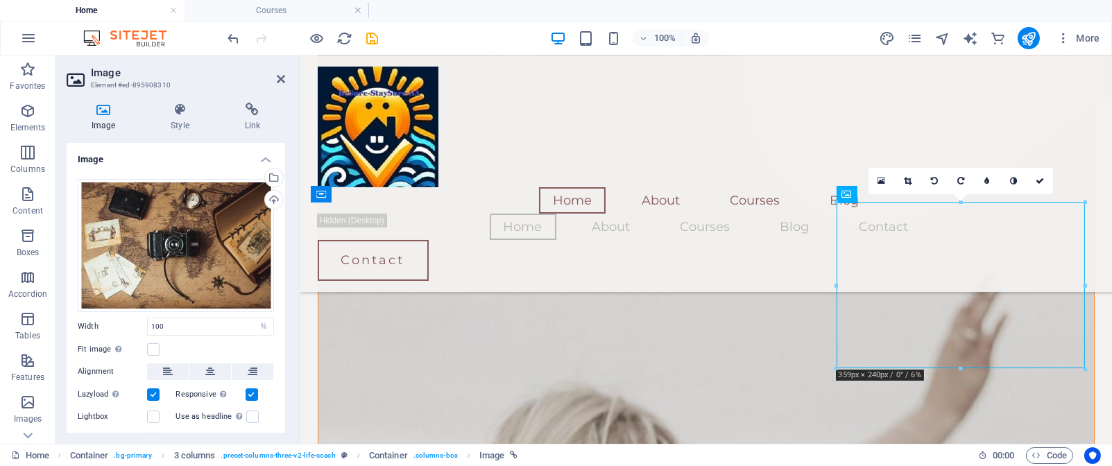
drag, startPoint x: 951, startPoint y: 310, endPoint x: 934, endPoint y: 253, distance: 59.5
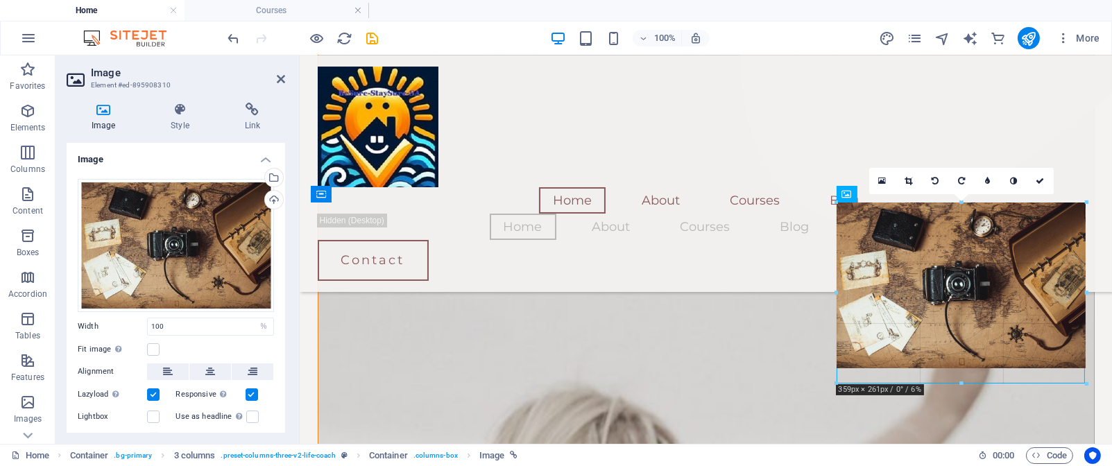
drag, startPoint x: 961, startPoint y: 369, endPoint x: 961, endPoint y: 384, distance: 14.6
type input "358"
select select "px"
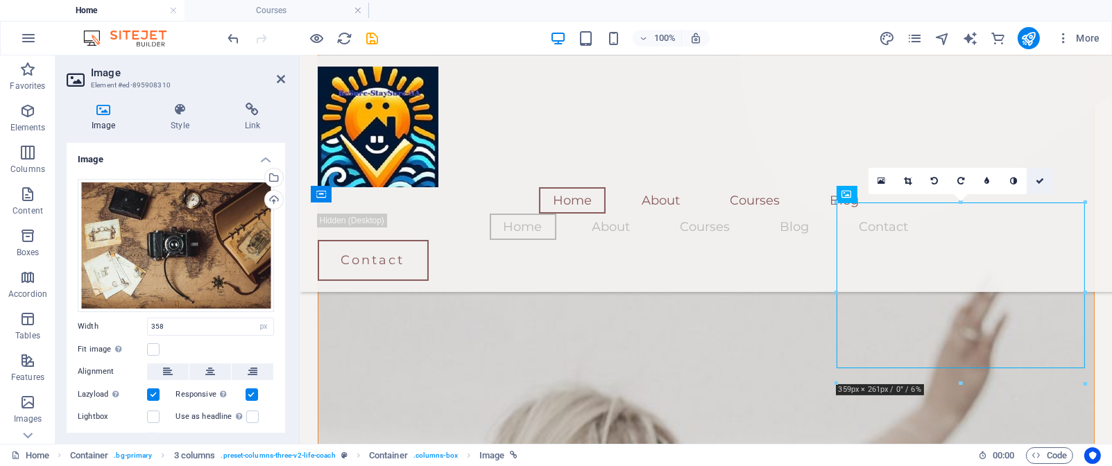
click at [1037, 180] on icon at bounding box center [1040, 181] width 8 height 8
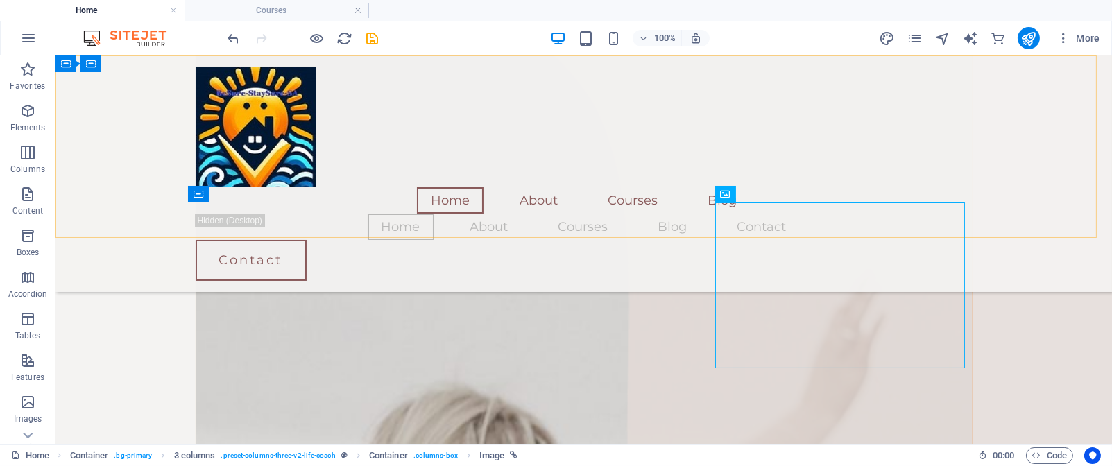
scroll to position [1186, 0]
drag, startPoint x: 814, startPoint y: 291, endPoint x: 807, endPoint y: 365, distance: 74.6
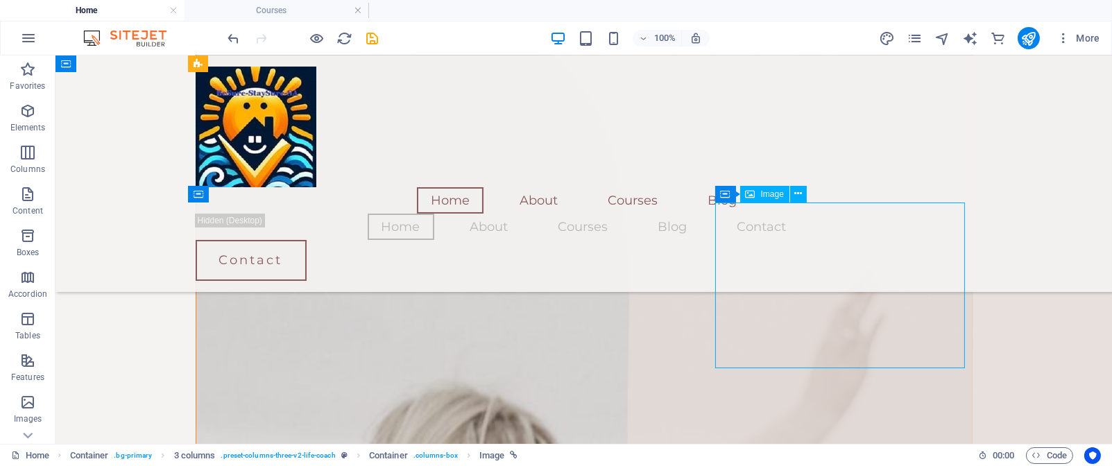
select select "px"
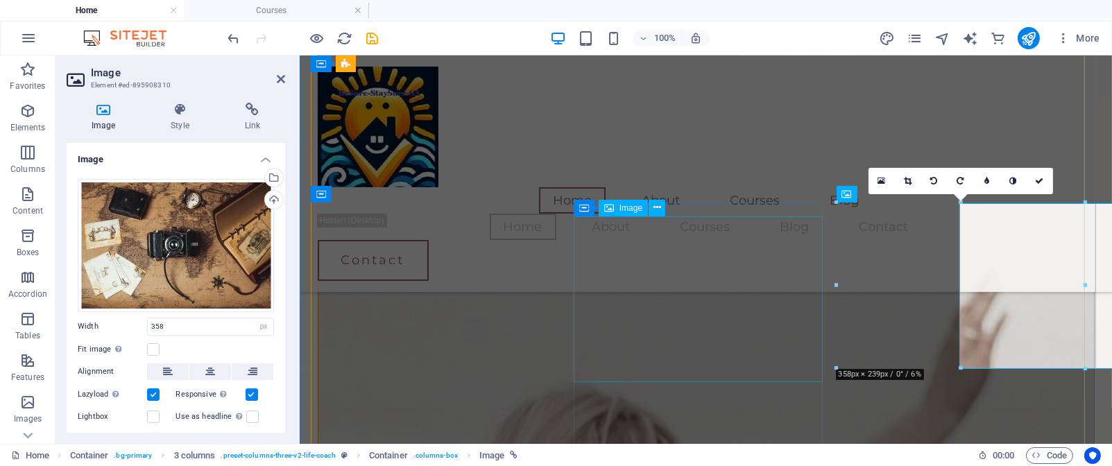
scroll to position [1186, 0]
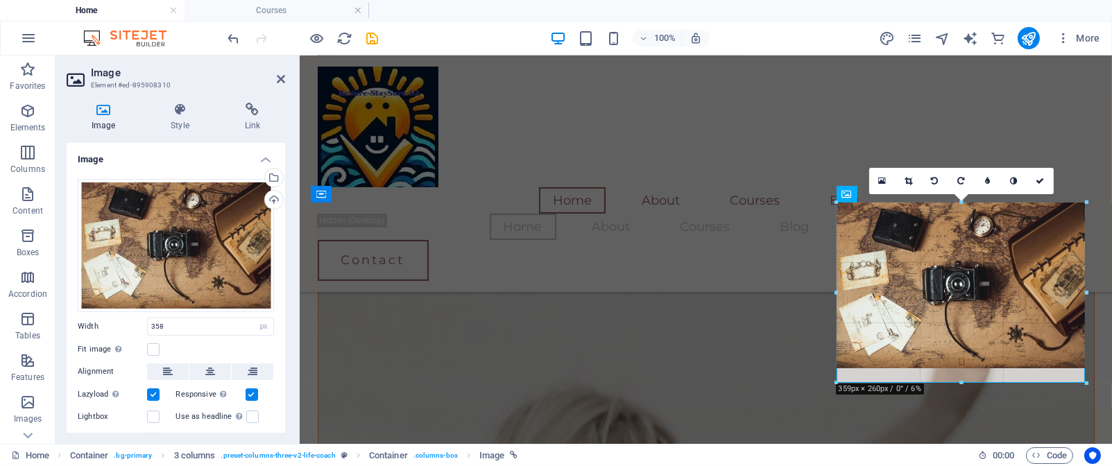
drag, startPoint x: 835, startPoint y: 370, endPoint x: 837, endPoint y: 384, distance: 14.7
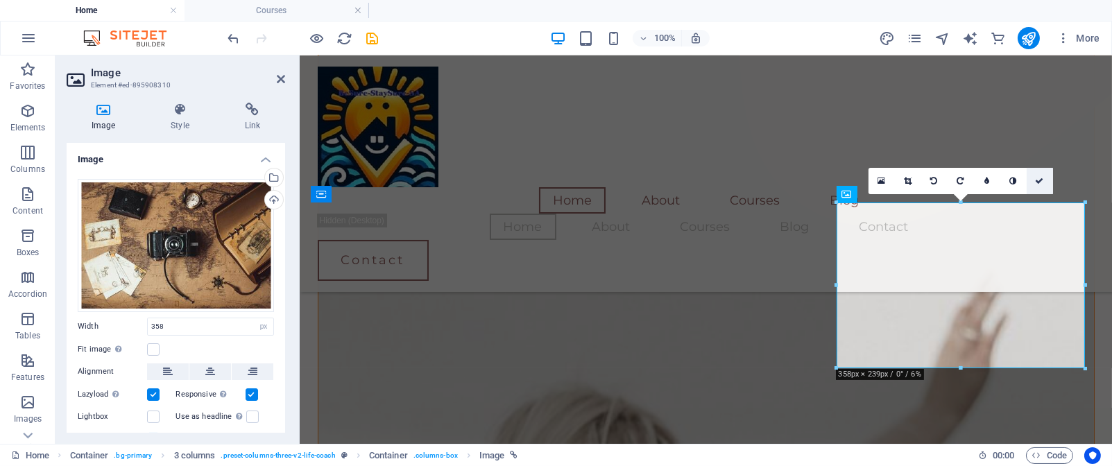
click at [1037, 180] on icon at bounding box center [1040, 181] width 8 height 8
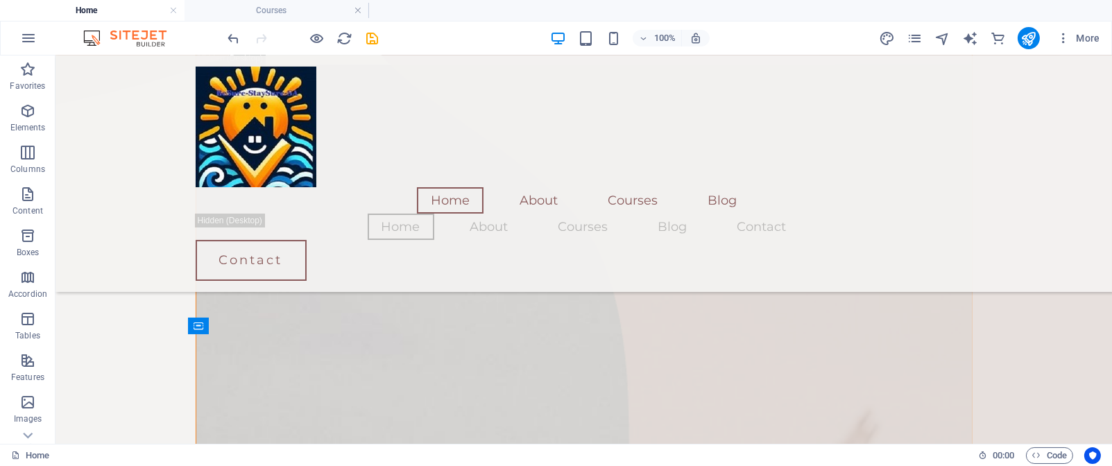
scroll to position [1063, 0]
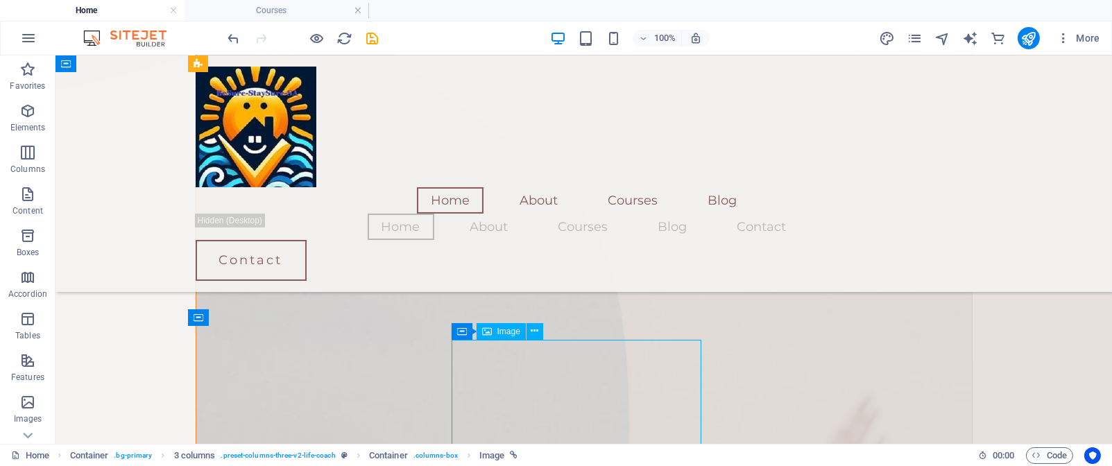
select select "%"
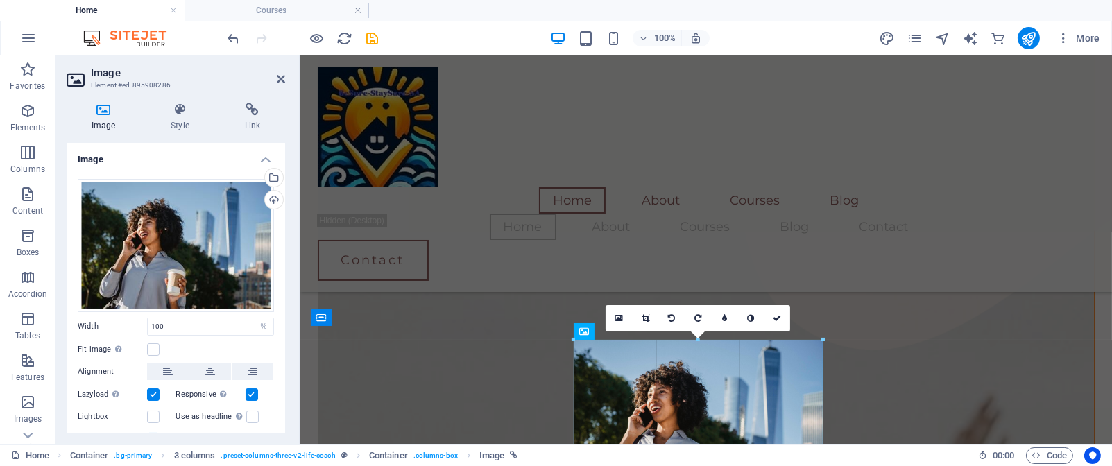
drag, startPoint x: 270, startPoint y: 283, endPoint x: 564, endPoint y: 324, distance: 297.0
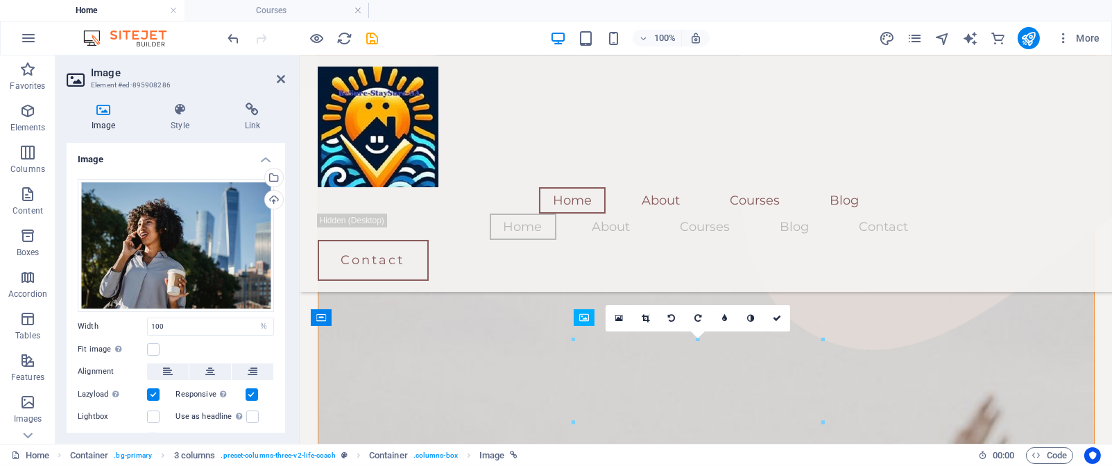
drag, startPoint x: 762, startPoint y: 366, endPoint x: 761, endPoint y: 334, distance: 31.2
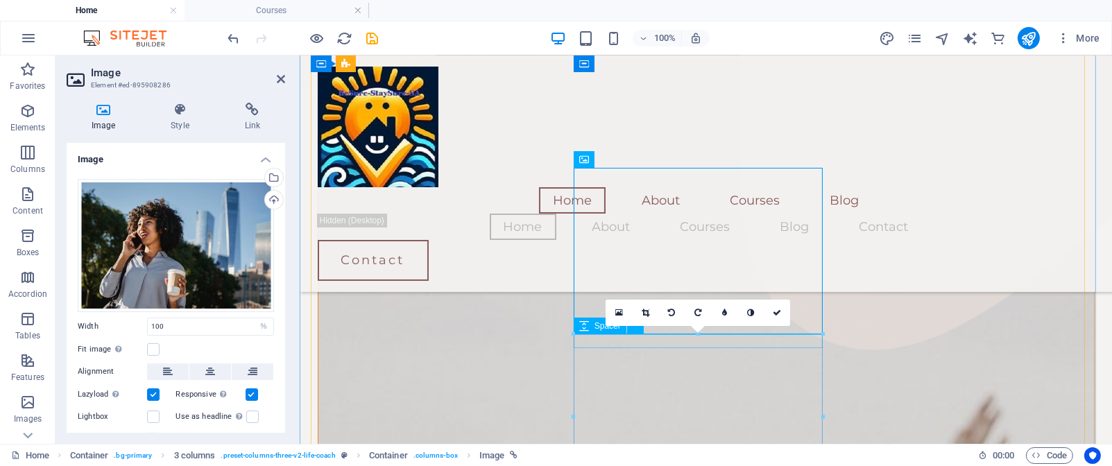
scroll to position [1222, 0]
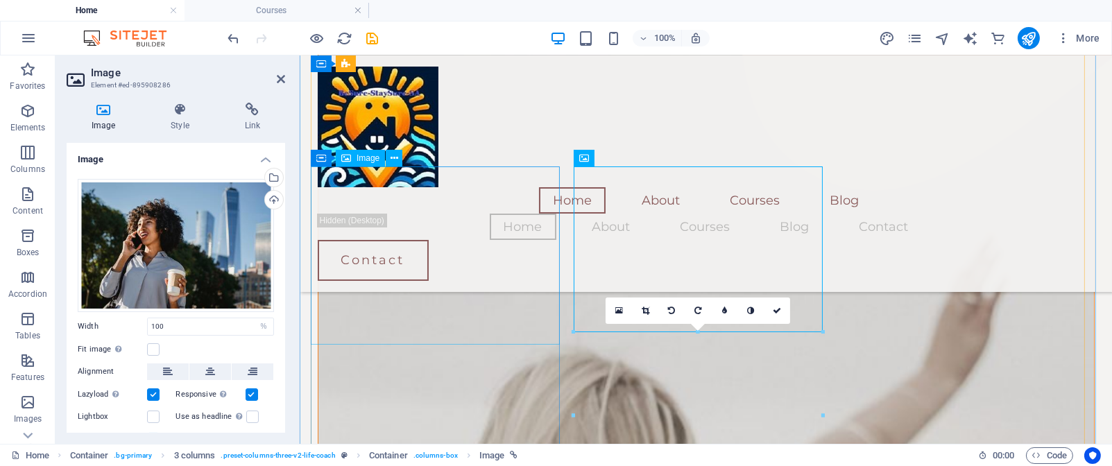
select select "%"
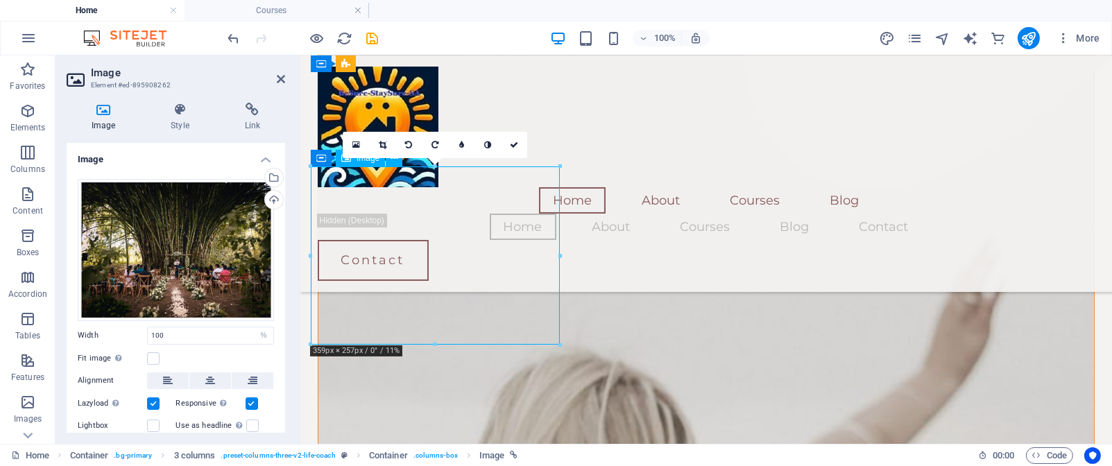
drag, startPoint x: 478, startPoint y: 305, endPoint x: 478, endPoint y: 289, distance: 16.0
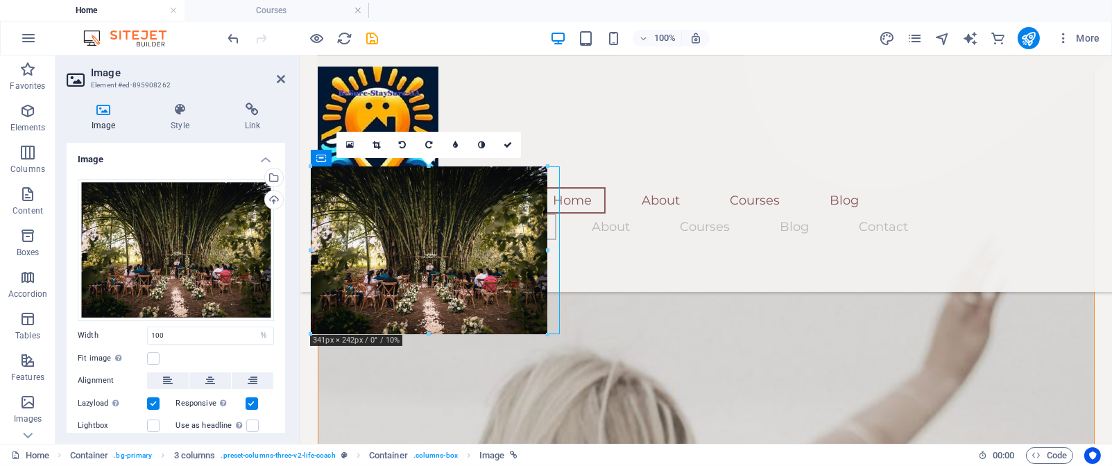
drag, startPoint x: 559, startPoint y: 343, endPoint x: 543, endPoint y: 322, distance: 26.8
type input "343"
select select "px"
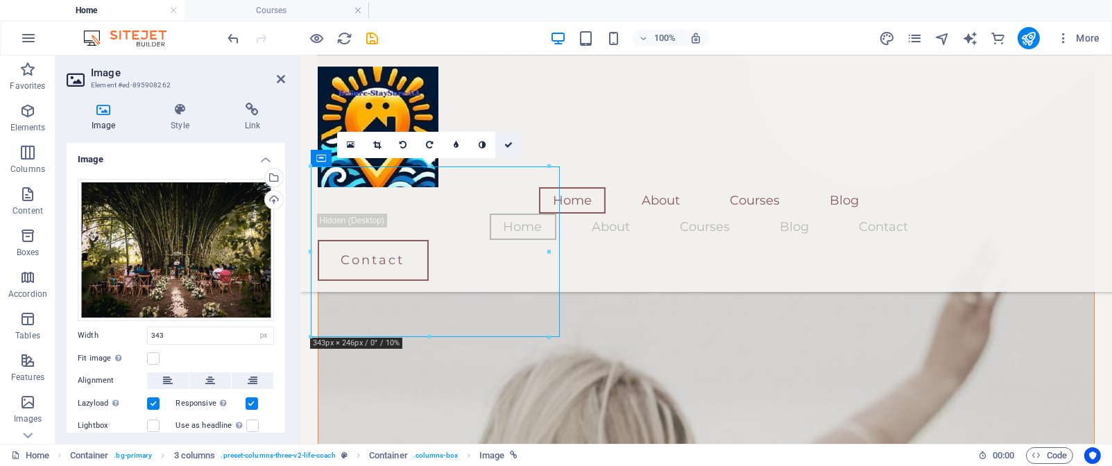
click at [509, 142] on icon at bounding box center [508, 145] width 8 height 8
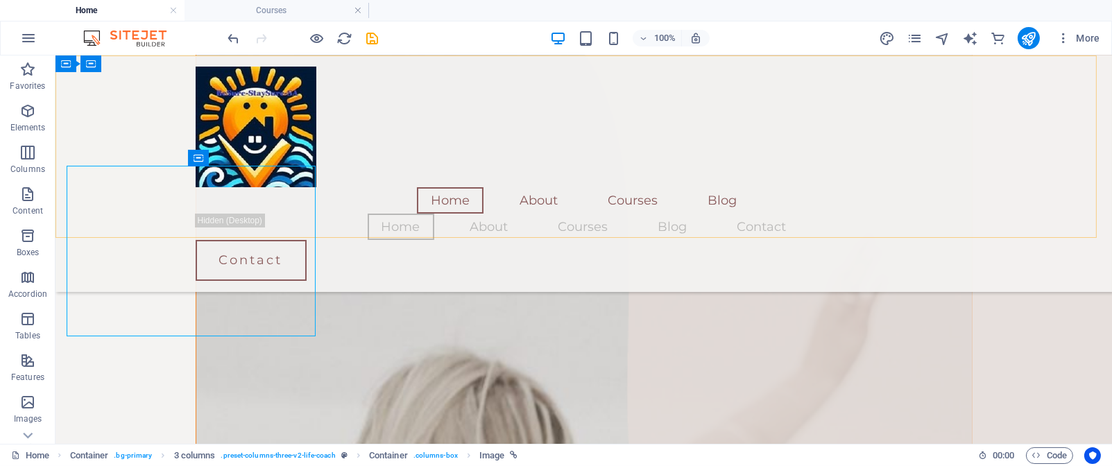
scroll to position [1223, 0]
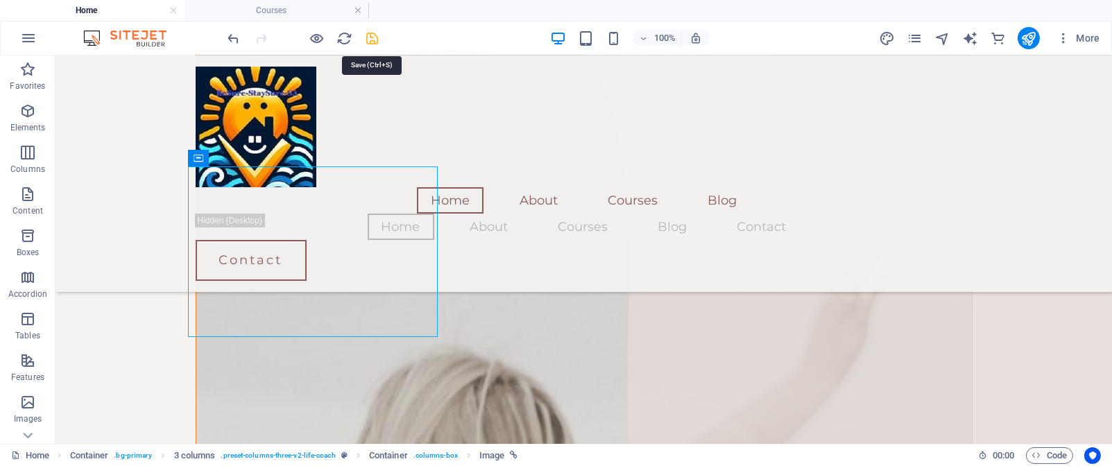
click at [377, 41] on icon "save" at bounding box center [373, 39] width 16 height 16
select select "px"
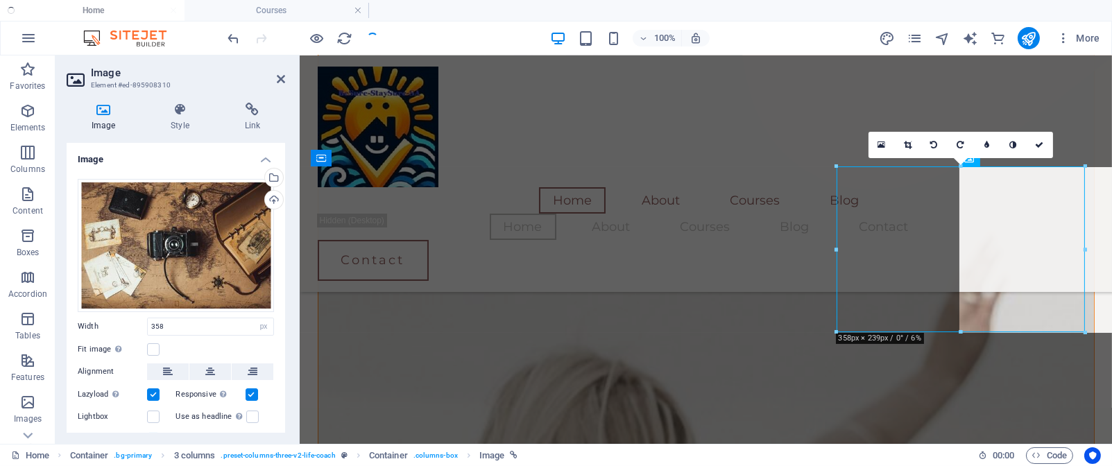
scroll to position [1222, 0]
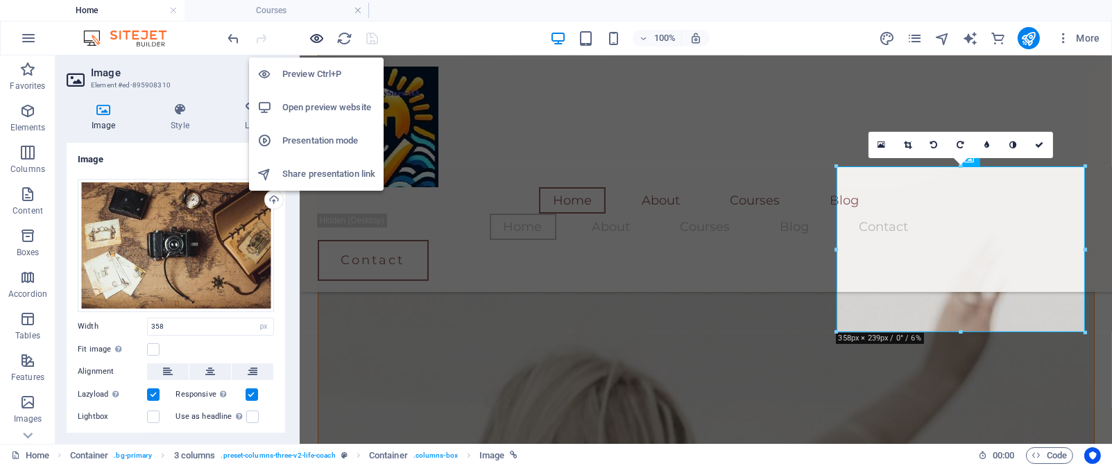
click at [315, 39] on icon "button" at bounding box center [317, 39] width 16 height 16
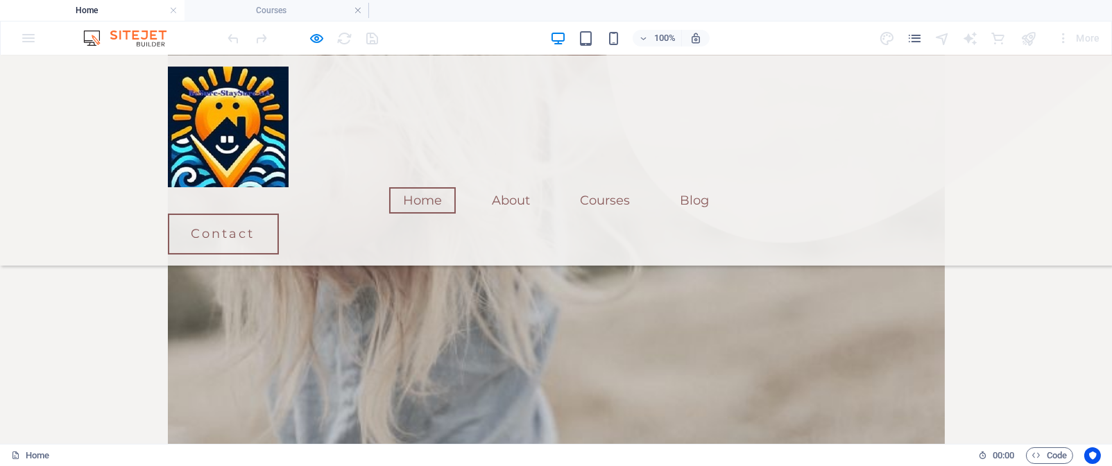
scroll to position [1748, 0]
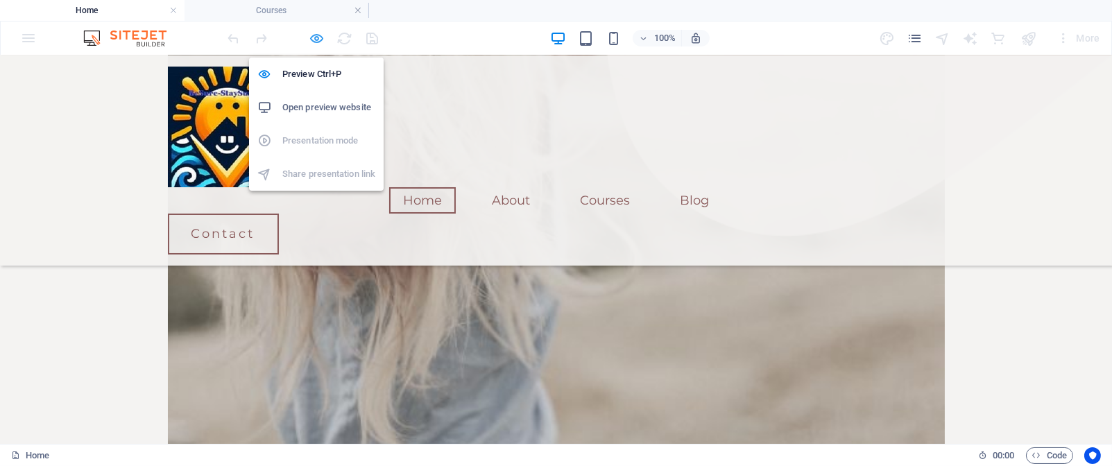
click at [318, 40] on icon "button" at bounding box center [317, 39] width 16 height 16
select select "px"
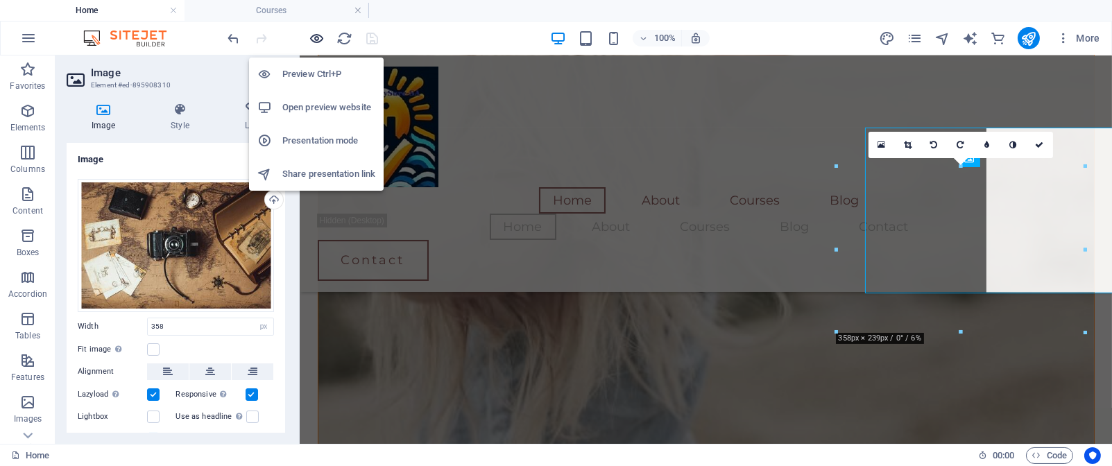
scroll to position [1222, 0]
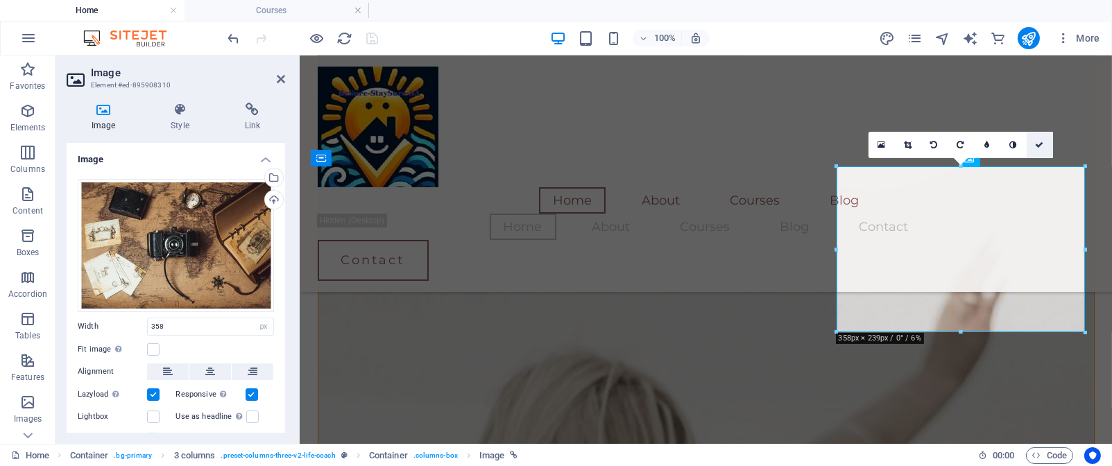
click at [1038, 142] on icon at bounding box center [1040, 145] width 8 height 8
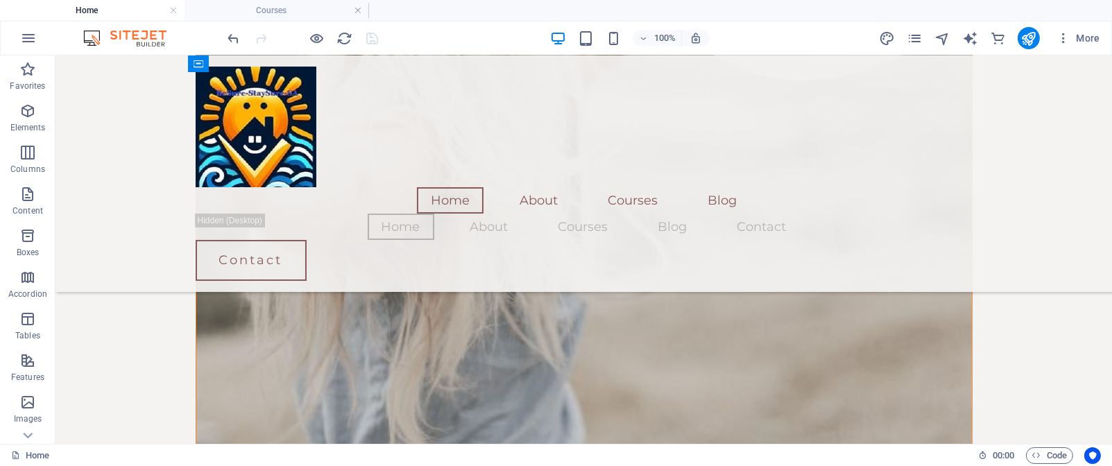
scroll to position [1850, 0]
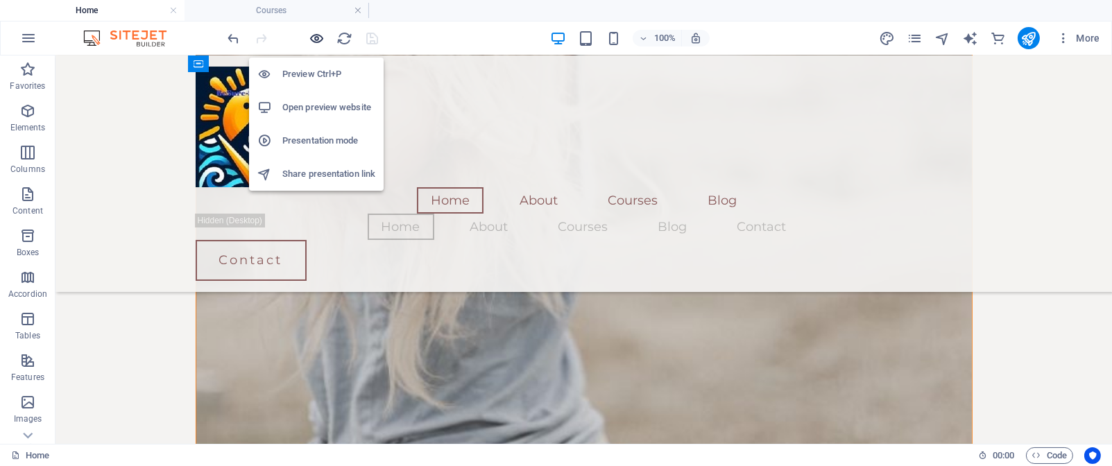
click at [318, 40] on icon "button" at bounding box center [317, 39] width 16 height 16
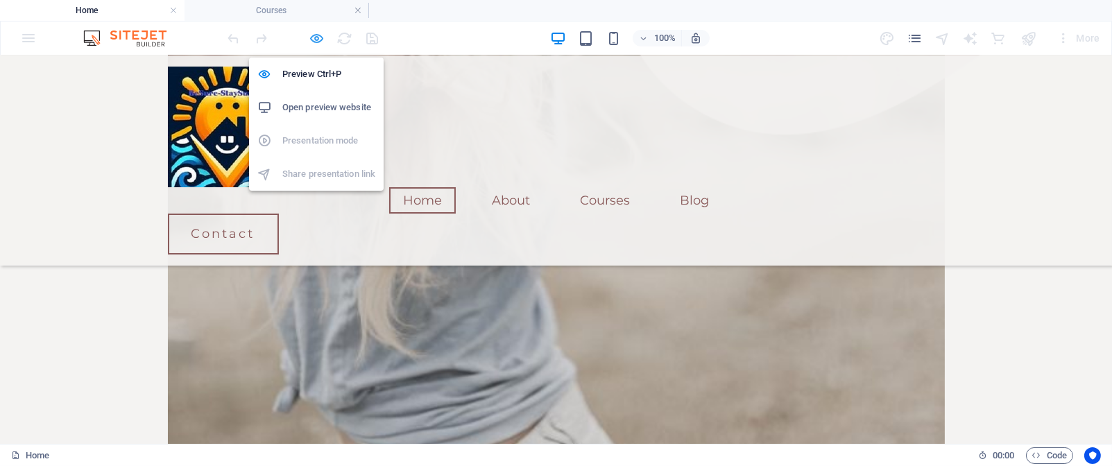
scroll to position [1796, 0]
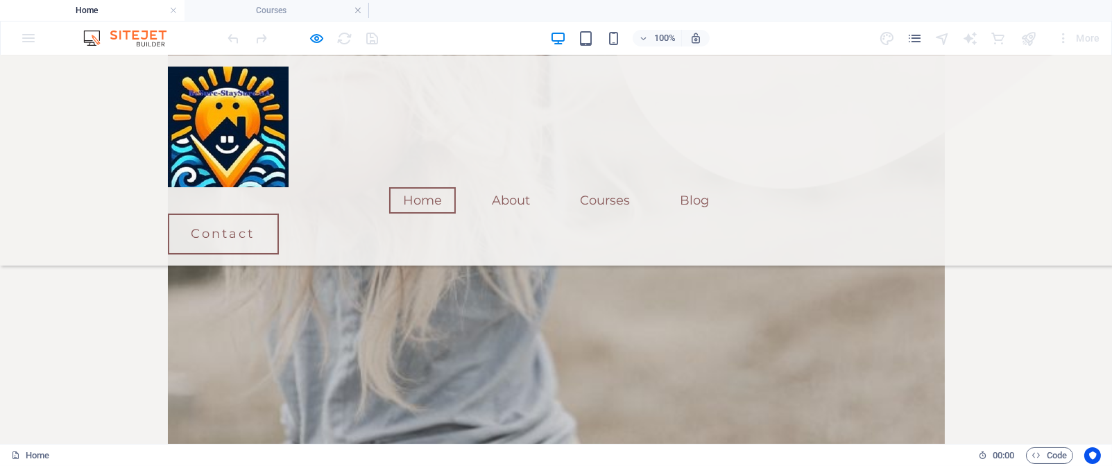
drag, startPoint x: 442, startPoint y: 262, endPoint x: 499, endPoint y: 375, distance: 126.6
drag, startPoint x: 479, startPoint y: 246, endPoint x: 478, endPoint y: 278, distance: 31.3
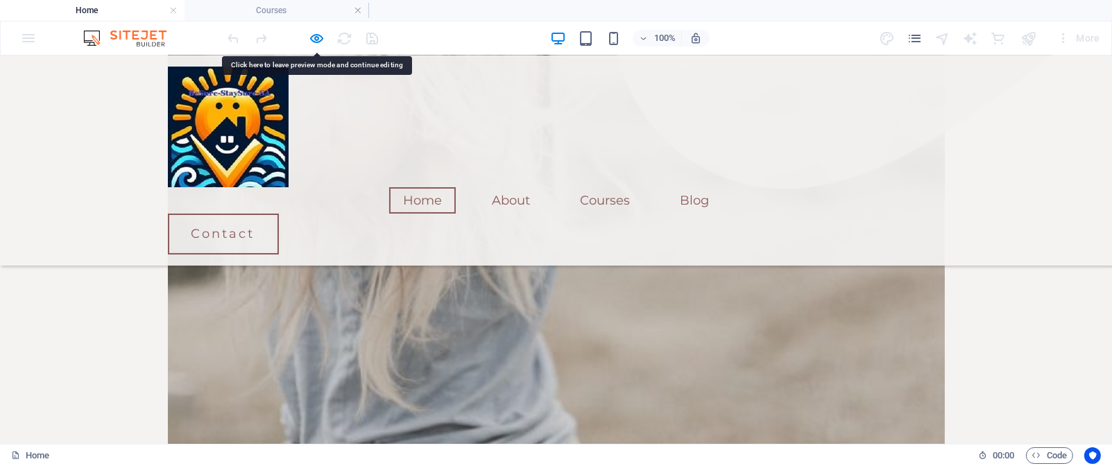
drag, startPoint x: 527, startPoint y: 252, endPoint x: 519, endPoint y: 350, distance: 98.1
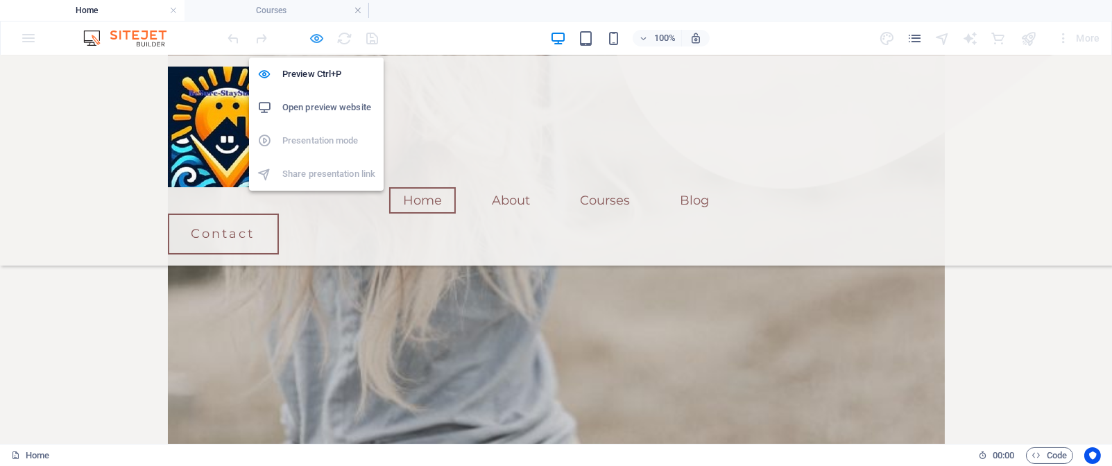
click at [314, 37] on icon "button" at bounding box center [317, 39] width 16 height 16
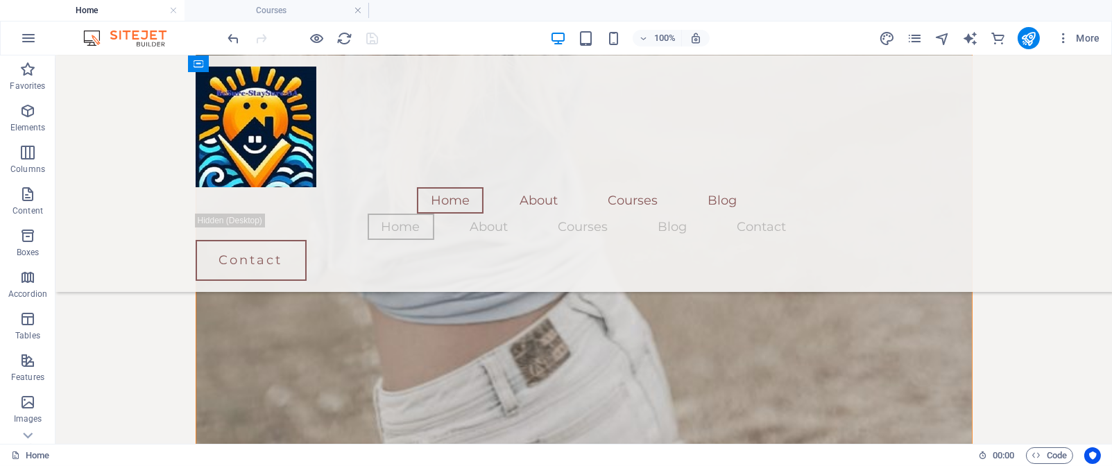
scroll to position [1895, 0]
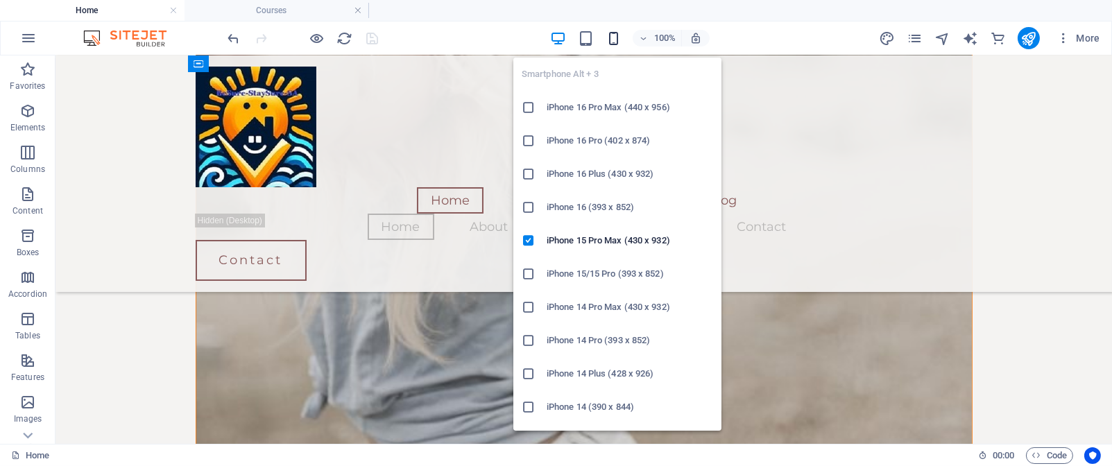
click at [609, 42] on icon "button" at bounding box center [614, 39] width 16 height 16
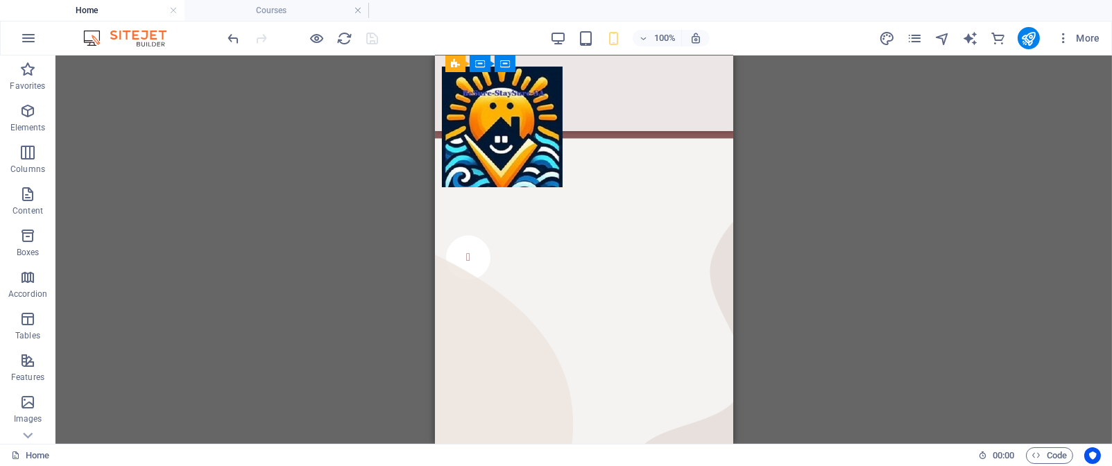
scroll to position [3743, 0]
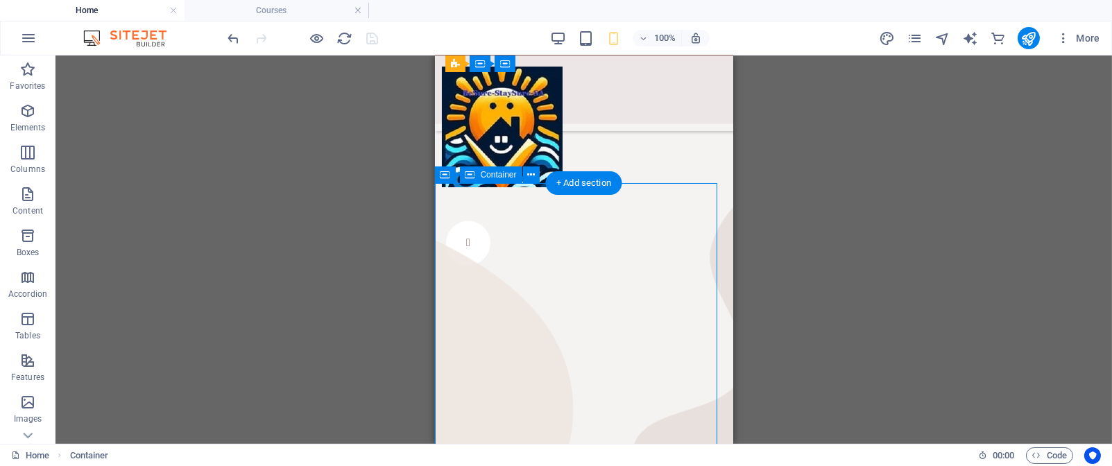
drag, startPoint x: 562, startPoint y: 232, endPoint x: 547, endPoint y: 307, distance: 77.2
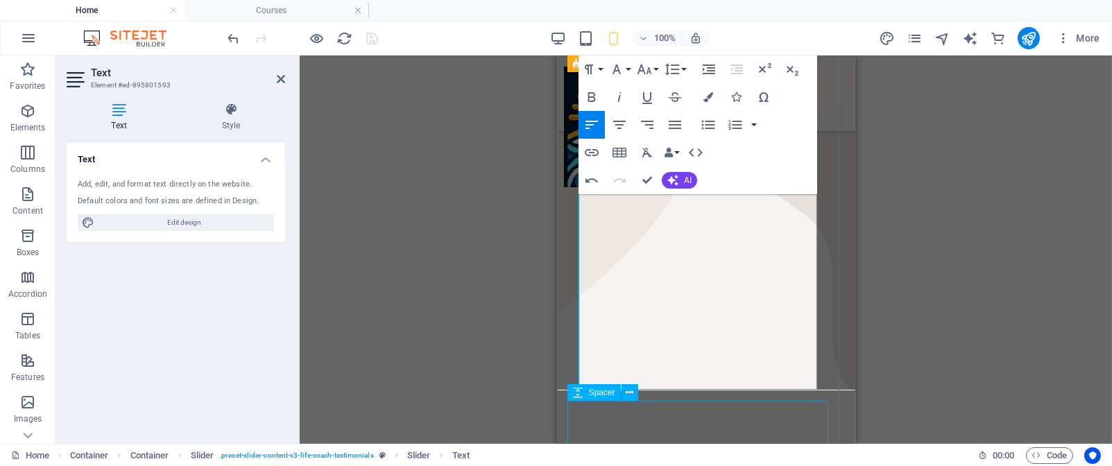
scroll to position [4037, 0]
drag, startPoint x: 595, startPoint y: 334, endPoint x: 798, endPoint y: 383, distance: 209.2
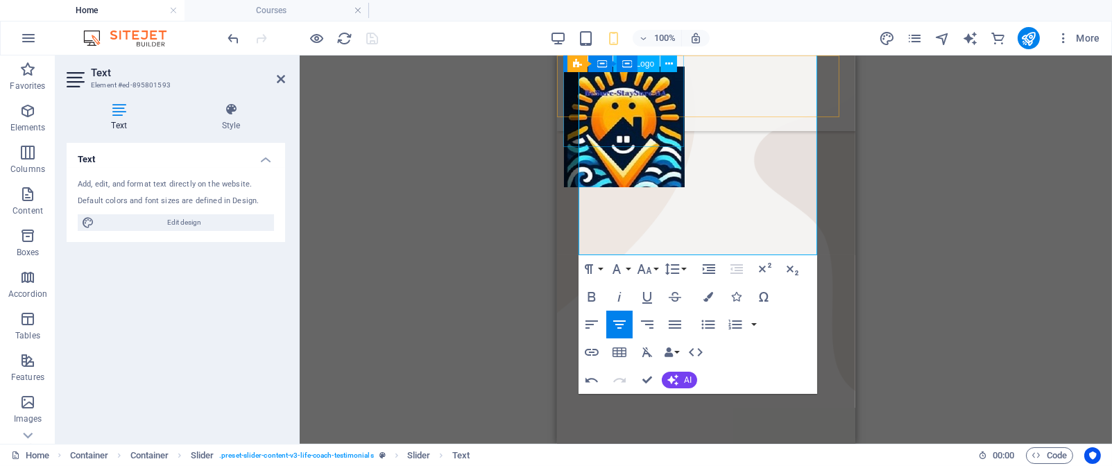
drag, startPoint x: 757, startPoint y: 223, endPoint x: 584, endPoint y: 131, distance: 195.9
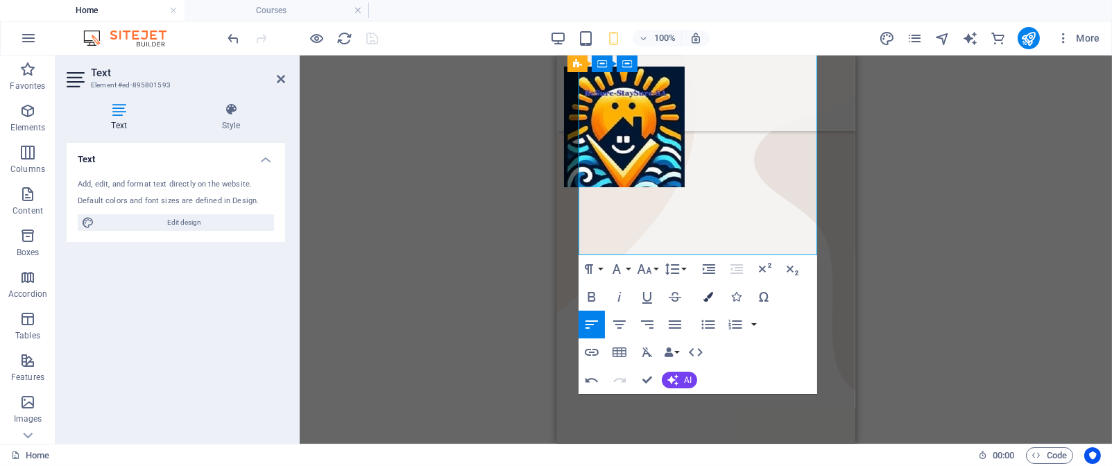
click at [707, 295] on icon "button" at bounding box center [709, 297] width 10 height 10
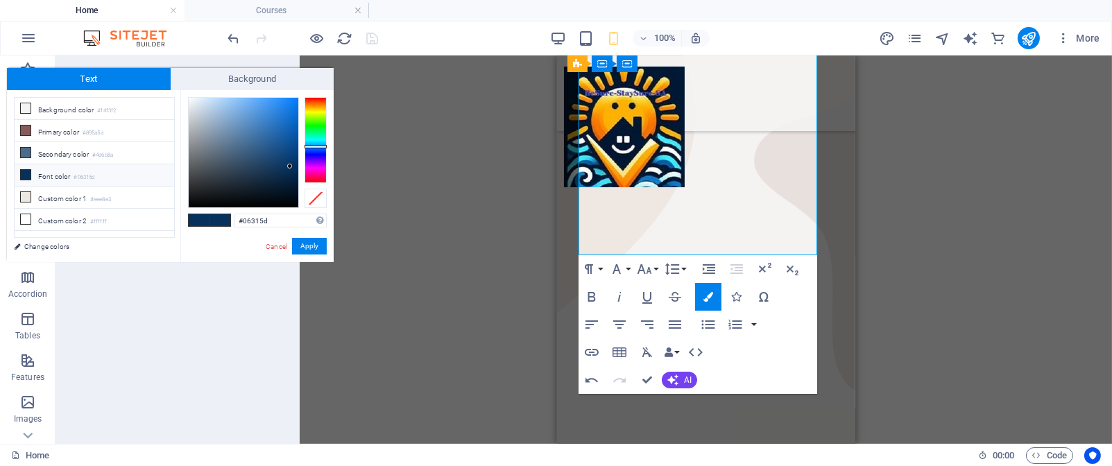
click at [28, 180] on icon at bounding box center [26, 175] width 10 height 10
type input "#030303"
click at [189, 205] on div at bounding box center [244, 153] width 110 height 110
click at [305, 244] on button "Apply" at bounding box center [309, 246] width 35 height 17
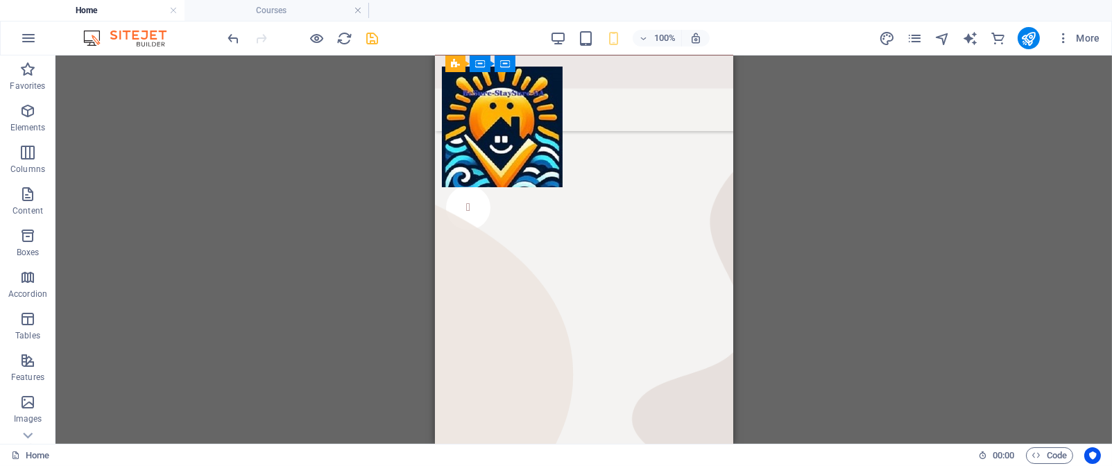
scroll to position [3910, 0]
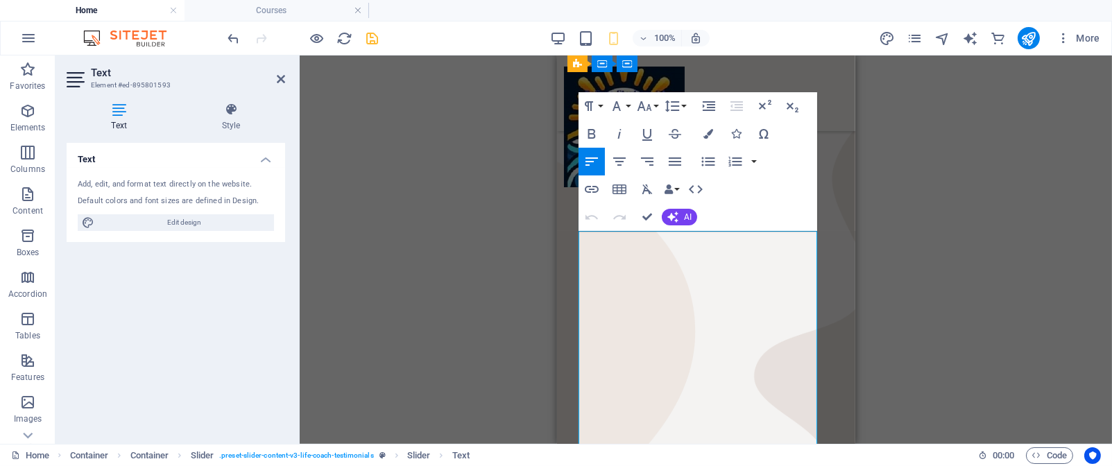
scroll to position [3852, 0]
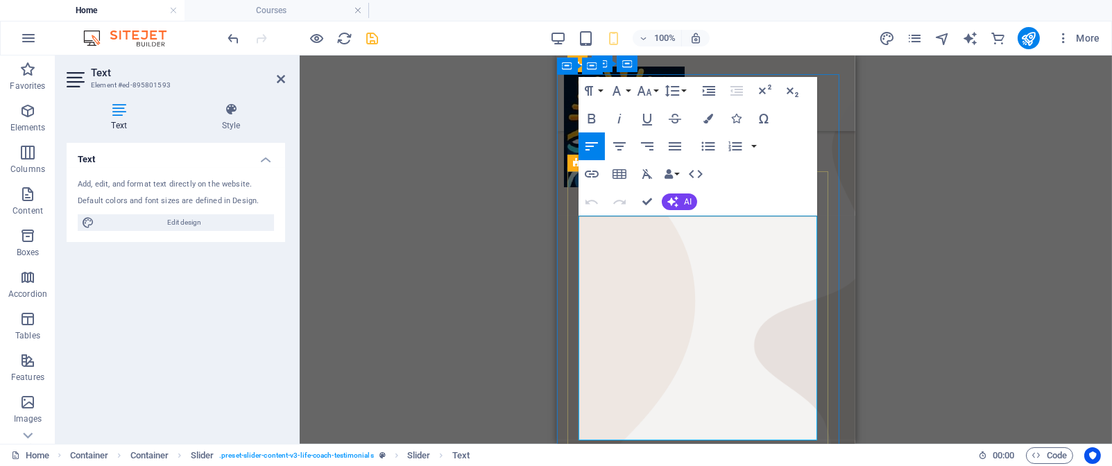
drag, startPoint x: 579, startPoint y: 247, endPoint x: 762, endPoint y: 410, distance: 245.2
click at [710, 119] on icon "button" at bounding box center [709, 119] width 10 height 10
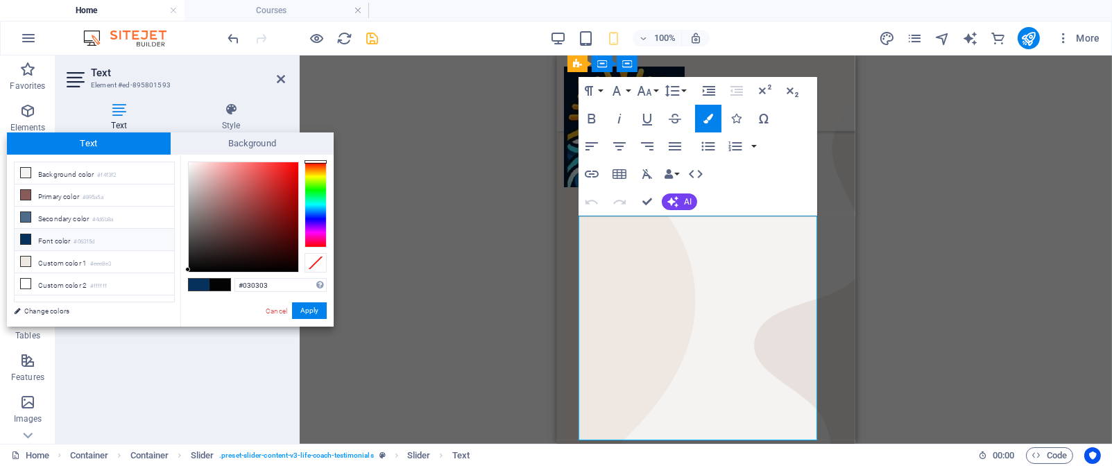
type input "#050505"
click at [190, 269] on div at bounding box center [187, 269] width 5 height 5
click at [306, 308] on button "Apply" at bounding box center [309, 311] width 35 height 17
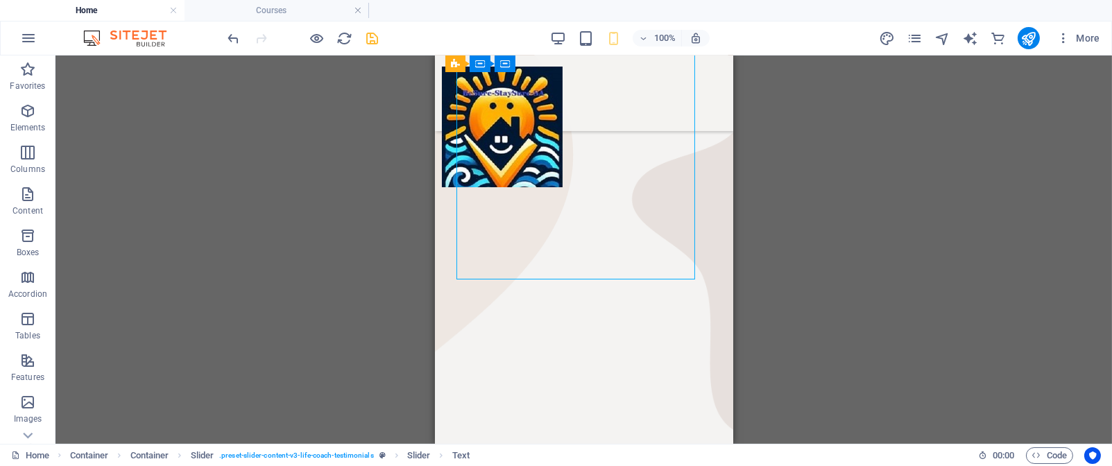
scroll to position [4012, 0]
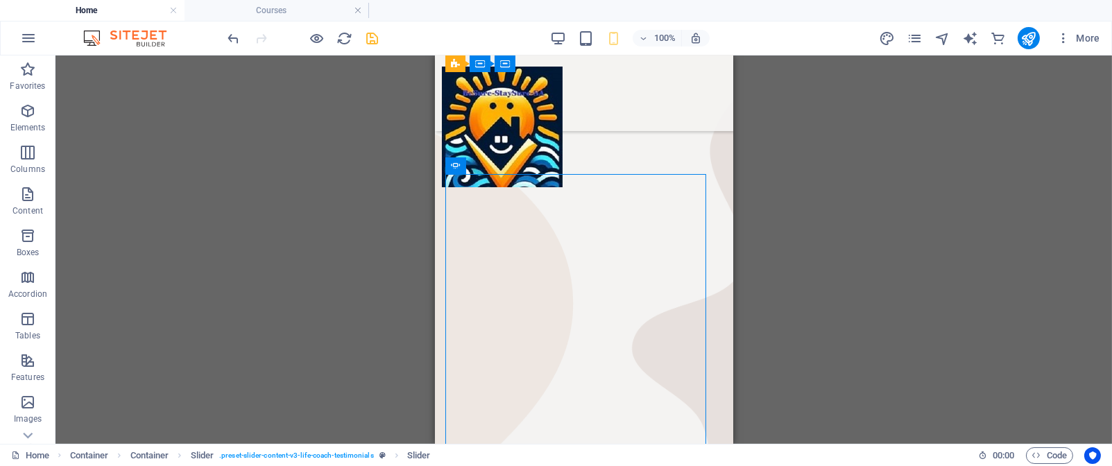
scroll to position [3864, 0]
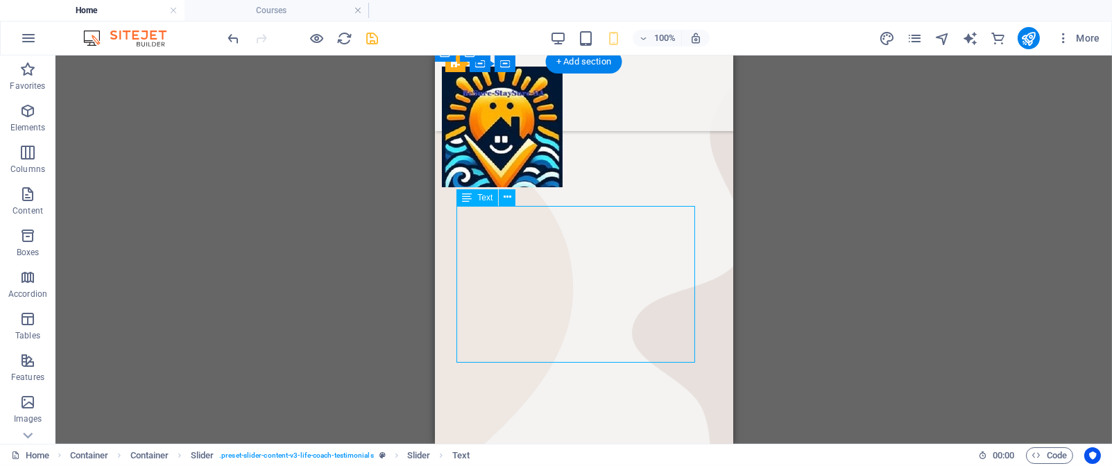
drag, startPoint x: 497, startPoint y: 223, endPoint x: 951, endPoint y: 273, distance: 457.1
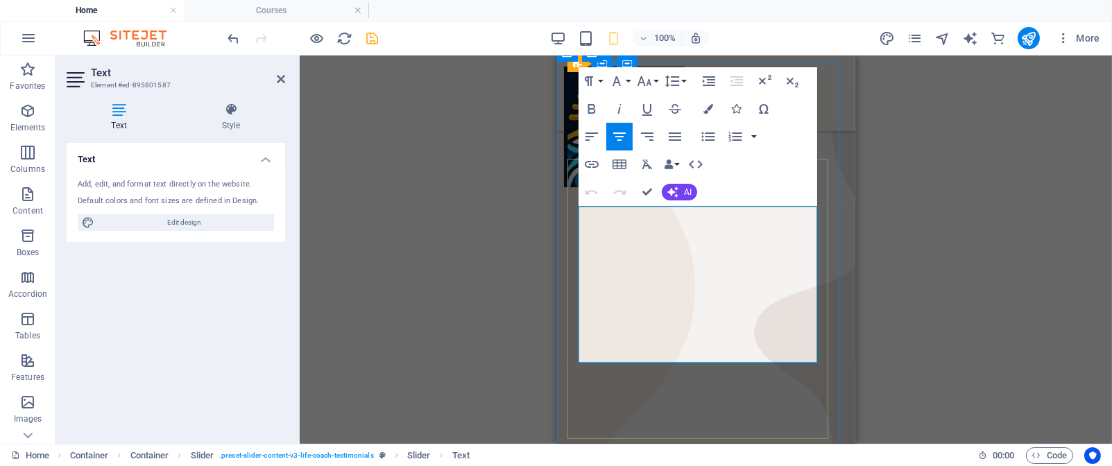
drag, startPoint x: 595, startPoint y: 214, endPoint x: 805, endPoint y: 348, distance: 248.7
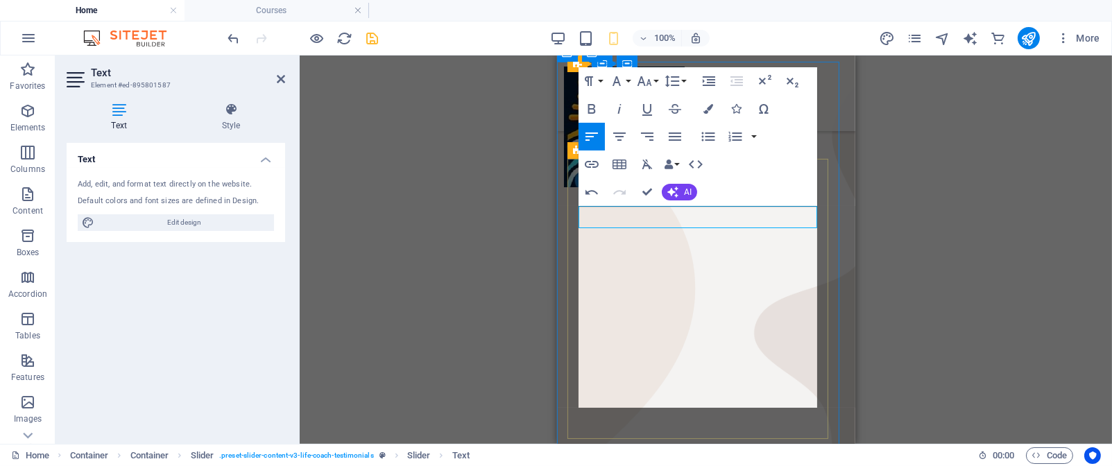
scroll to position [3249, 6]
drag, startPoint x: 578, startPoint y: 239, endPoint x: 765, endPoint y: 393, distance: 242.5
click at [706, 105] on icon "button" at bounding box center [709, 109] width 10 height 10
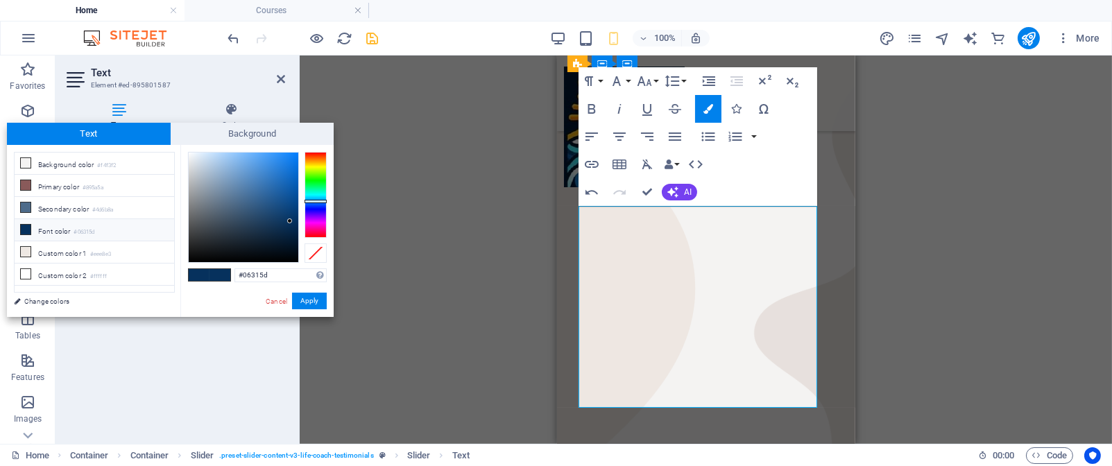
type input "#010101"
click at [189, 261] on div at bounding box center [244, 208] width 110 height 110
click at [315, 298] on button "Apply" at bounding box center [309, 301] width 35 height 17
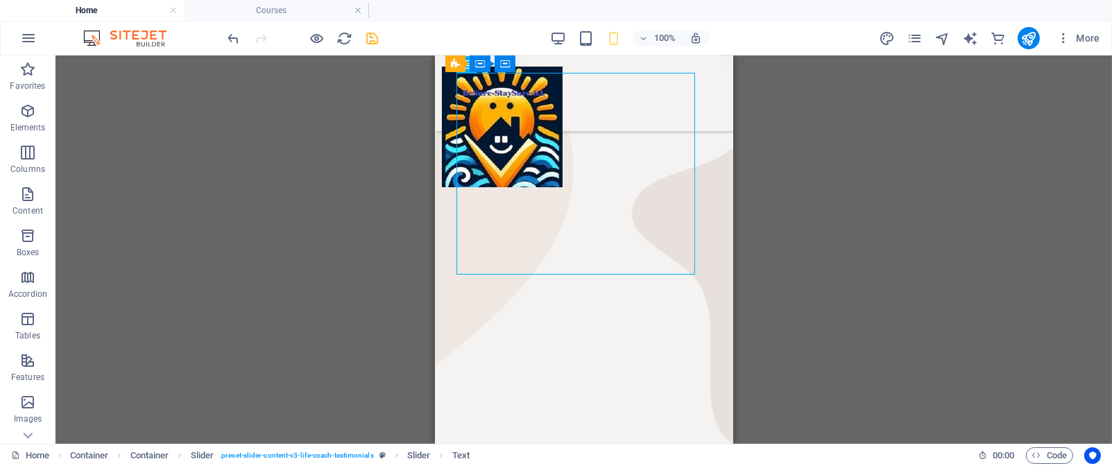
scroll to position [4042, 0]
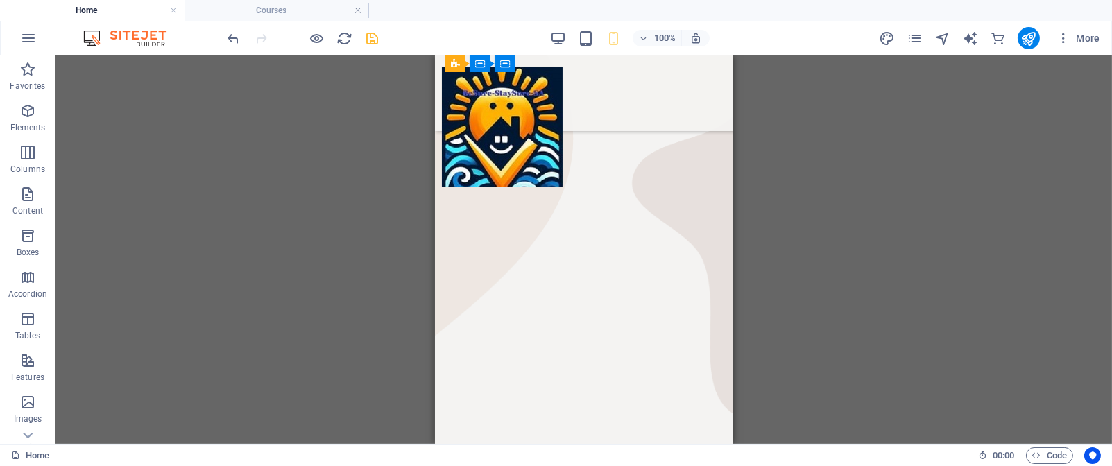
scroll to position [4035, 0]
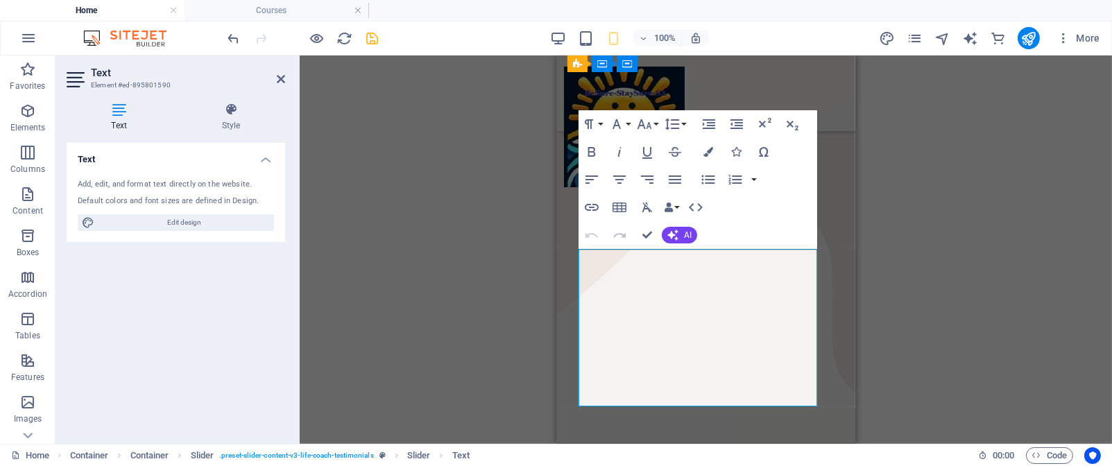
scroll to position [3818, 0]
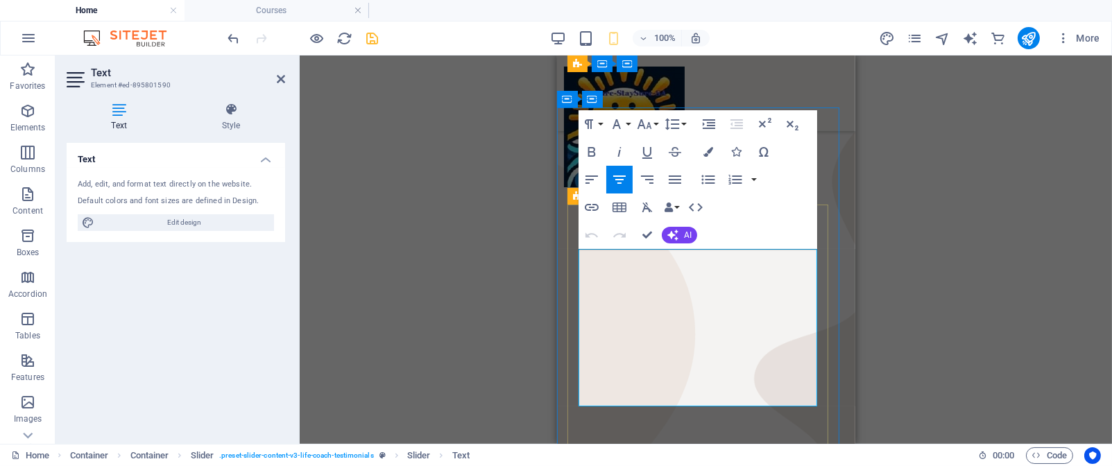
drag, startPoint x: 595, startPoint y: 256, endPoint x: 794, endPoint y: 397, distance: 243.9
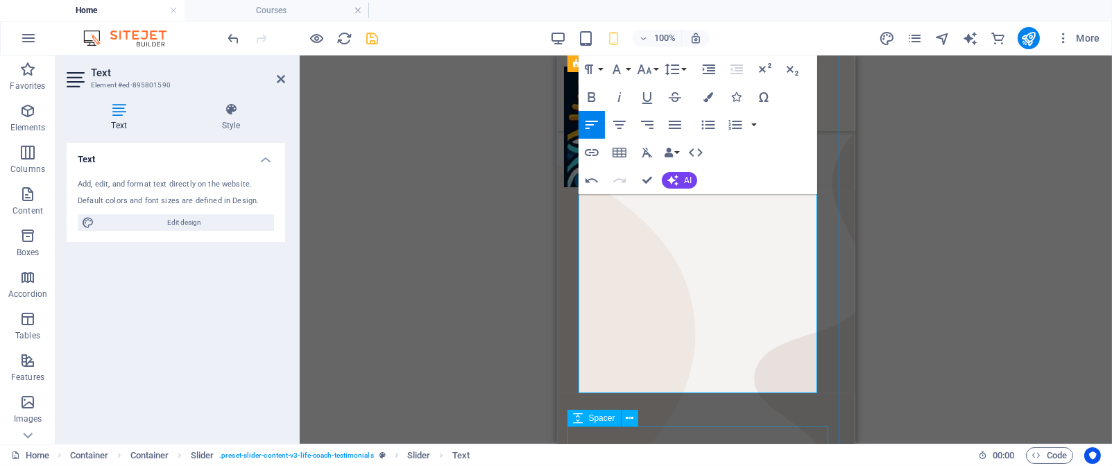
scroll to position [3892, 0]
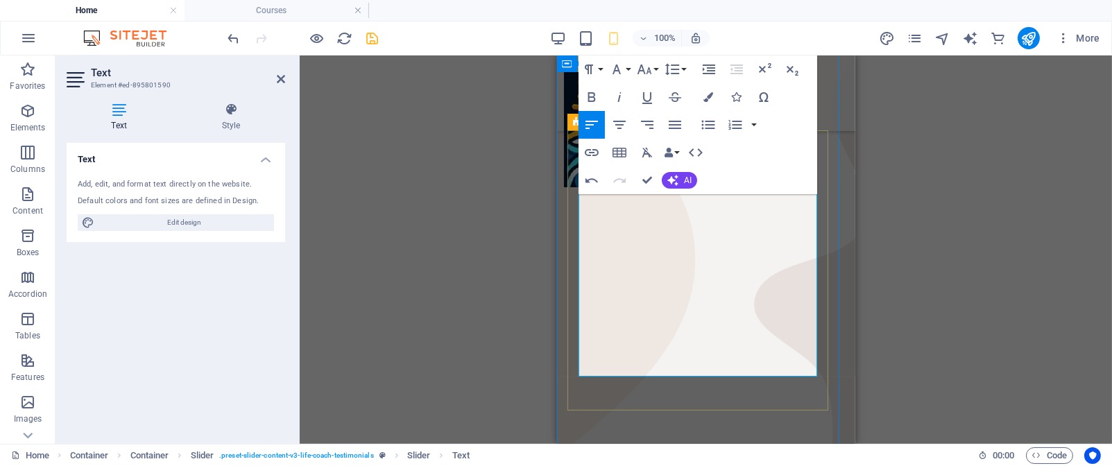
drag, startPoint x: 578, startPoint y: 279, endPoint x: 747, endPoint y: 359, distance: 186.8
click at [710, 98] on icon "button" at bounding box center [709, 97] width 10 height 10
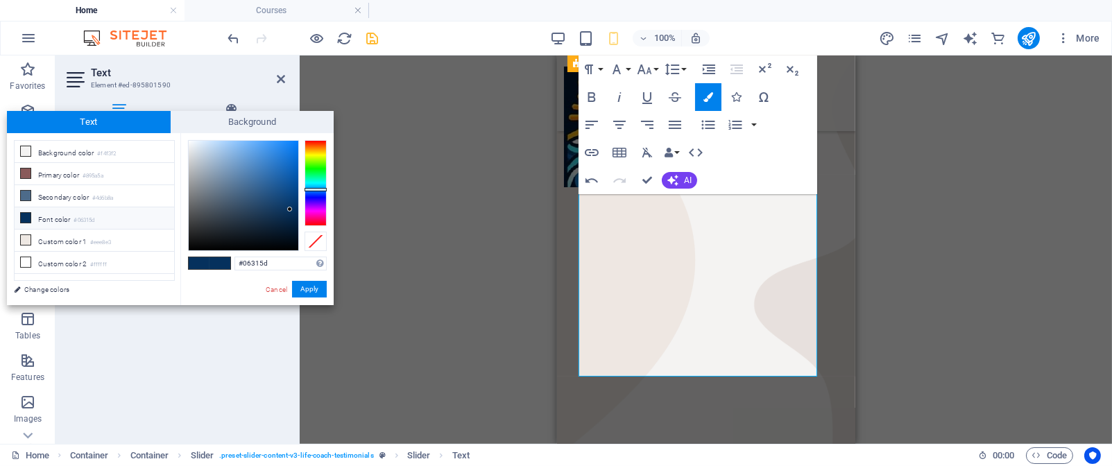
click at [26, 223] on icon at bounding box center [26, 218] width 10 height 10
type input "#030303"
click at [189, 248] on div at bounding box center [244, 196] width 110 height 110
click at [305, 291] on button "Apply" at bounding box center [309, 289] width 35 height 17
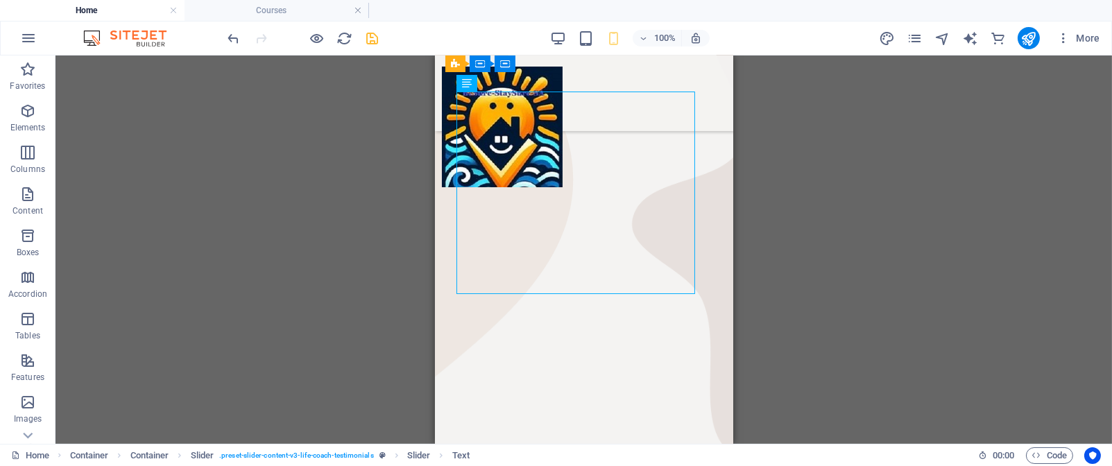
scroll to position [3976, 0]
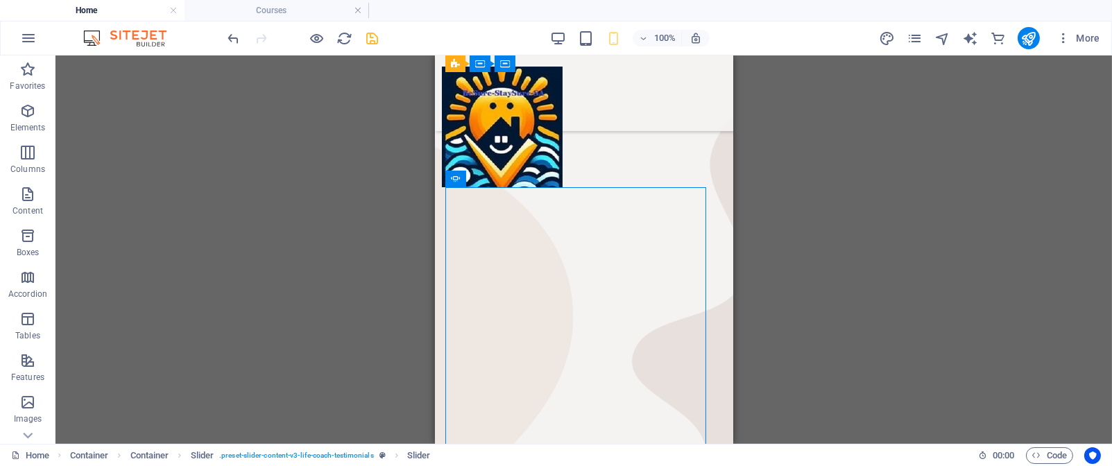
scroll to position [3777, 0]
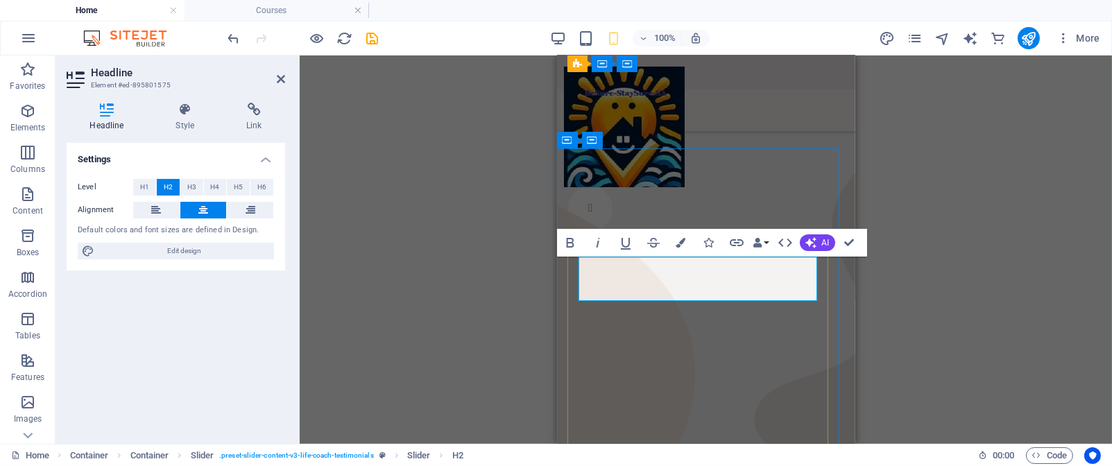
scroll to position [239, 6]
drag, startPoint x: 699, startPoint y: 268, endPoint x: 597, endPoint y: 264, distance: 101.4
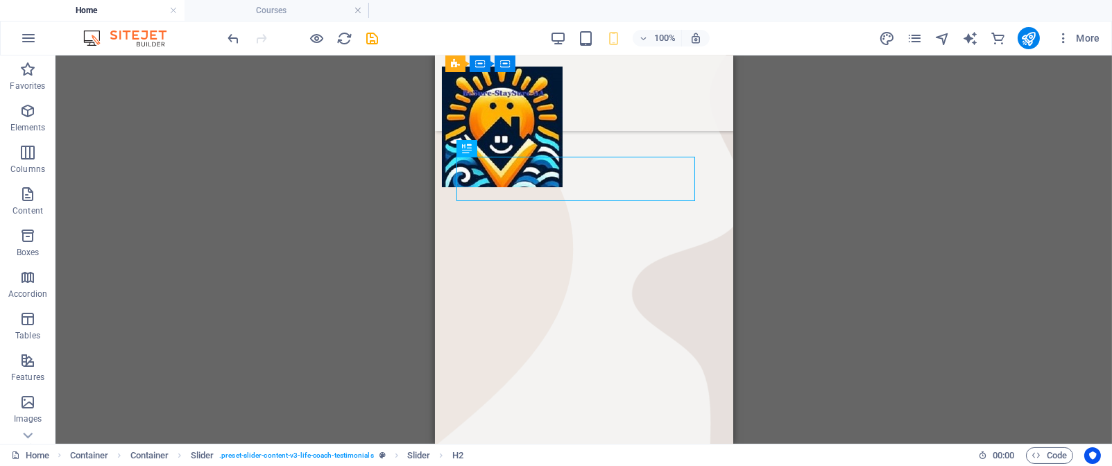
scroll to position [3944, 0]
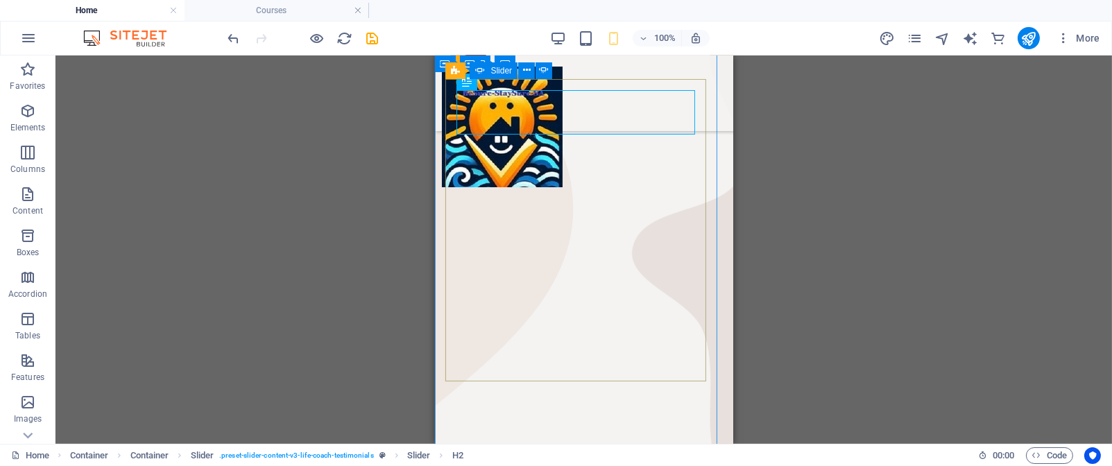
click at [485, 65] on button "button" at bounding box center [467, 42] width 44 height 44
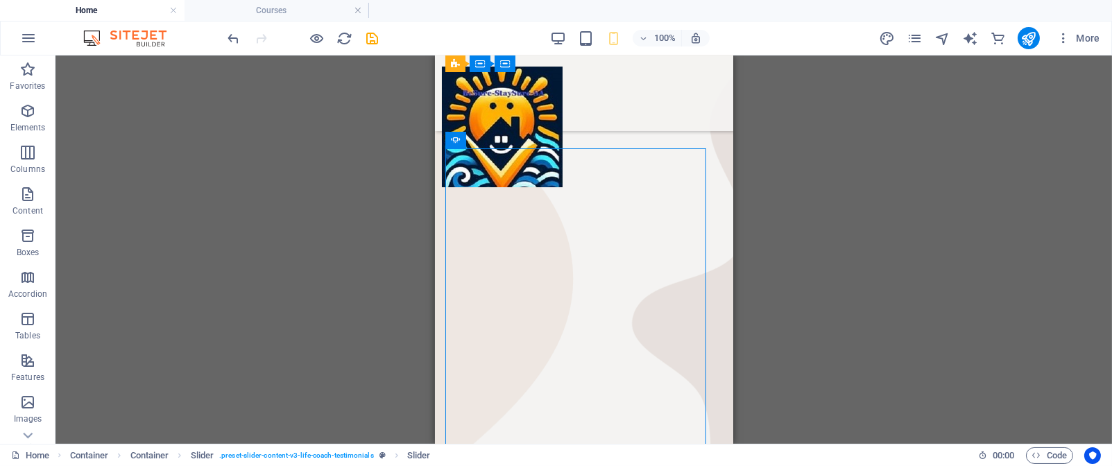
scroll to position [3861, 0]
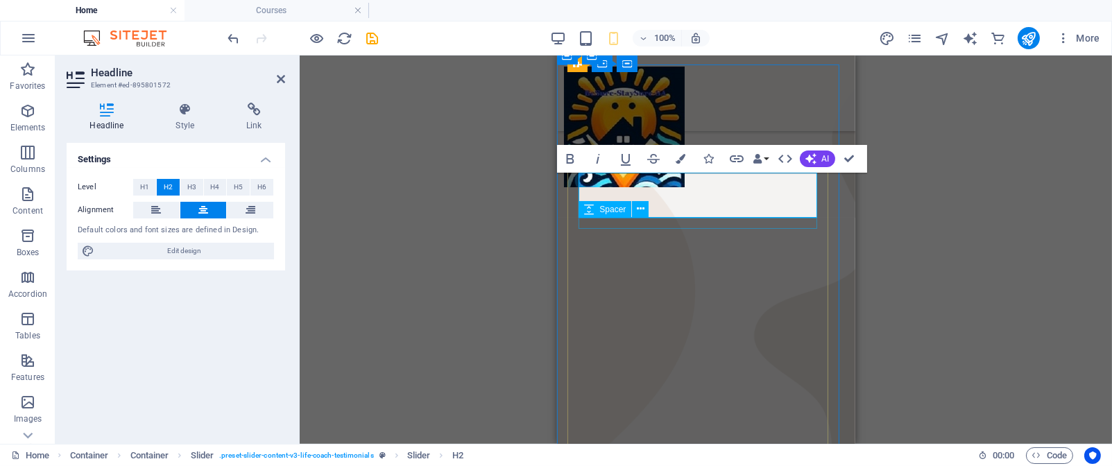
scroll to position [238, 7]
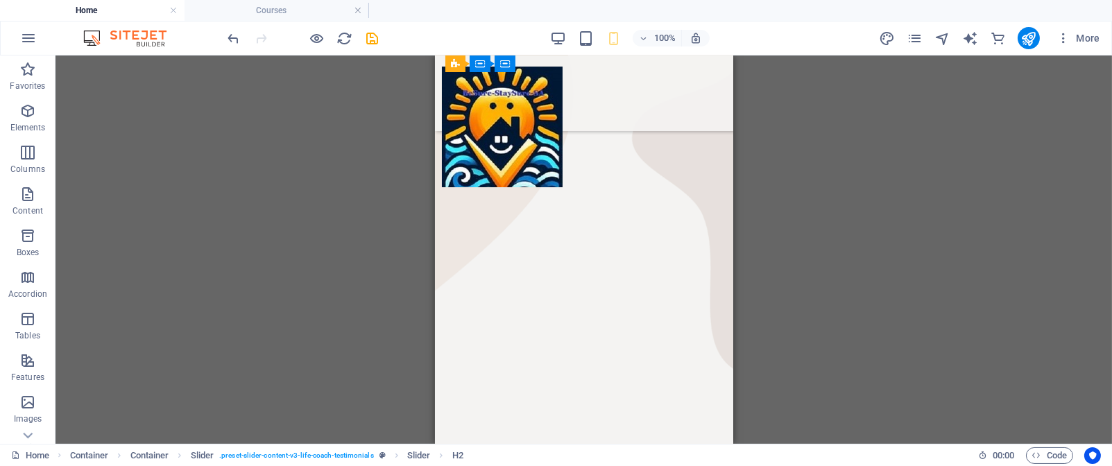
scroll to position [4111, 0]
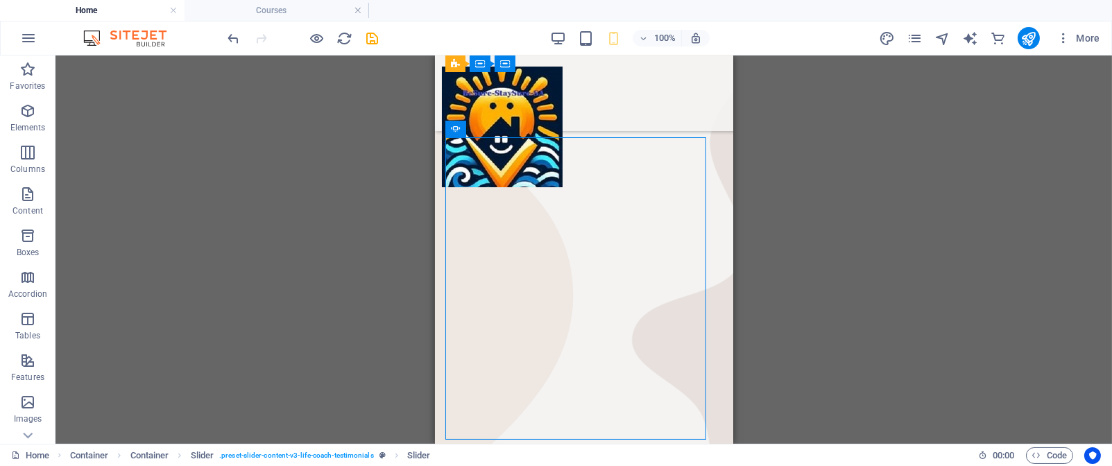
scroll to position [3797, 0]
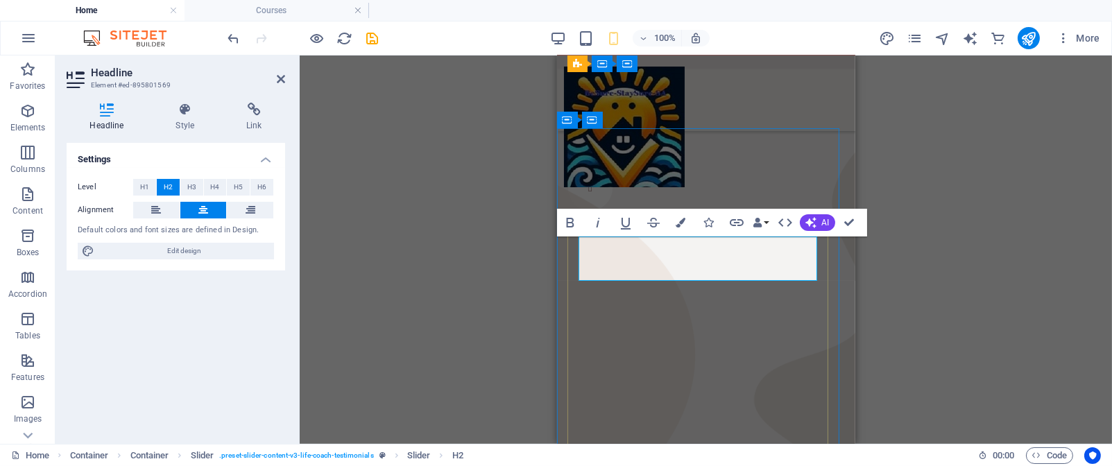
scroll to position [238, 7]
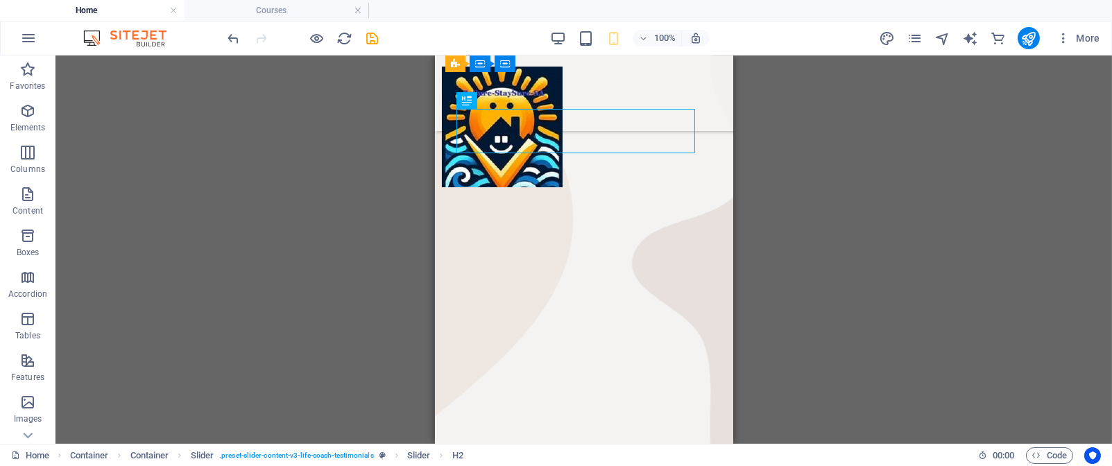
scroll to position [3965, 0]
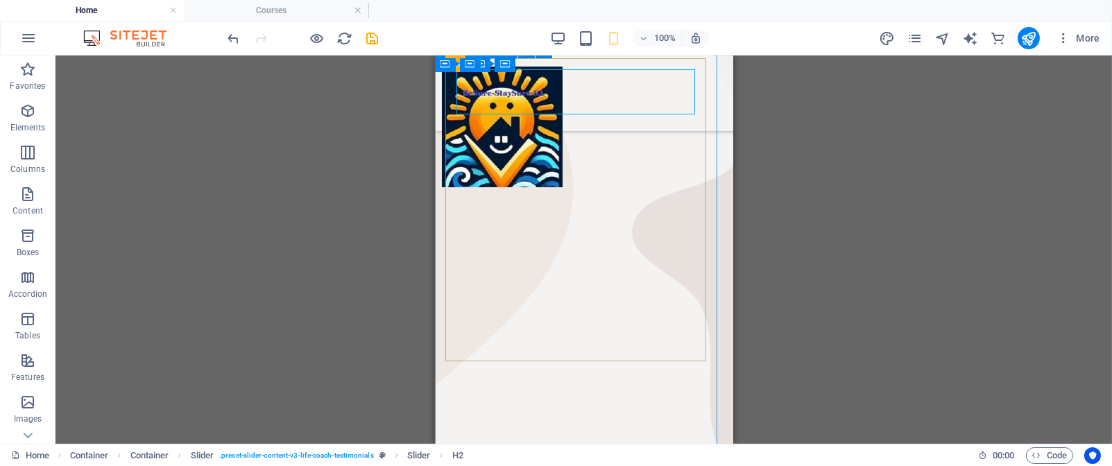
click at [478, 44] on button "button" at bounding box center [467, 21] width 44 height 44
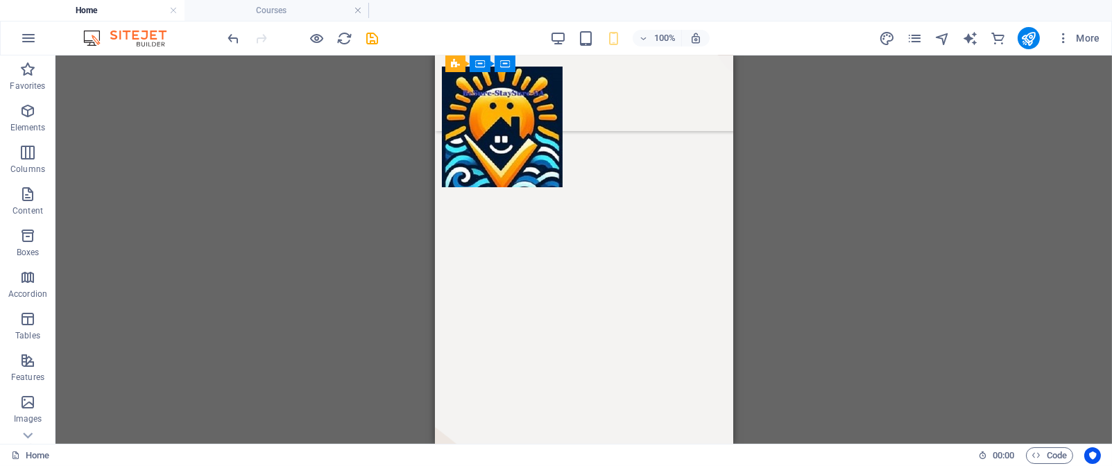
scroll to position [4267, 0]
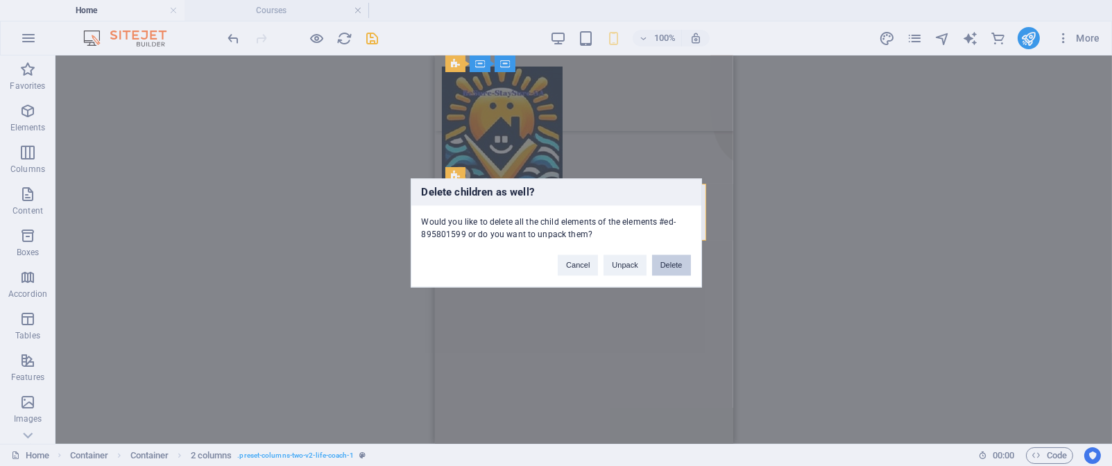
click at [677, 268] on button "Delete" at bounding box center [671, 265] width 39 height 21
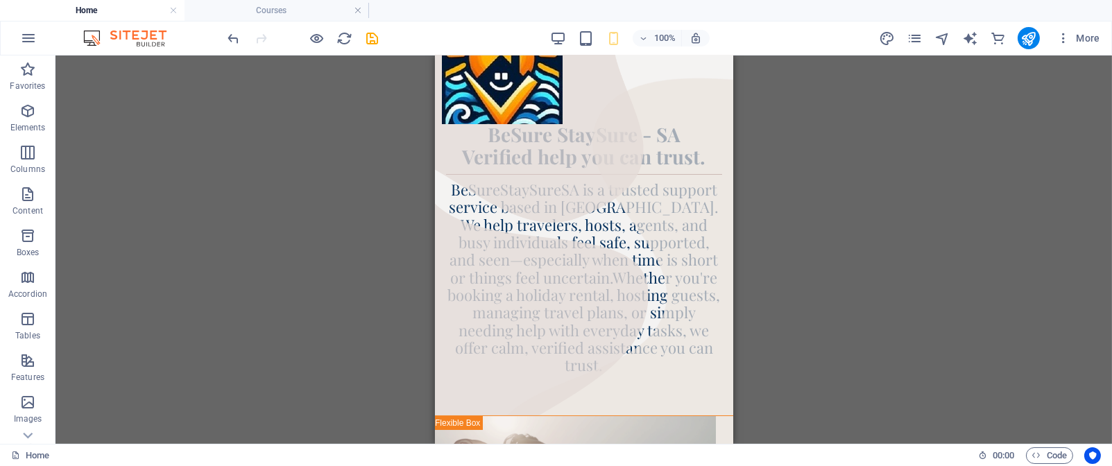
scroll to position [0, 0]
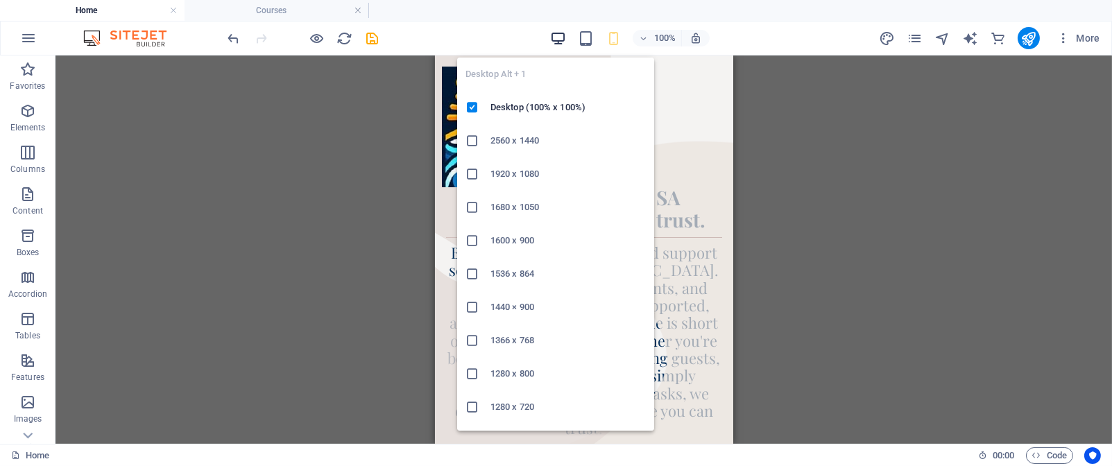
click at [559, 38] on icon "button" at bounding box center [558, 39] width 16 height 16
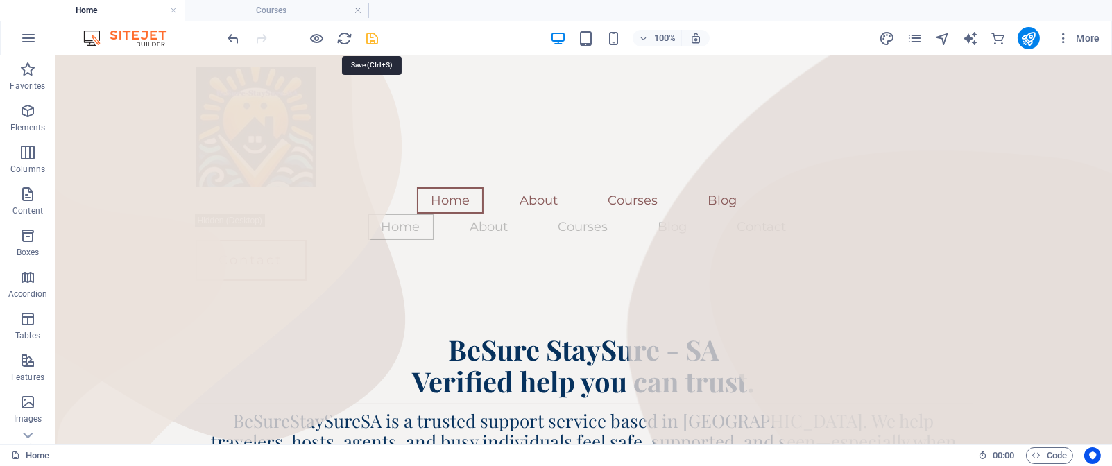
click at [375, 36] on icon "save" at bounding box center [373, 39] width 16 height 16
